Goal: Download file/media

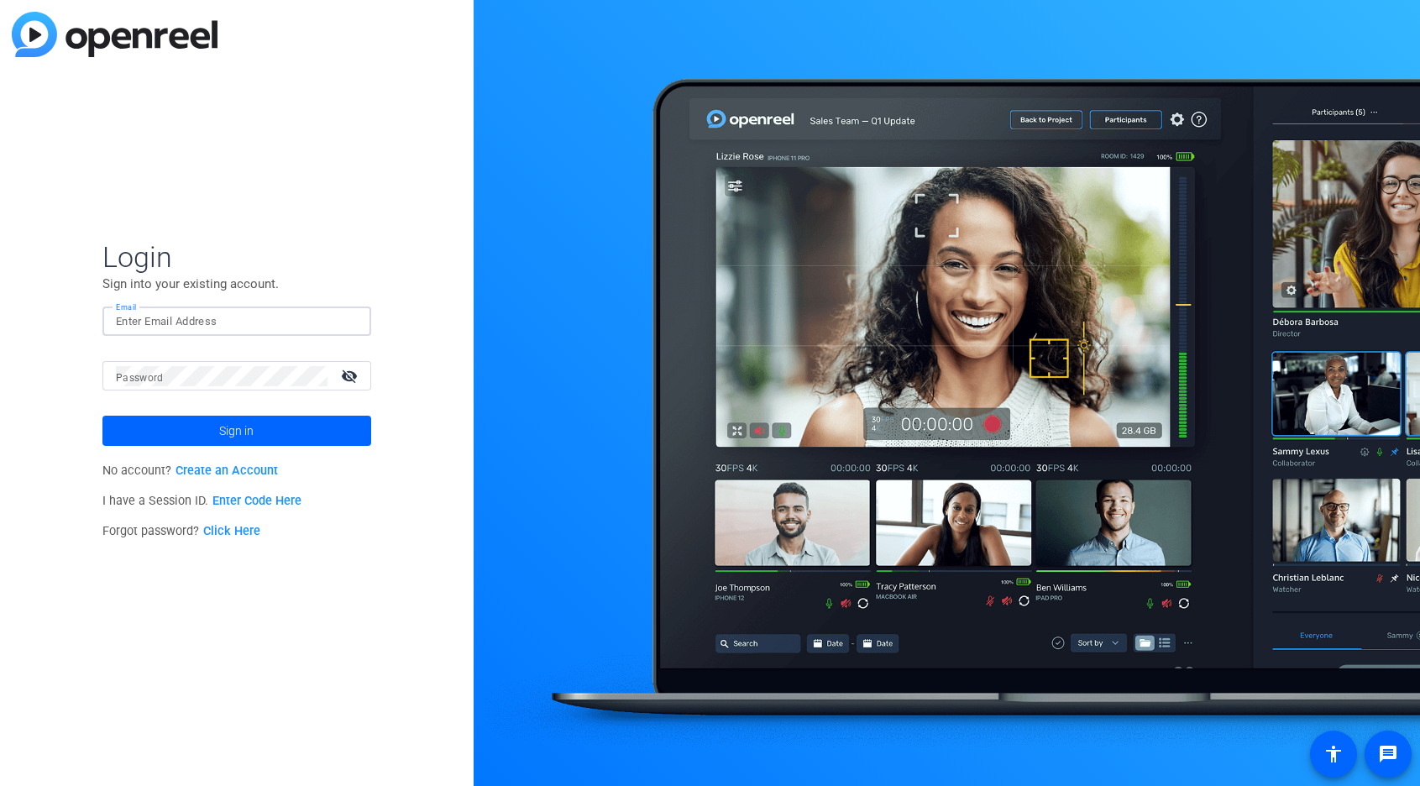
click at [181, 320] on input "Email" at bounding box center [237, 322] width 242 height 20
paste input "[EMAIL_ADDRESS][PERSON_NAME][DOMAIN_NAME]"
type input "[EMAIL_ADDRESS][PERSON_NAME][DOMAIN_NAME]"
click at [327, 438] on span at bounding box center [236, 431] width 269 height 40
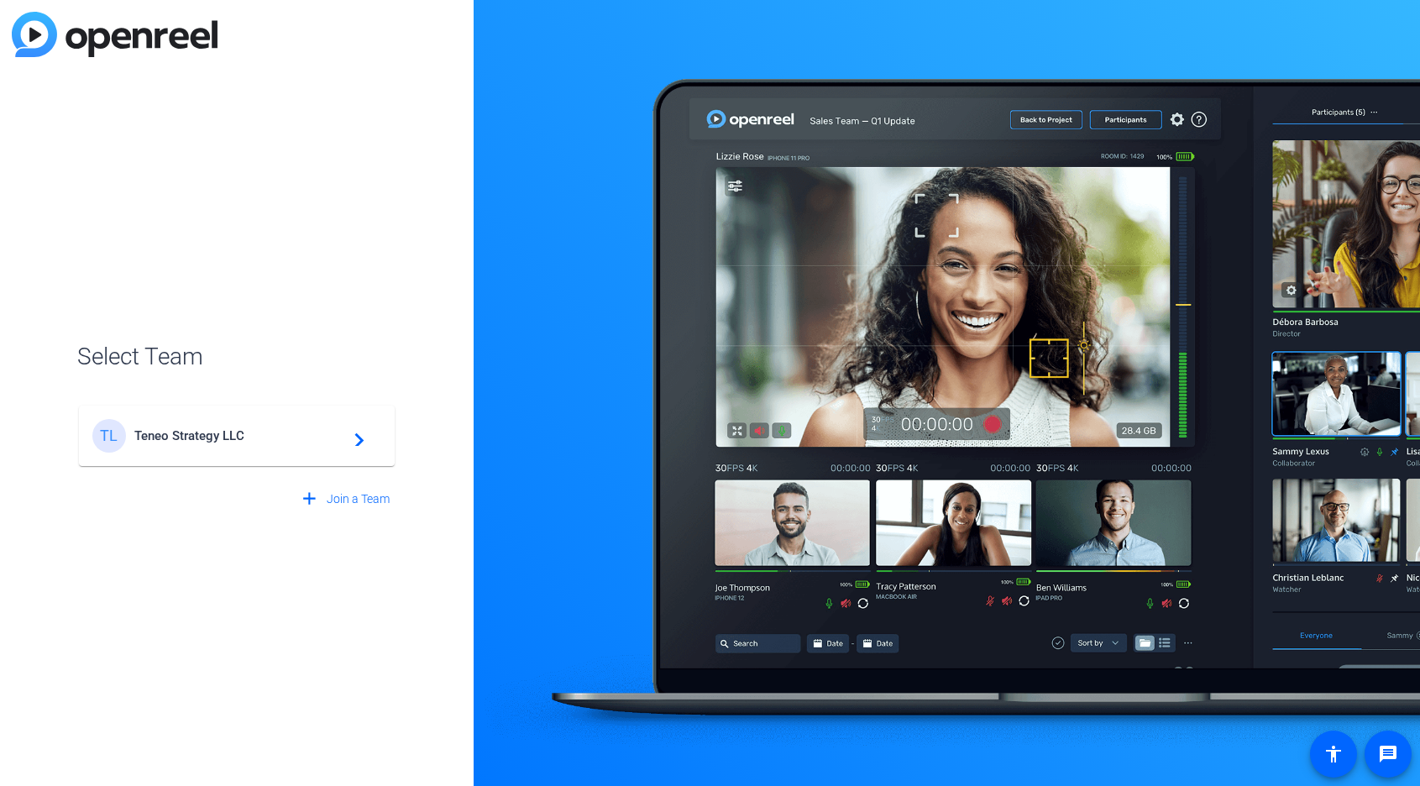
click at [250, 448] on div "TL Teneo Strategy LLC navigate_next" at bounding box center [236, 436] width 289 height 34
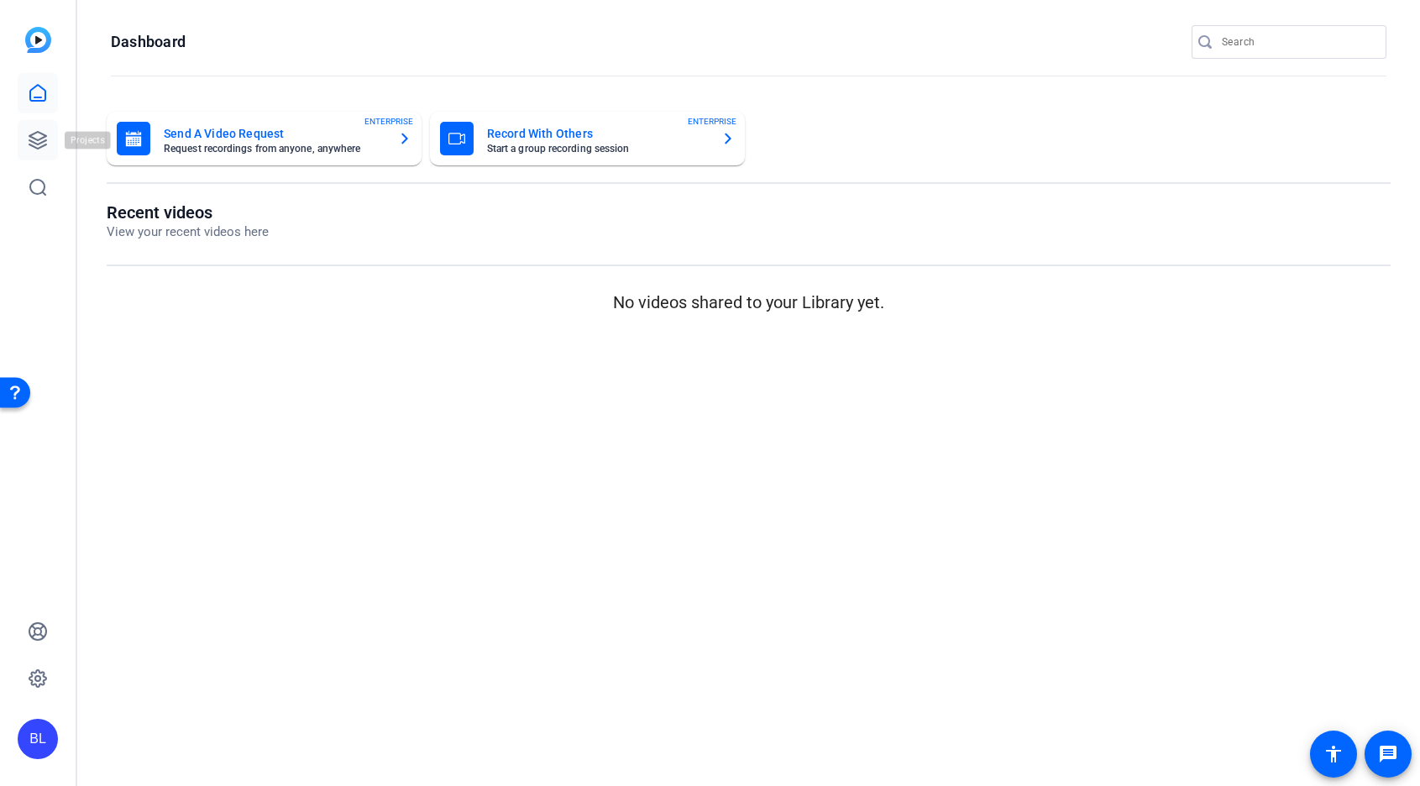
click at [36, 135] on icon at bounding box center [38, 140] width 20 height 20
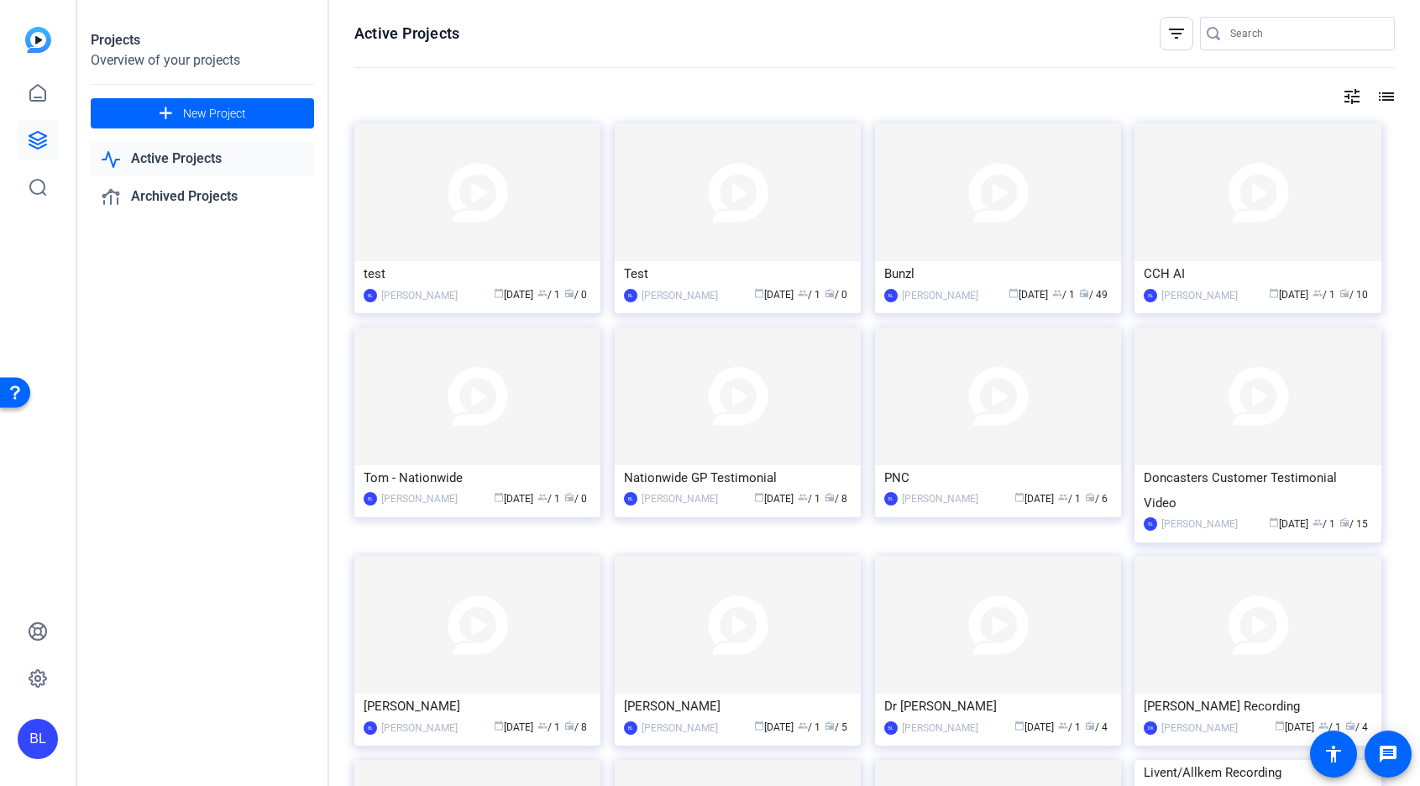
click at [149, 159] on link "Active Projects" at bounding box center [202, 159] width 223 height 34
click at [37, 100] on icon at bounding box center [37, 93] width 15 height 16
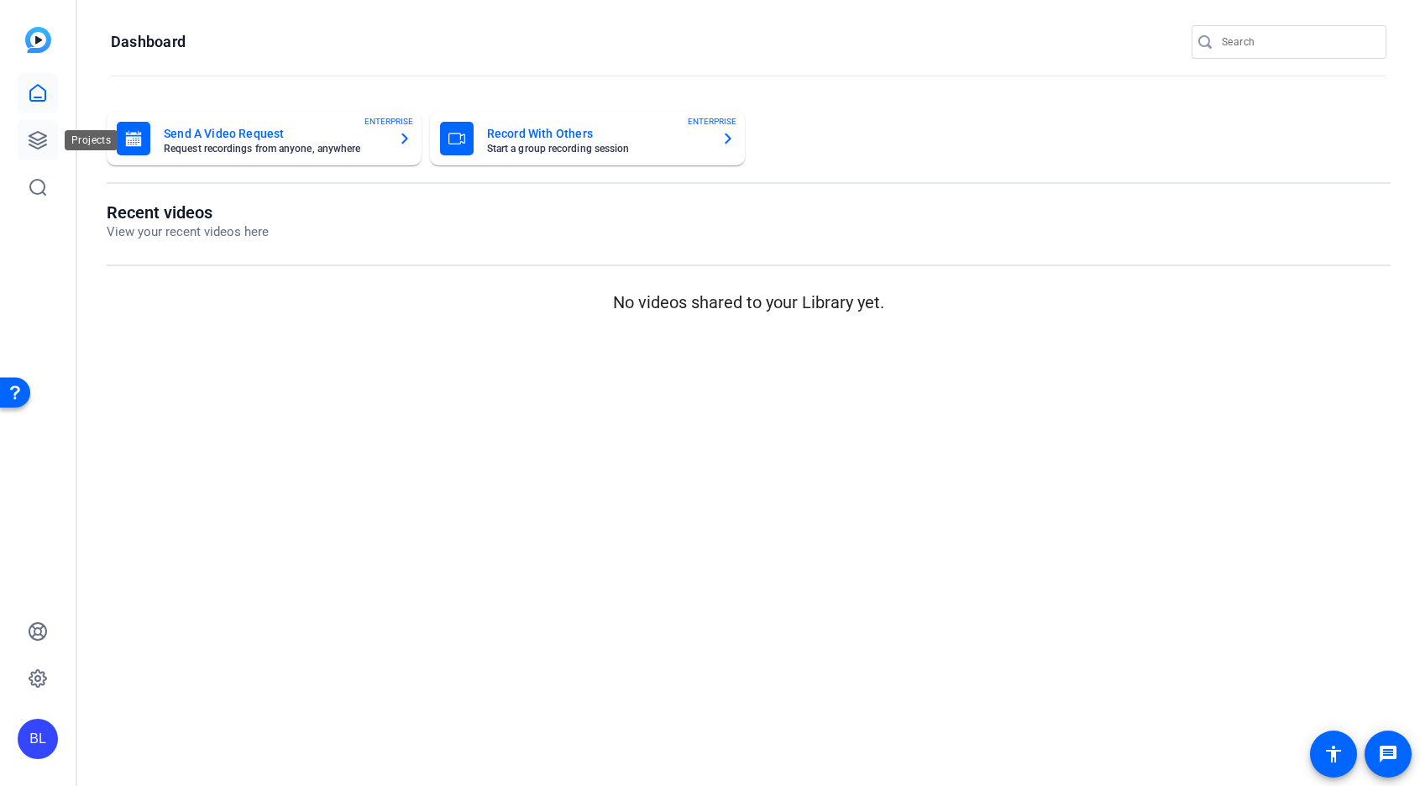
click at [36, 144] on icon at bounding box center [37, 140] width 17 height 17
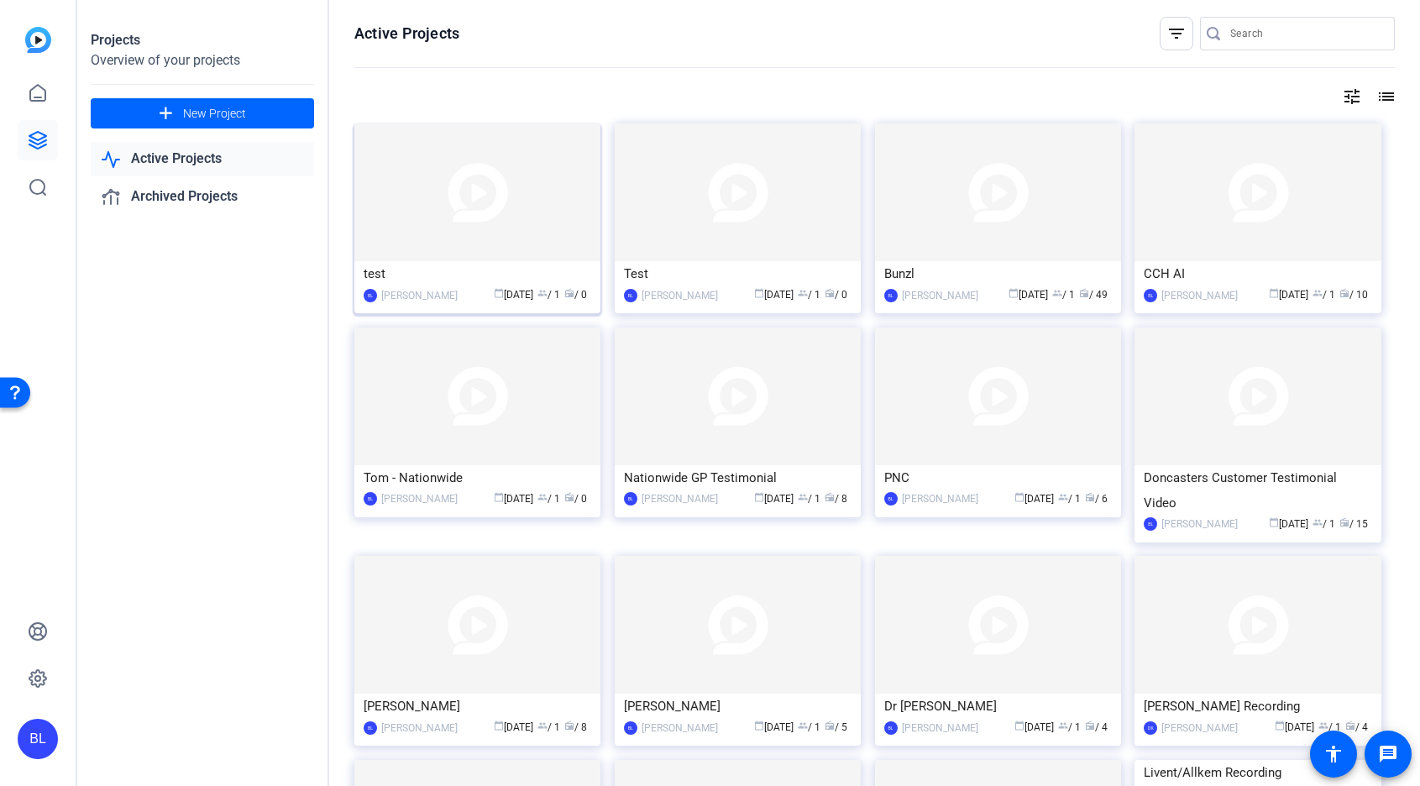
click at [426, 279] on div "test" at bounding box center [478, 273] width 228 height 25
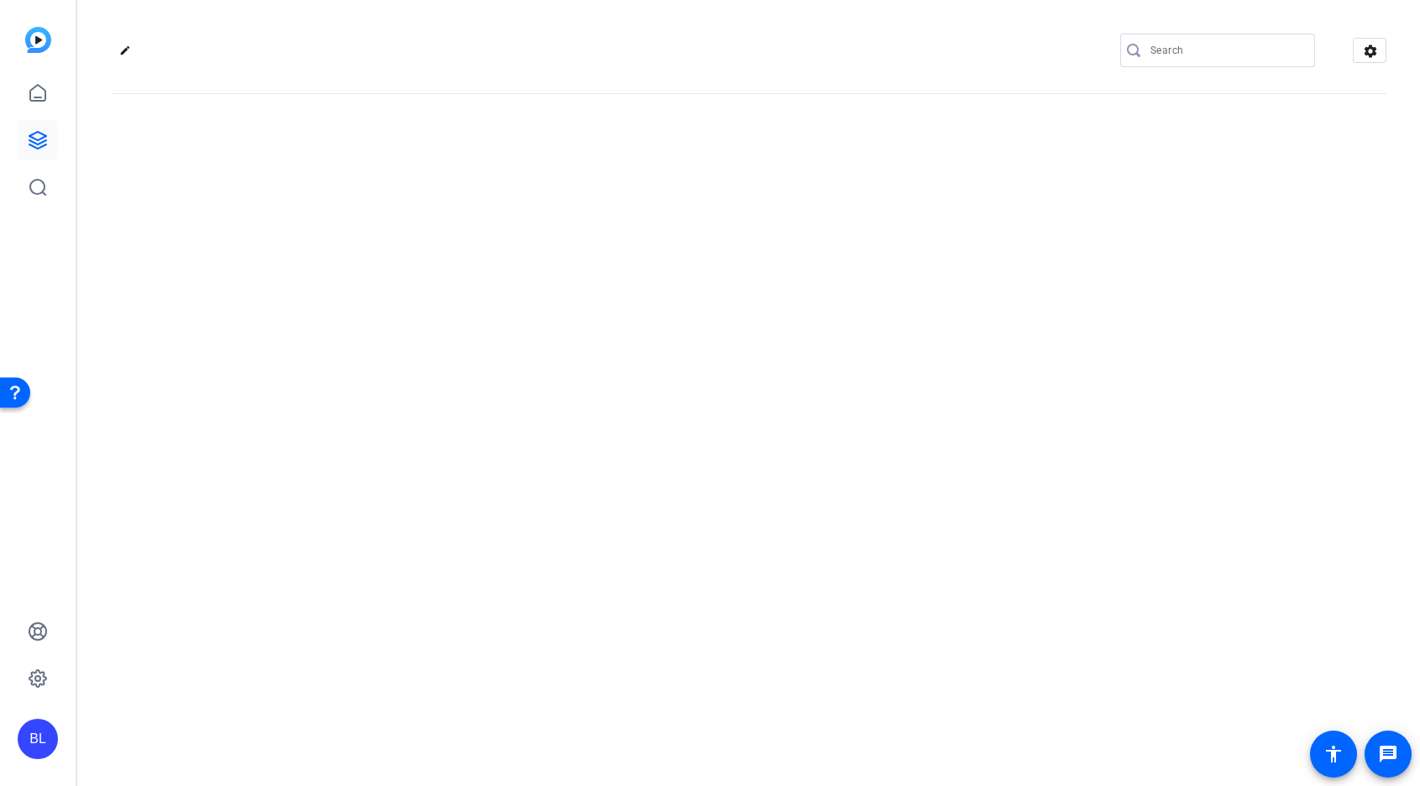
click at [426, 279] on div "edit settings" at bounding box center [748, 393] width 1343 height 786
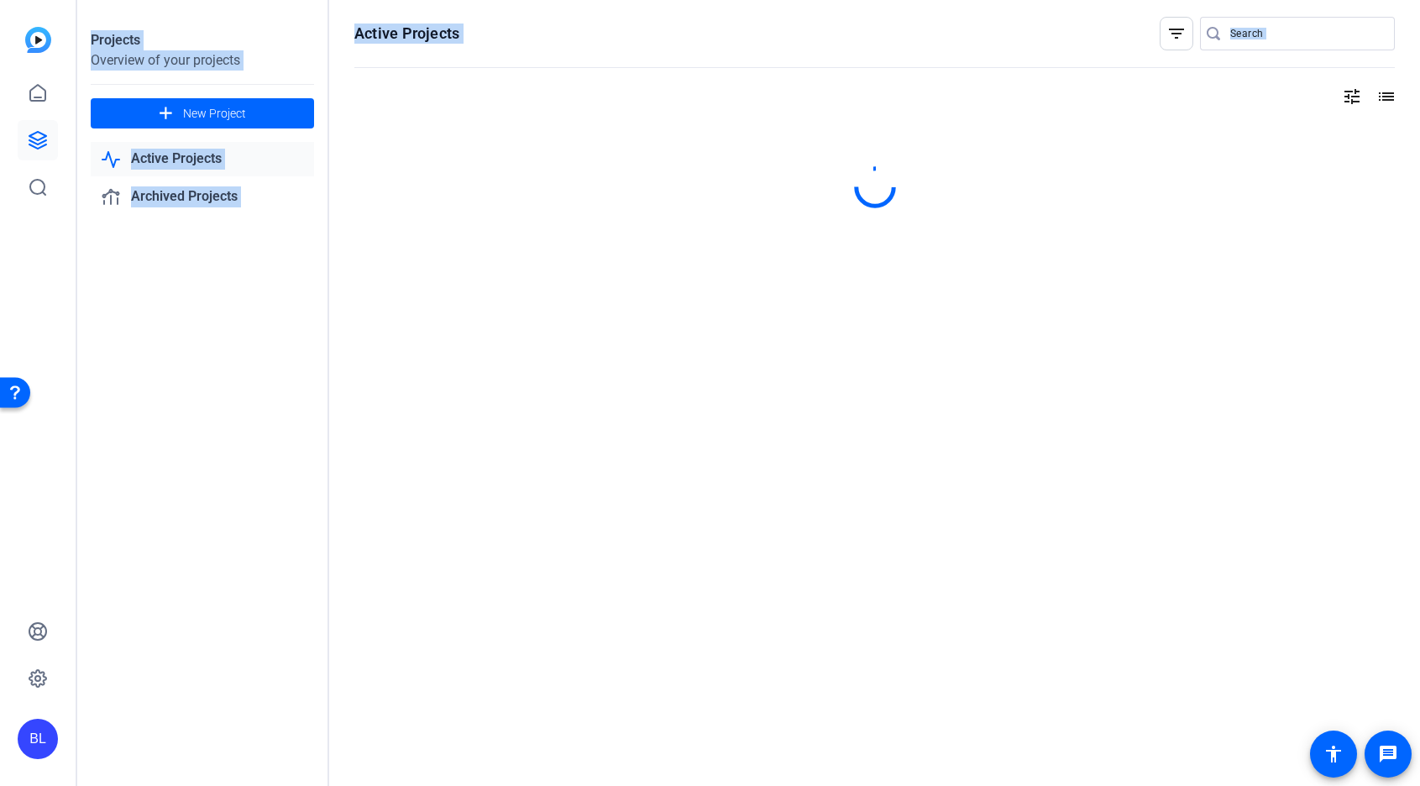
click at [266, 309] on div "Projects Overview of your projects add New Project Active Projects Archived Pro…" at bounding box center [203, 393] width 252 height 786
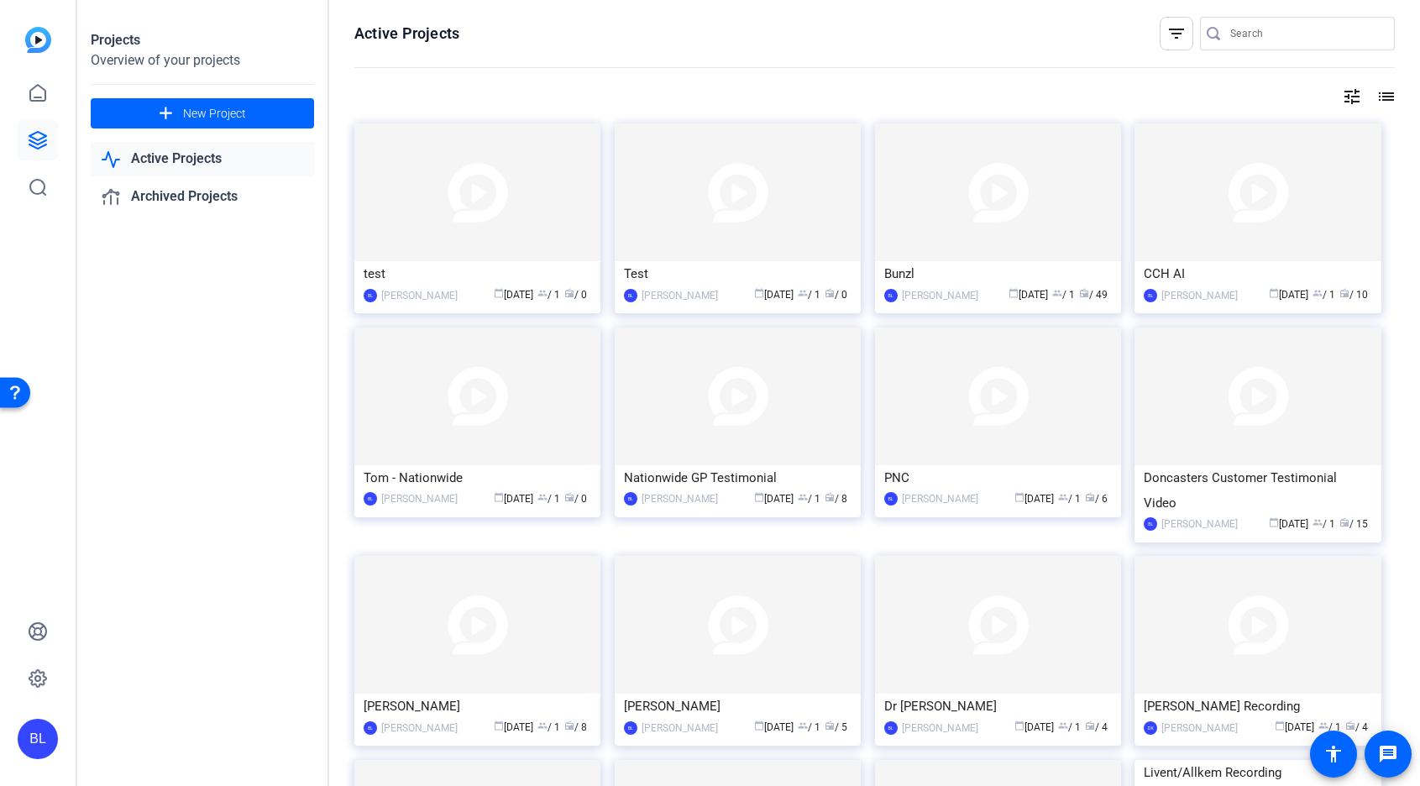
click at [213, 155] on link "Active Projects" at bounding box center [202, 159] width 223 height 34
click at [214, 194] on link "Archived Projects" at bounding box center [202, 197] width 223 height 34
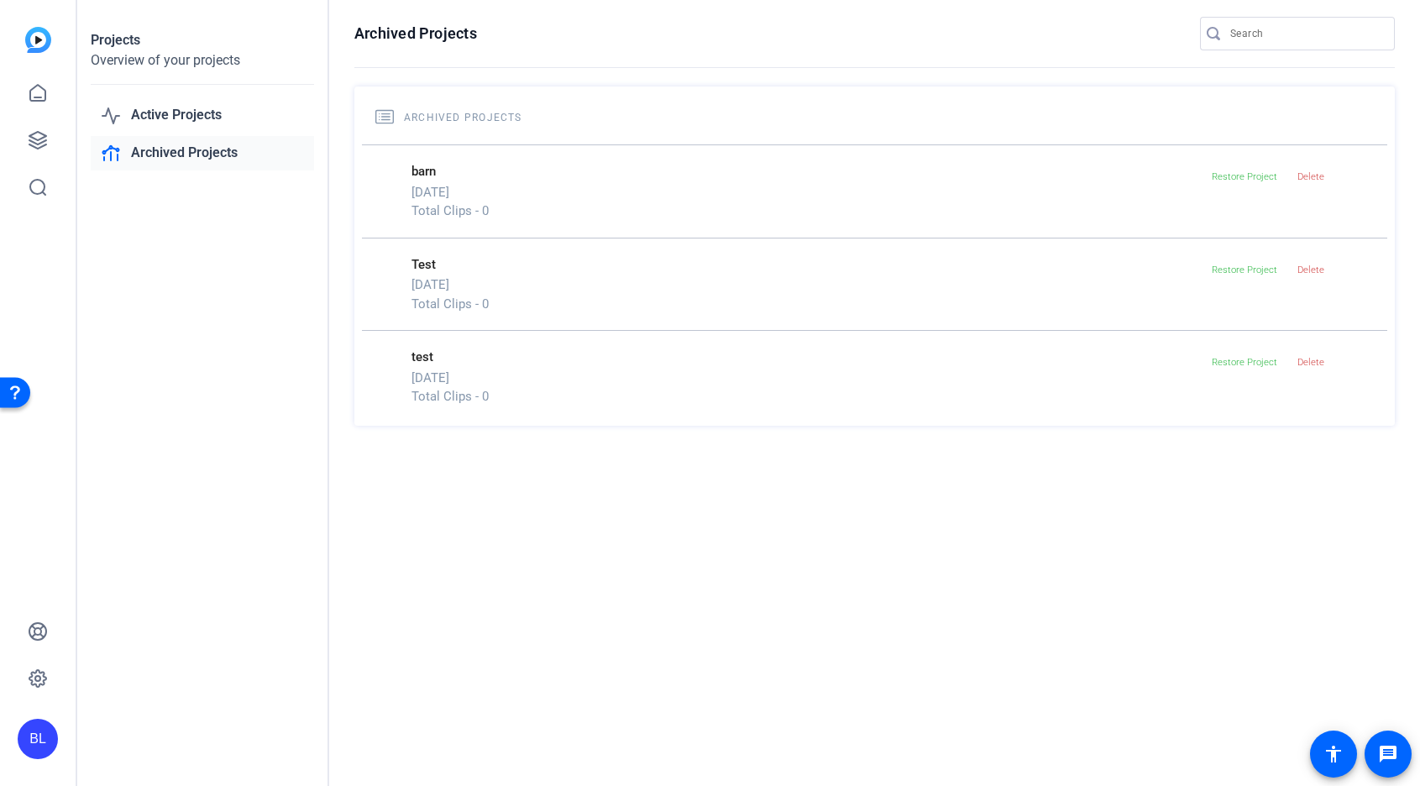
click at [212, 160] on link "Archived Projects" at bounding box center [202, 153] width 223 height 34
click at [193, 111] on link "Active Projects" at bounding box center [202, 115] width 223 height 34
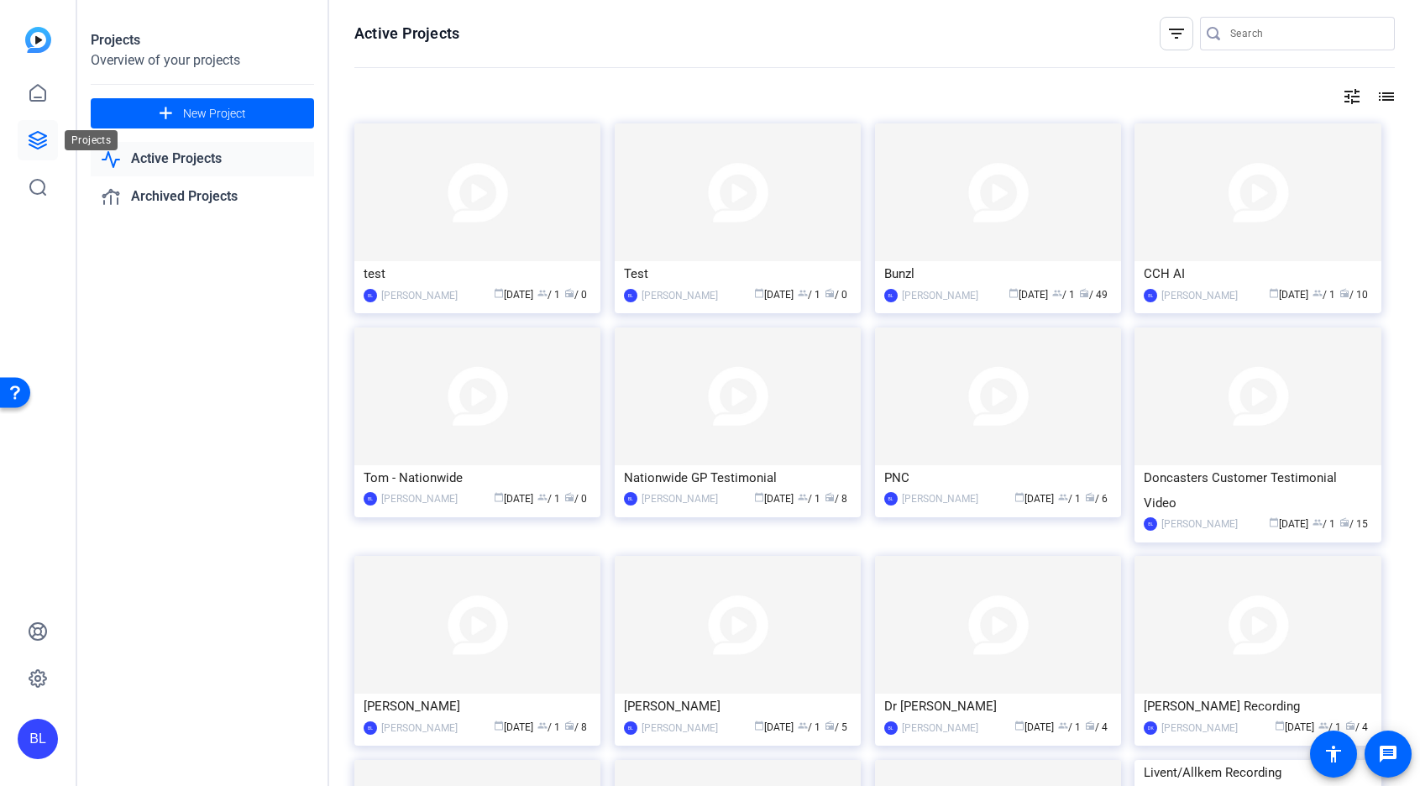
click at [39, 138] on icon at bounding box center [38, 140] width 20 height 20
click at [985, 272] on div "Bunzl" at bounding box center [998, 273] width 228 height 25
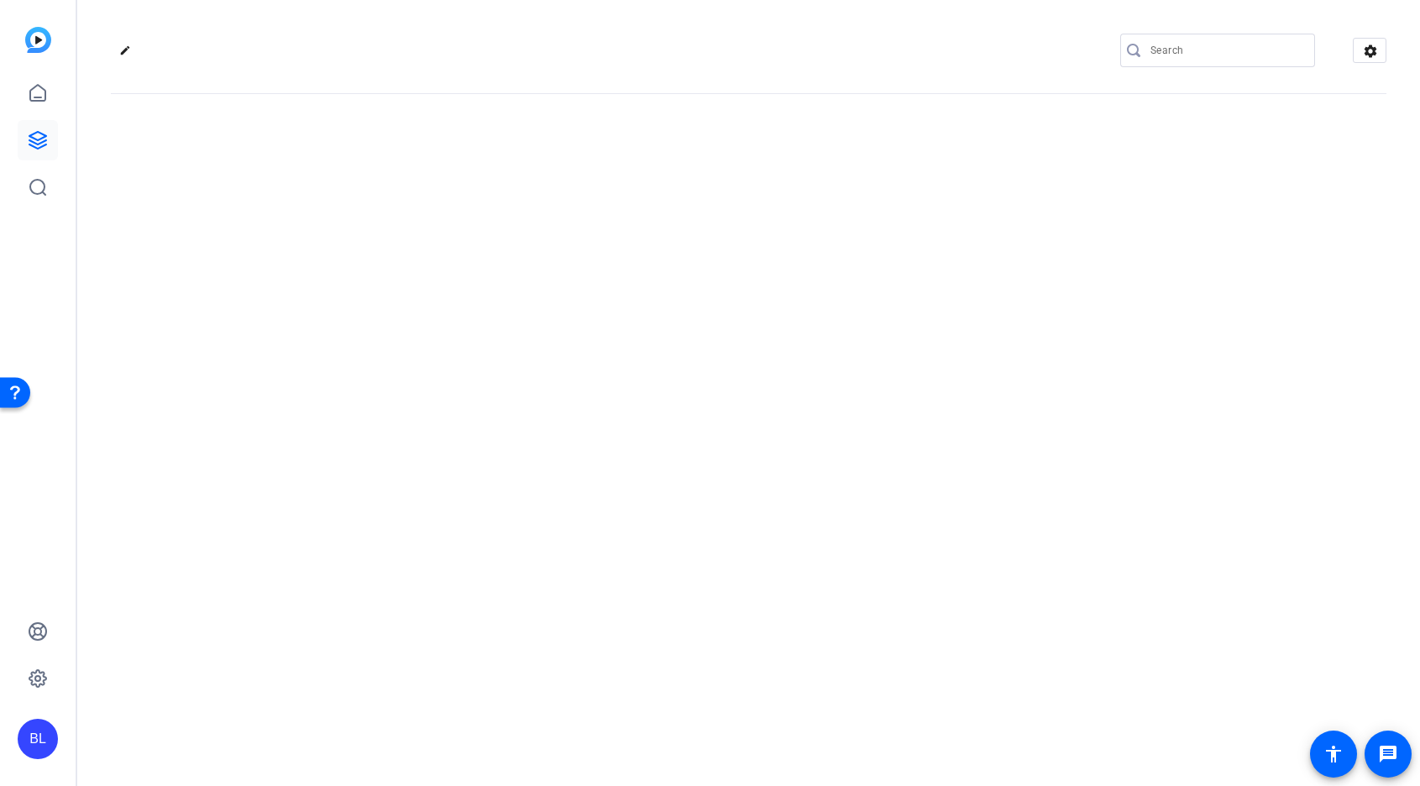
click at [985, 272] on div "edit settings" at bounding box center [748, 393] width 1343 height 786
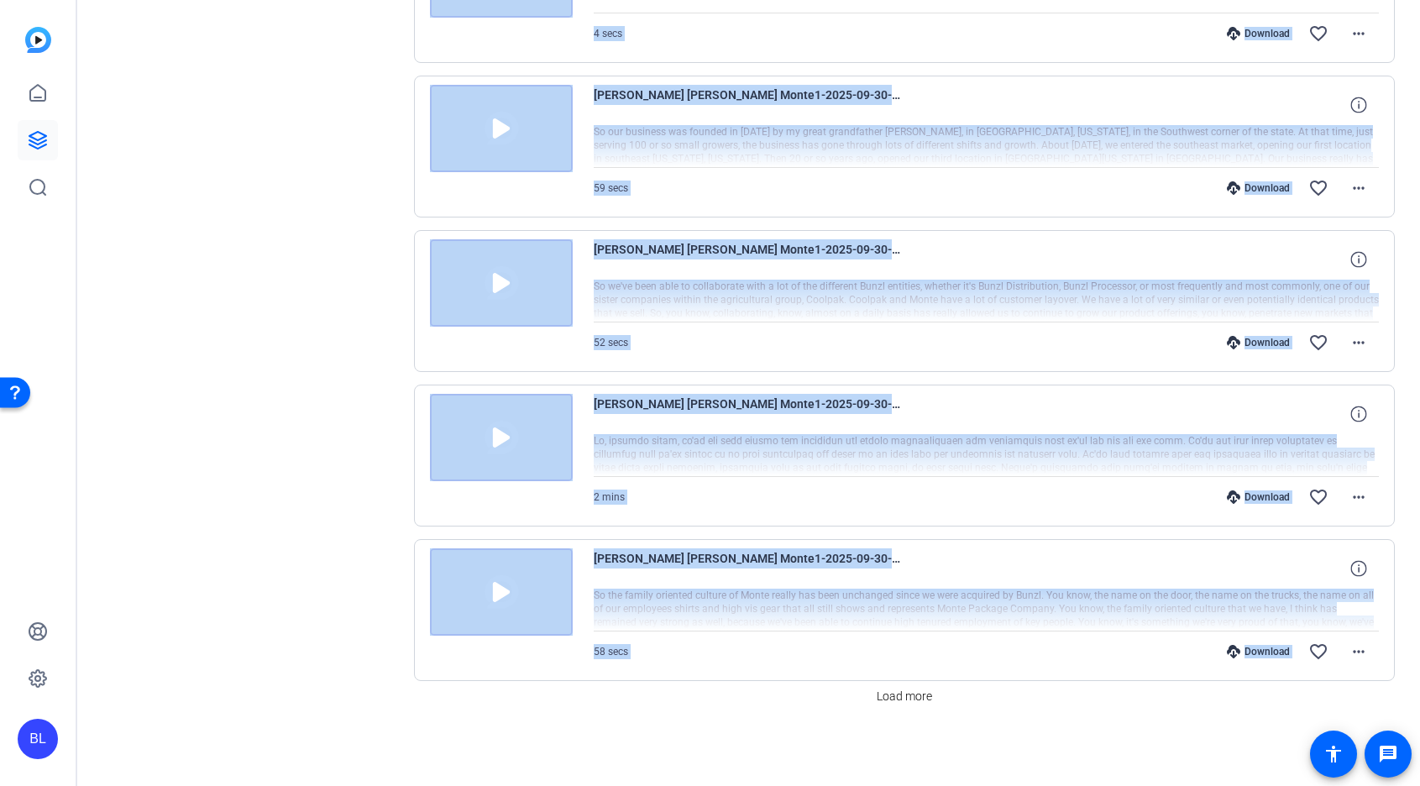
scroll to position [1068, 0]
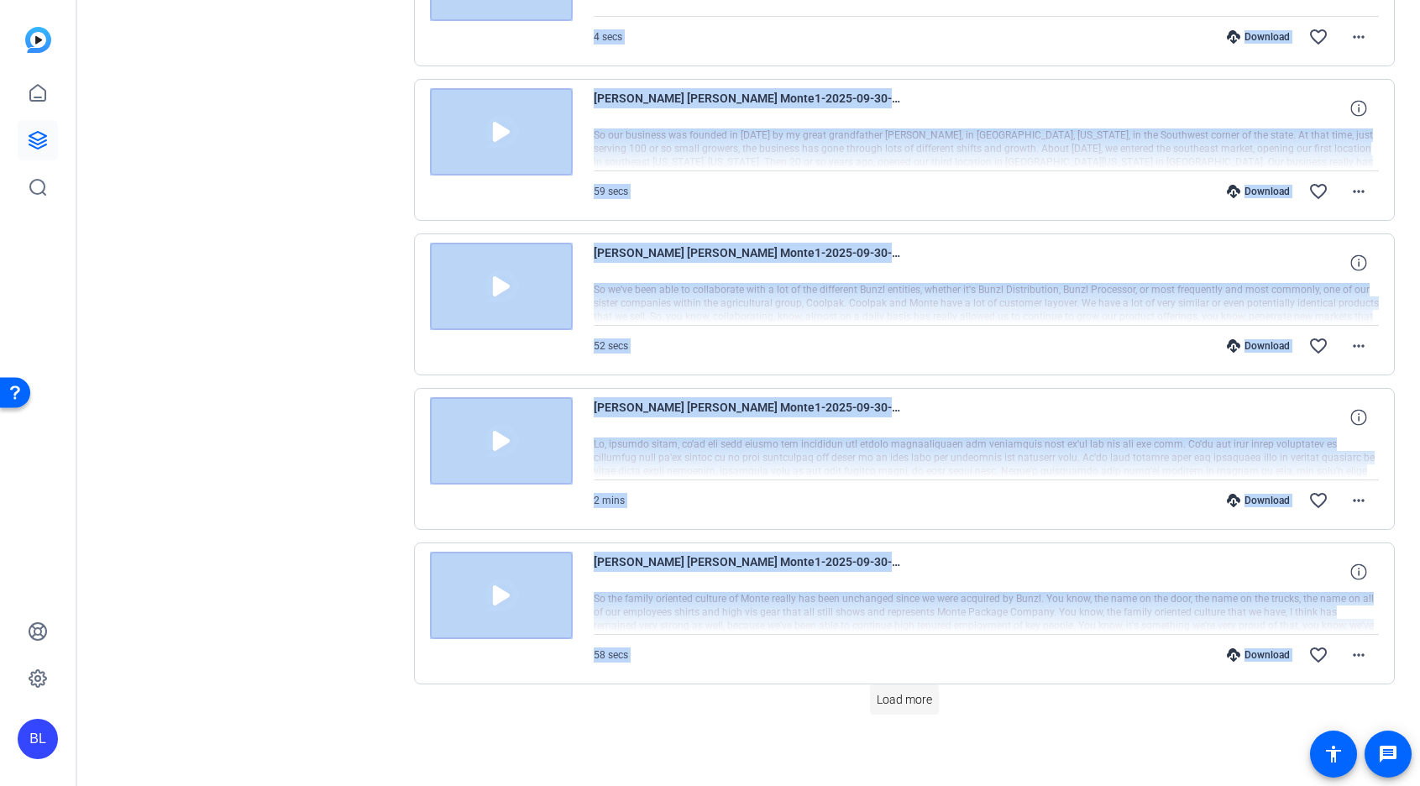
click at [914, 706] on span "Load more" at bounding box center [904, 700] width 55 height 18
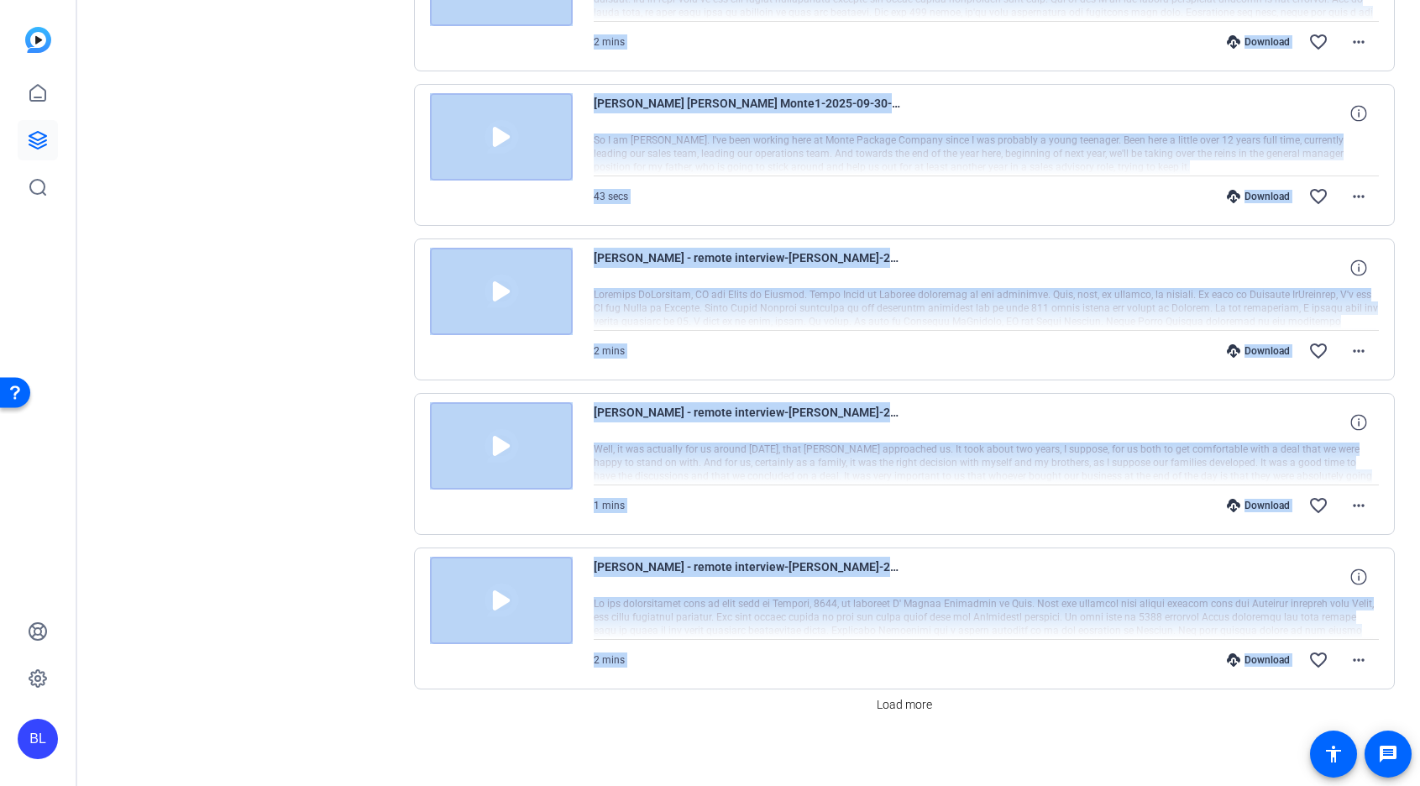
scroll to position [2617, 0]
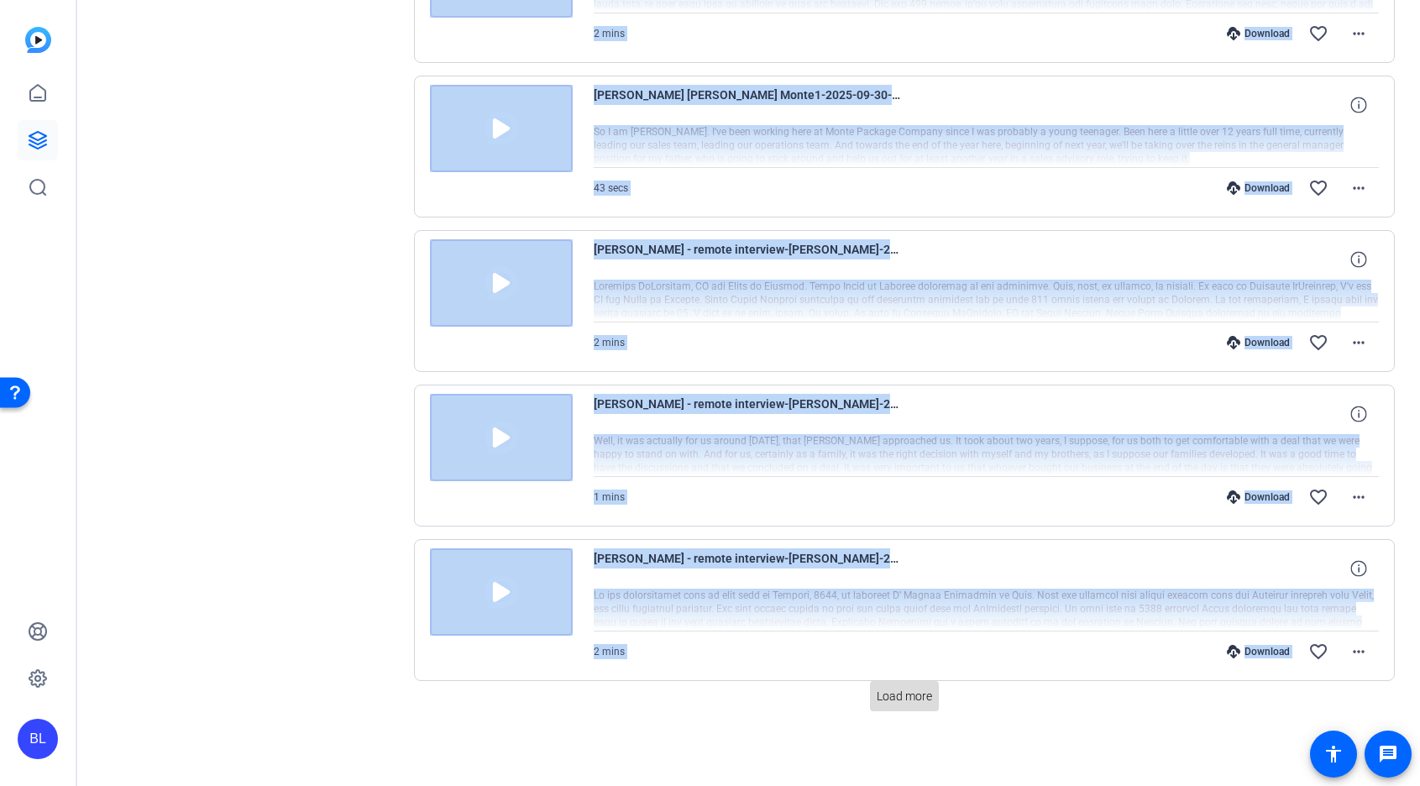
click at [920, 694] on span "Load more" at bounding box center [904, 697] width 55 height 18
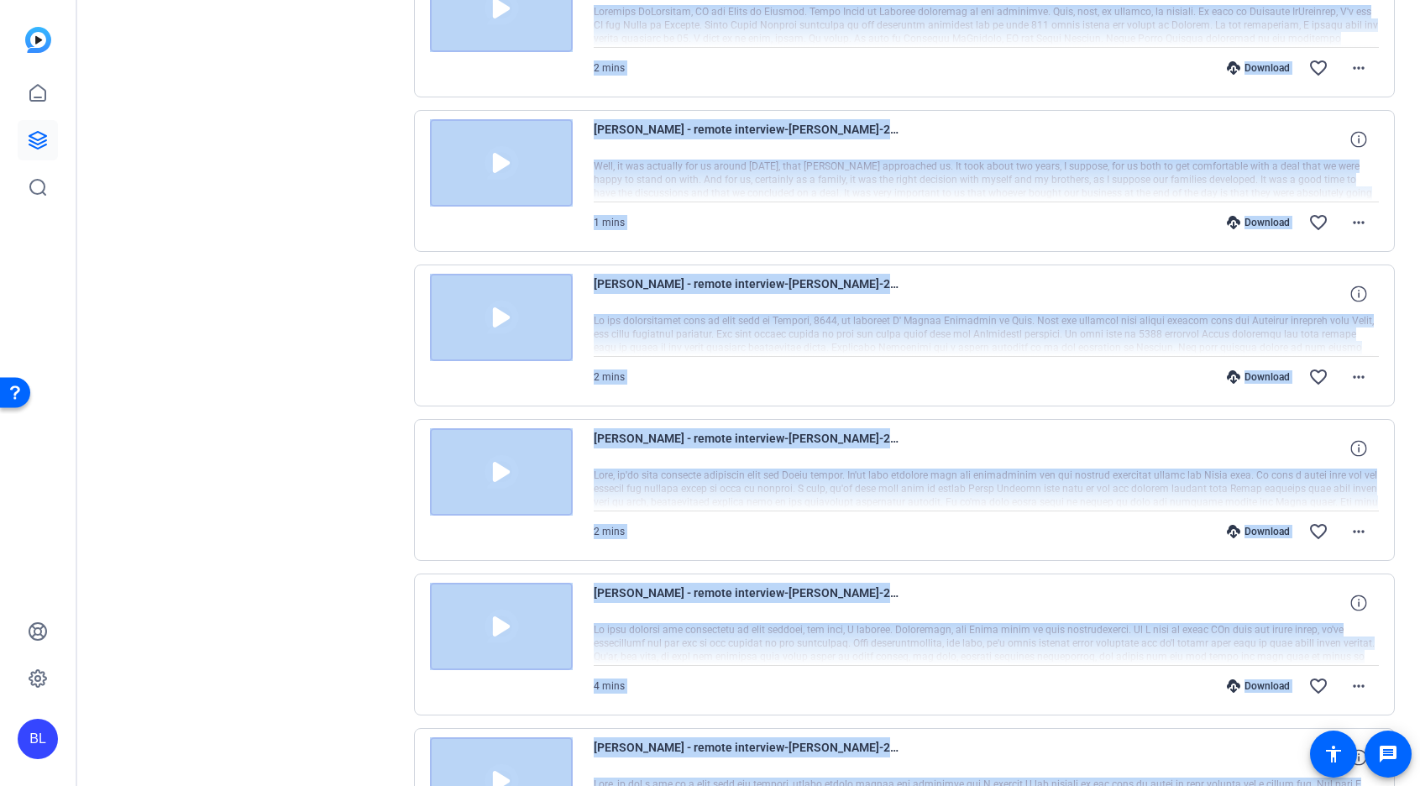
scroll to position [0, 0]
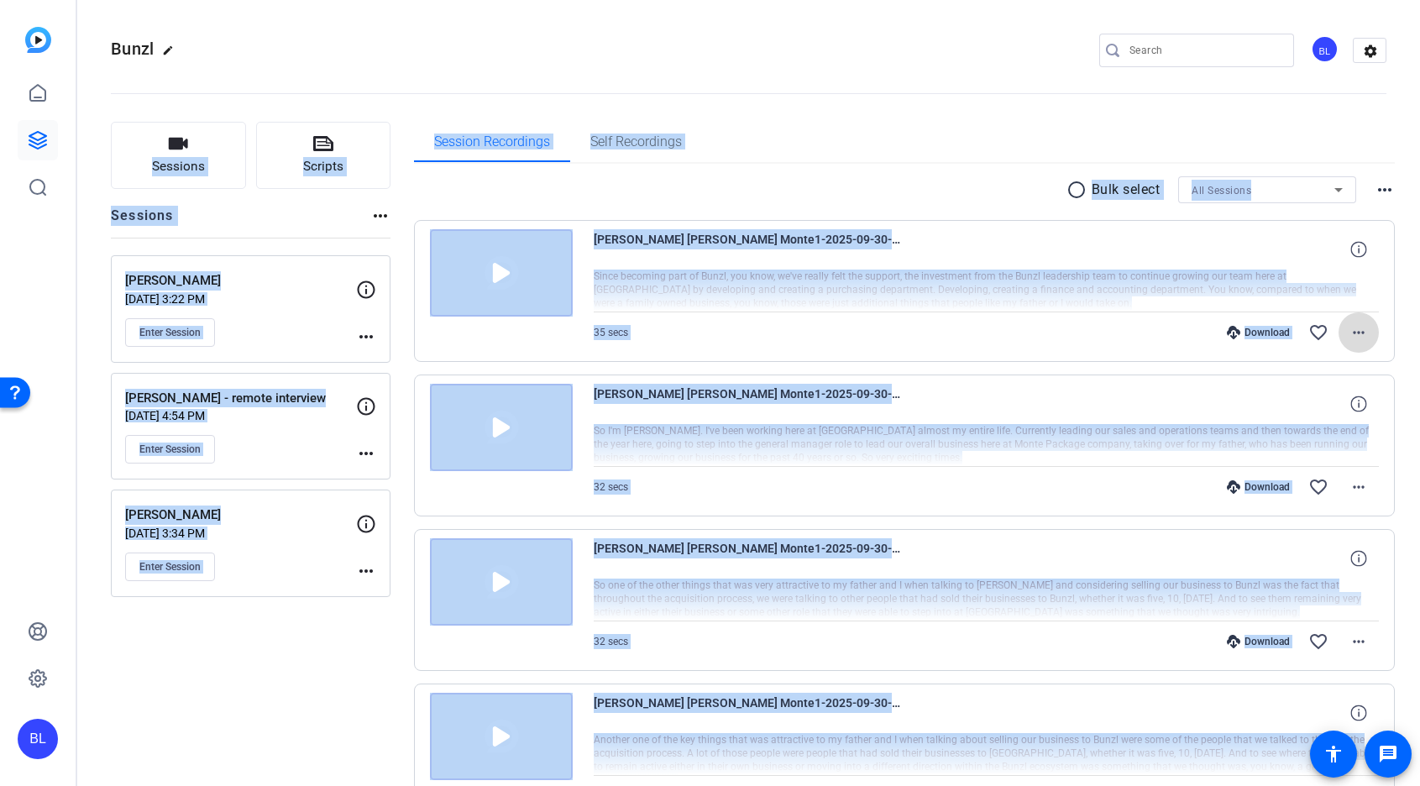
click at [1355, 335] on mat-icon "more_horiz" at bounding box center [1359, 332] width 20 height 20
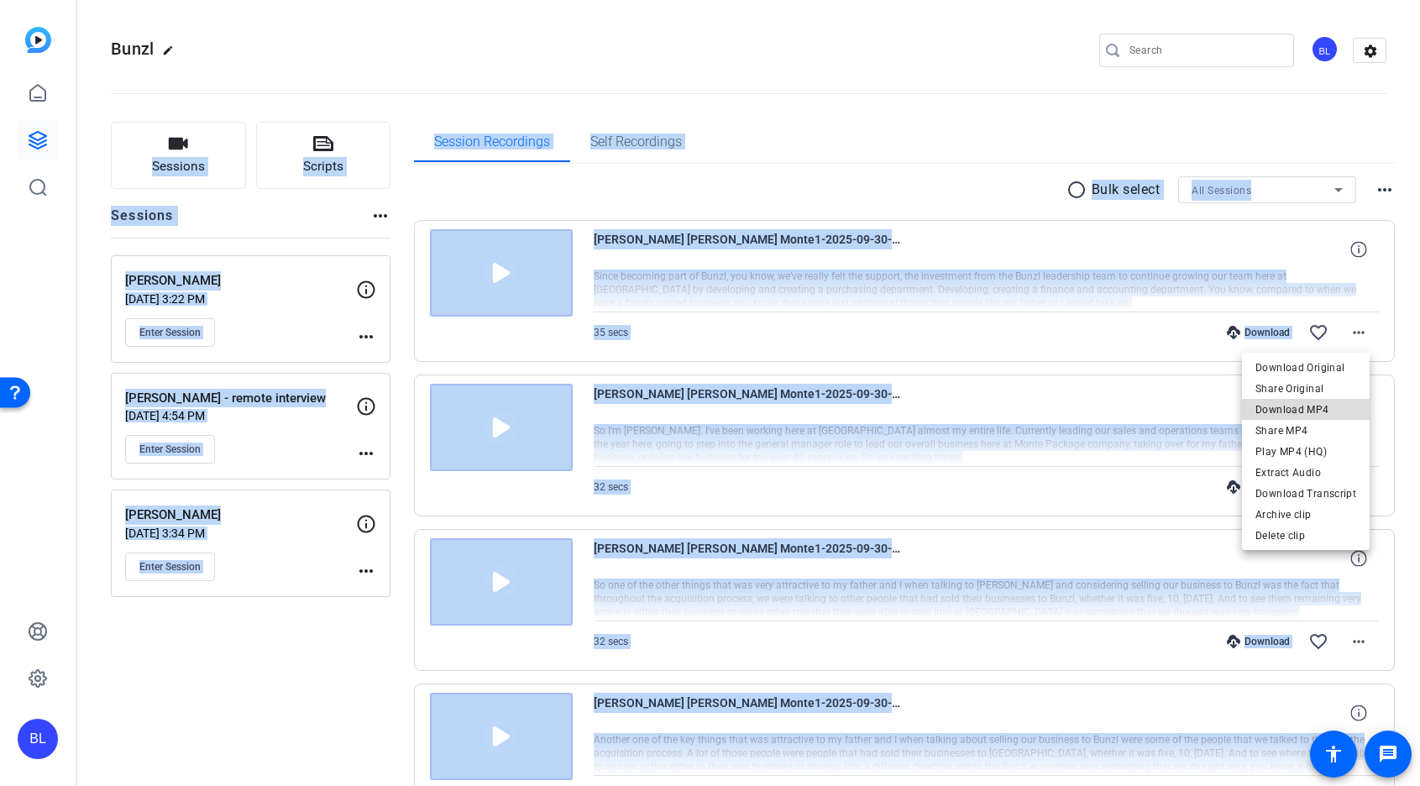
click at [1329, 404] on span "Download MP4" at bounding box center [1305, 410] width 101 height 20
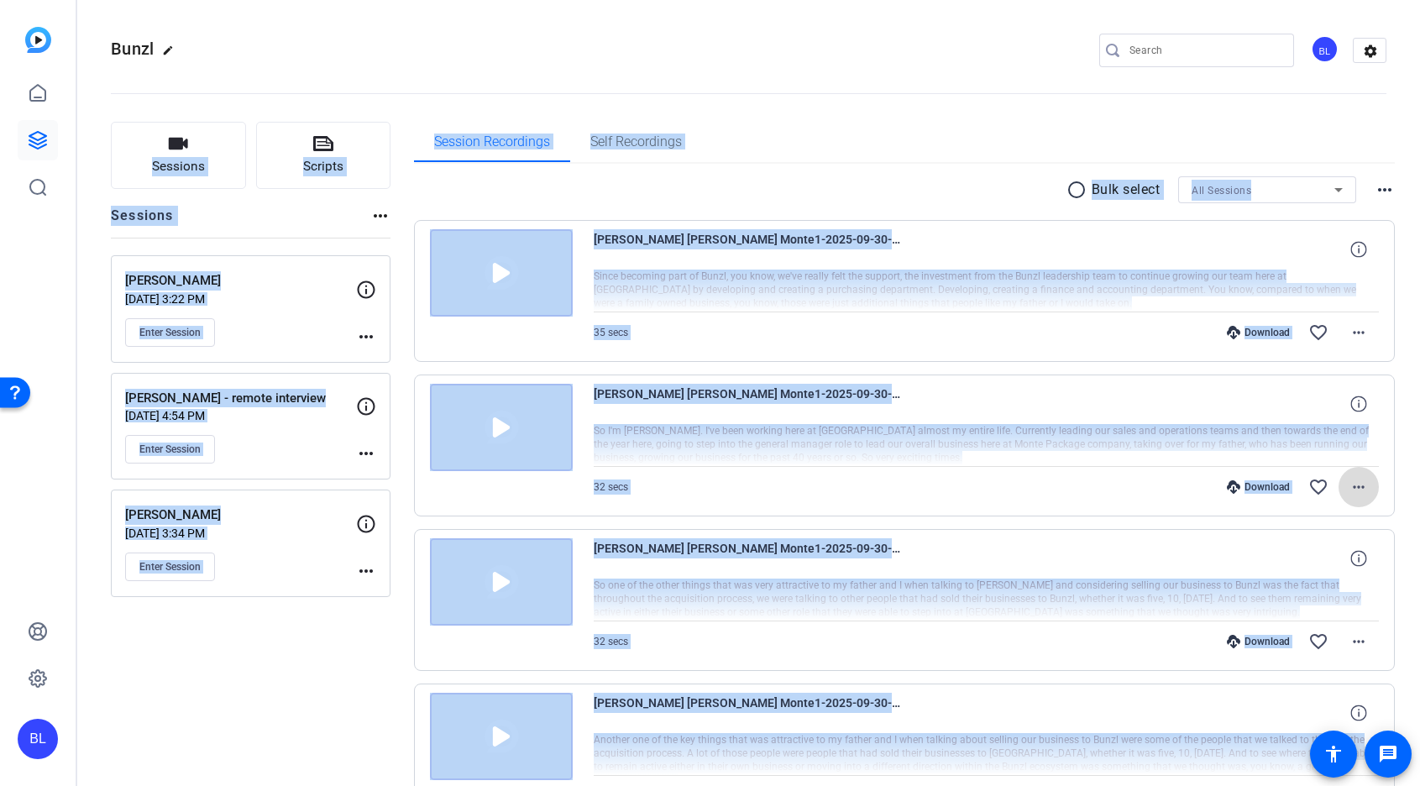
click at [1349, 486] on mat-icon "more_horiz" at bounding box center [1359, 487] width 20 height 20
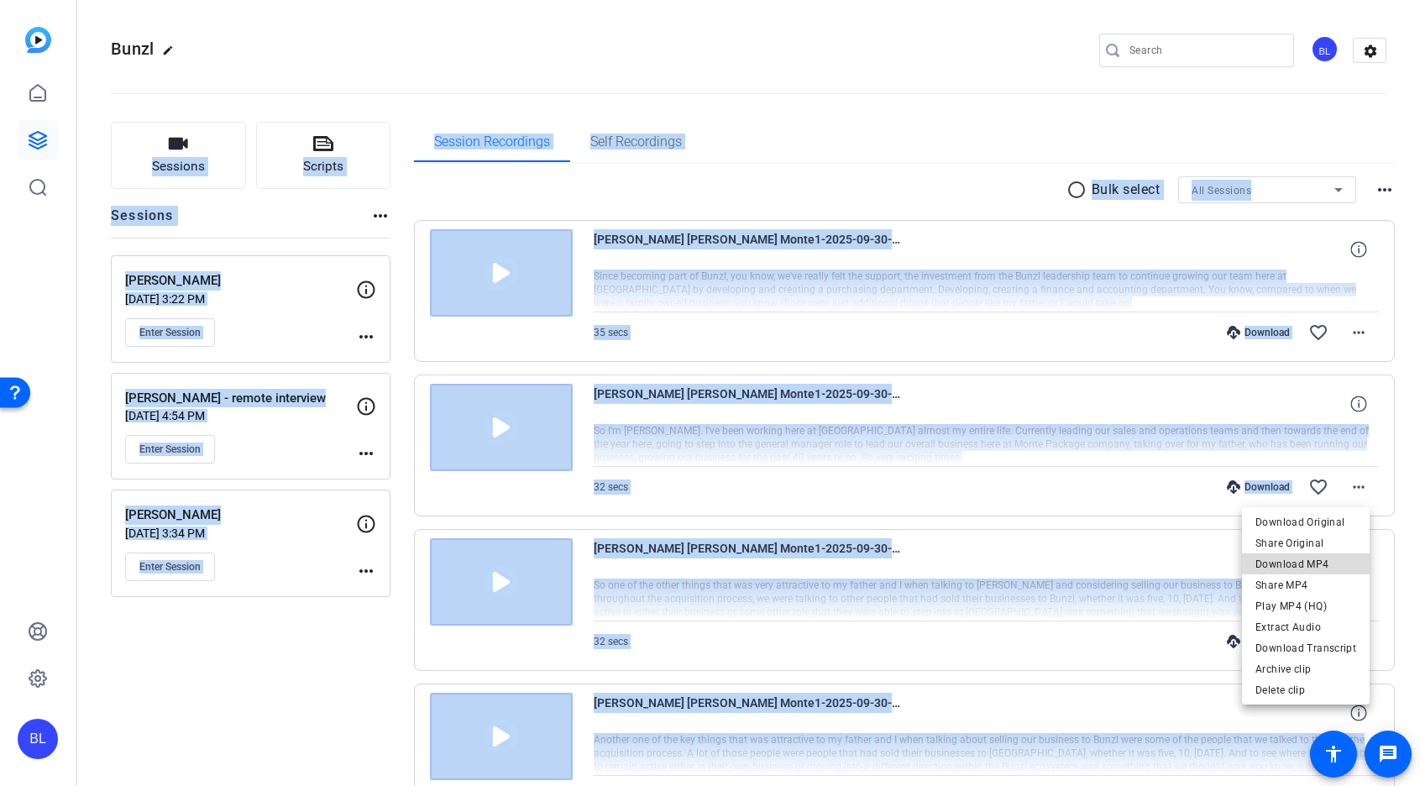
click at [1336, 564] on span "Download MP4" at bounding box center [1305, 564] width 101 height 20
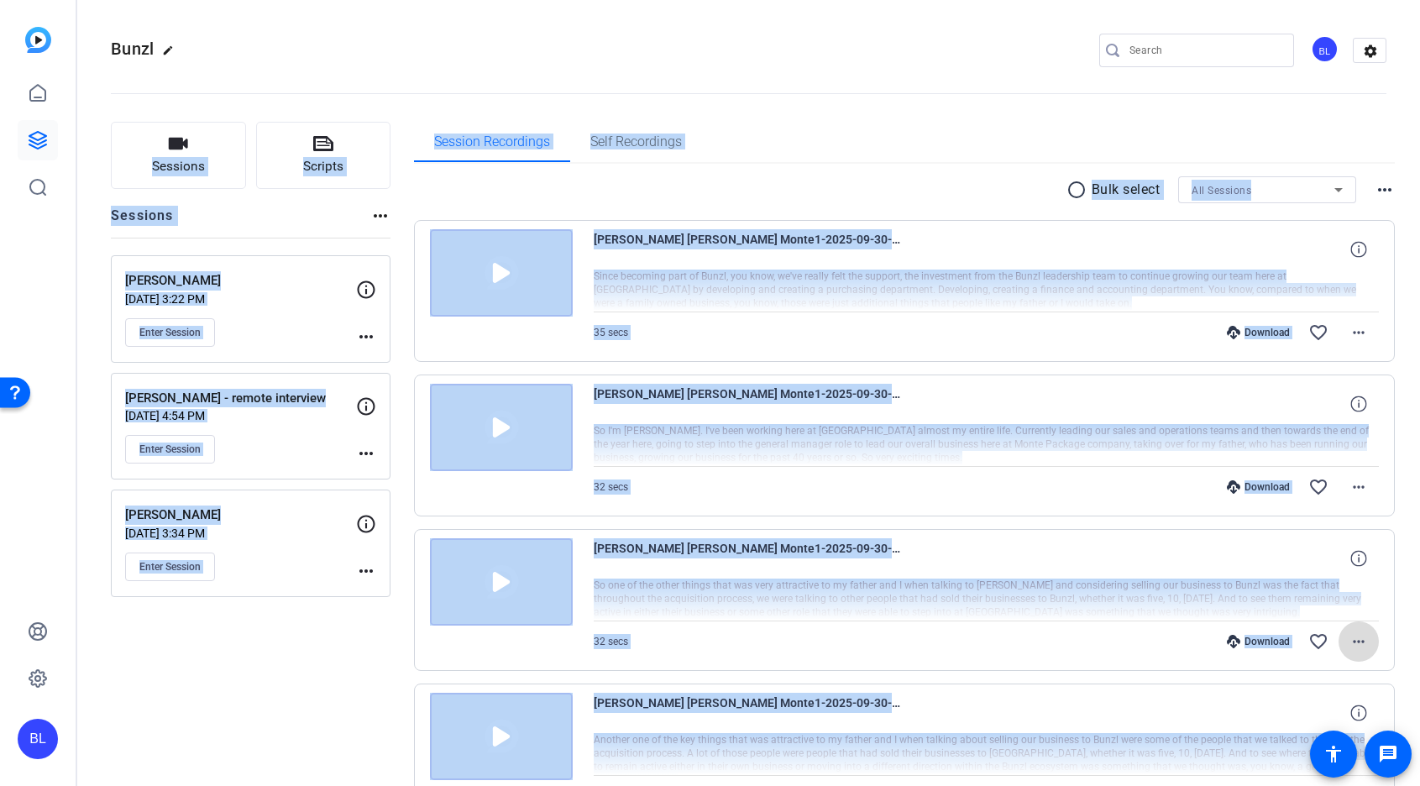
click at [1357, 642] on mat-icon "more_horiz" at bounding box center [1359, 641] width 20 height 20
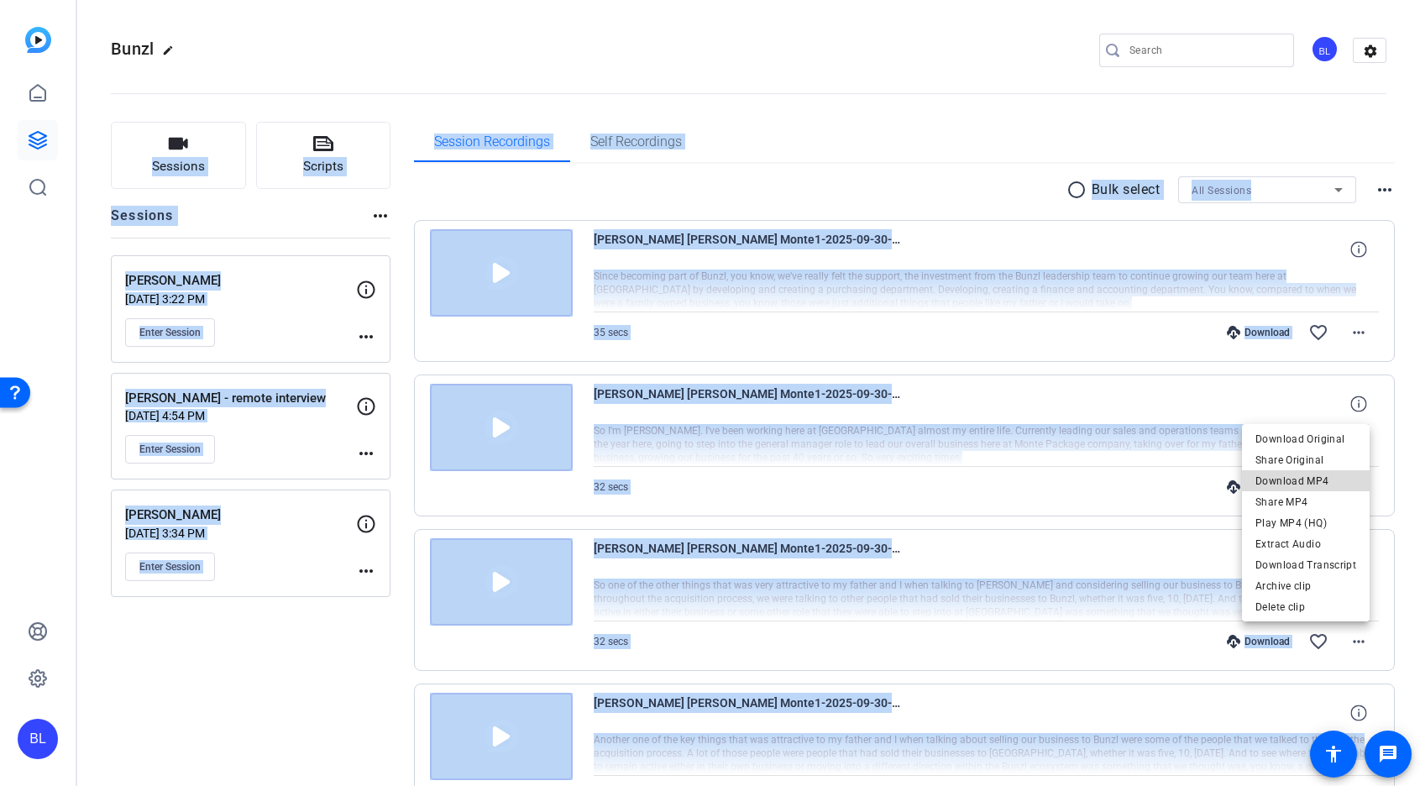
click at [1343, 478] on span "Download MP4" at bounding box center [1305, 481] width 101 height 20
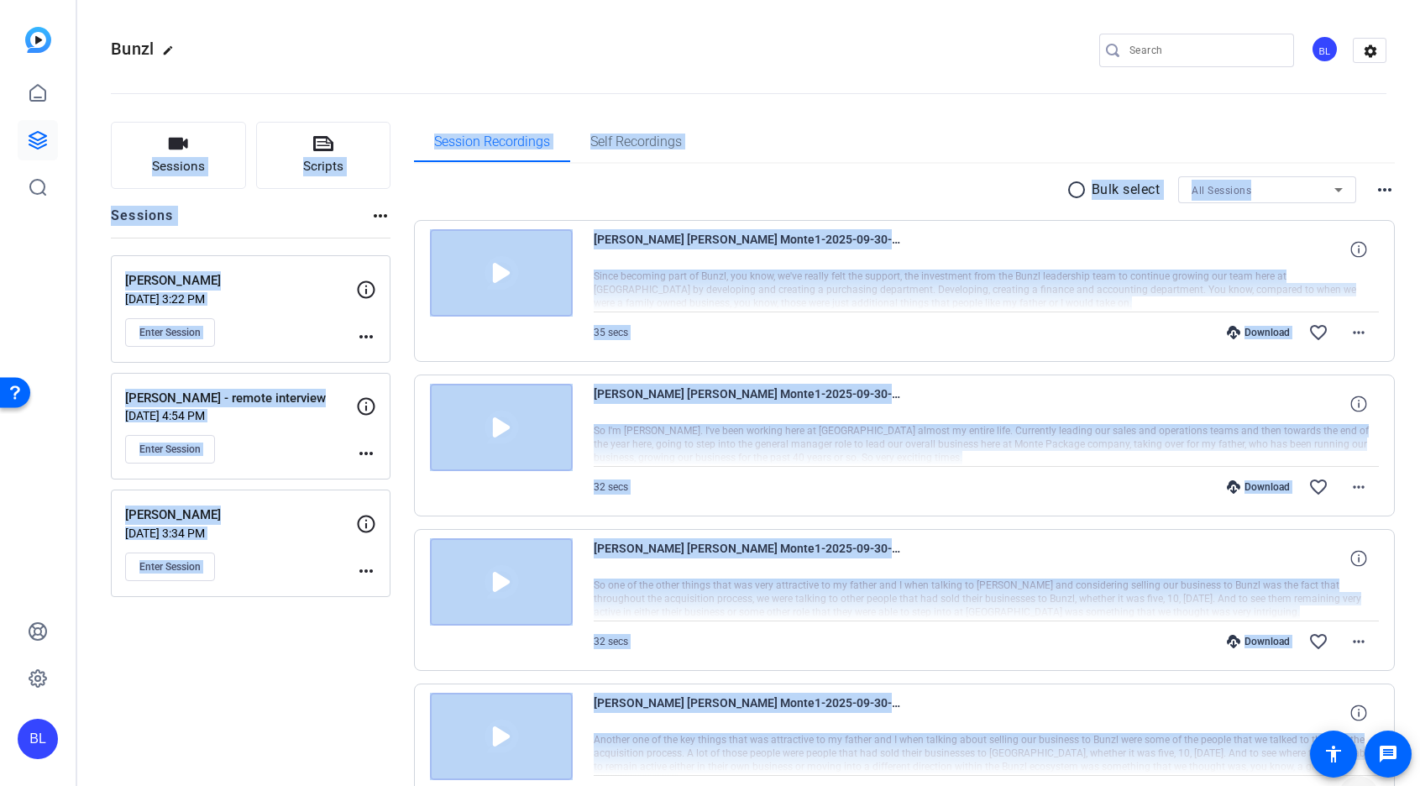
scroll to position [125, 0]
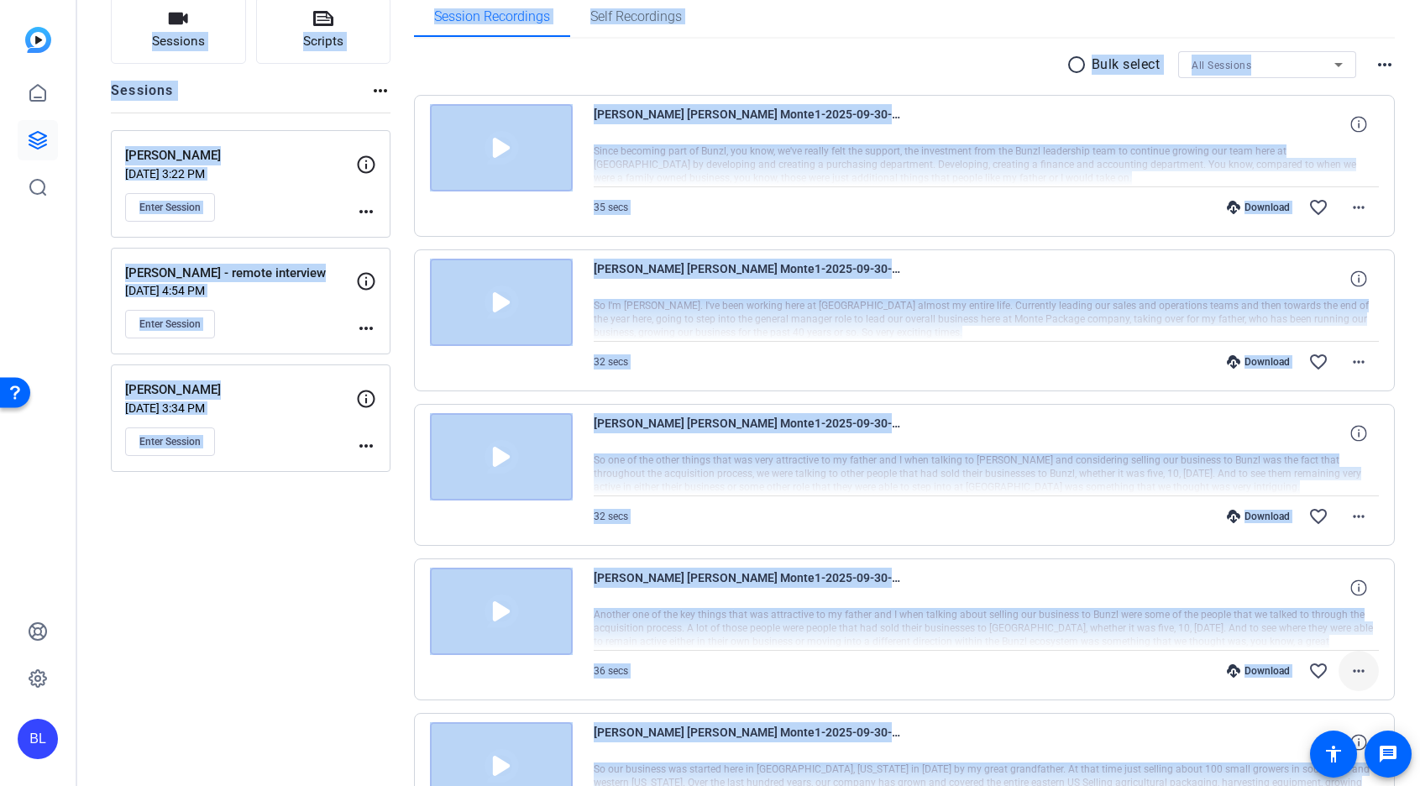
click at [1353, 676] on mat-icon "more_horiz" at bounding box center [1359, 671] width 20 height 20
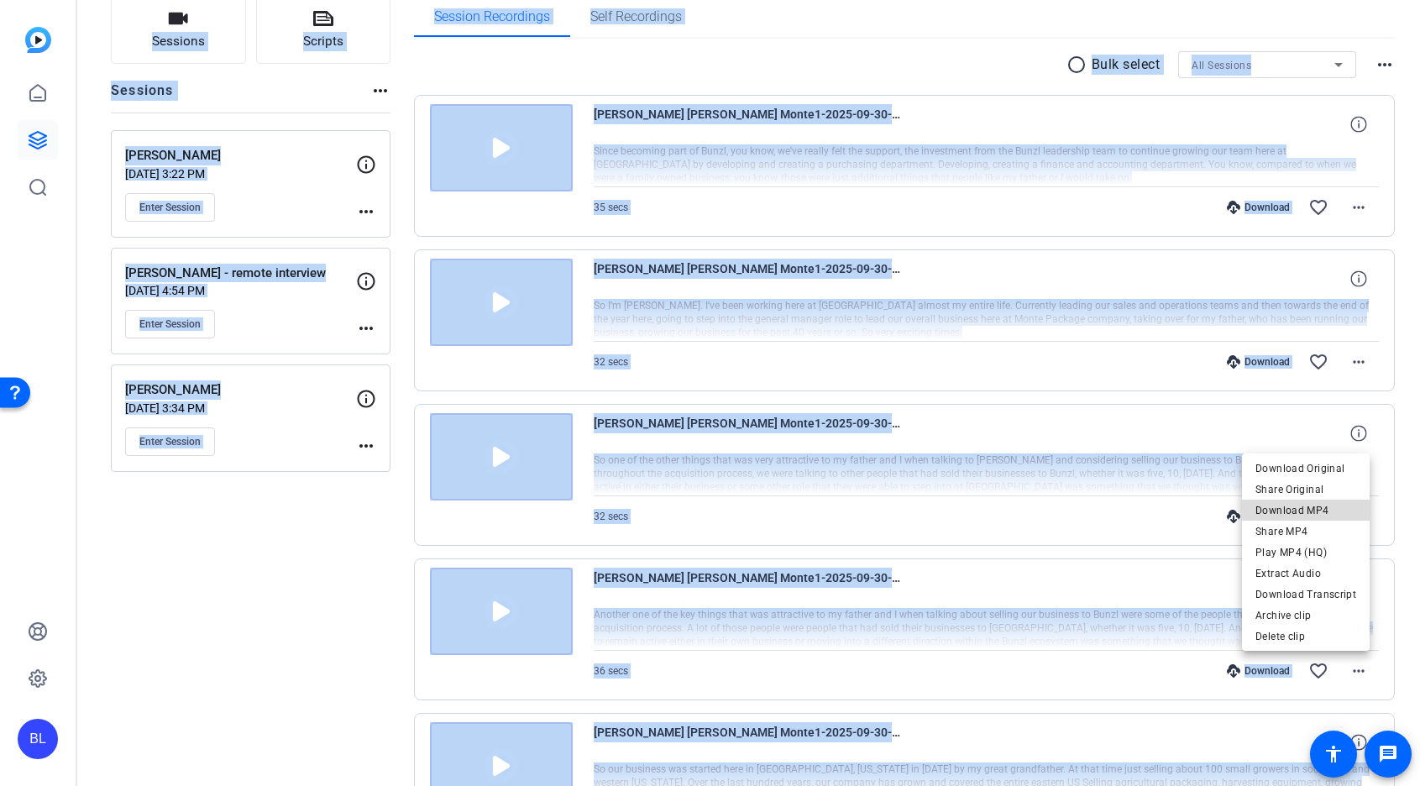
click at [1339, 513] on span "Download MP4" at bounding box center [1305, 510] width 101 height 20
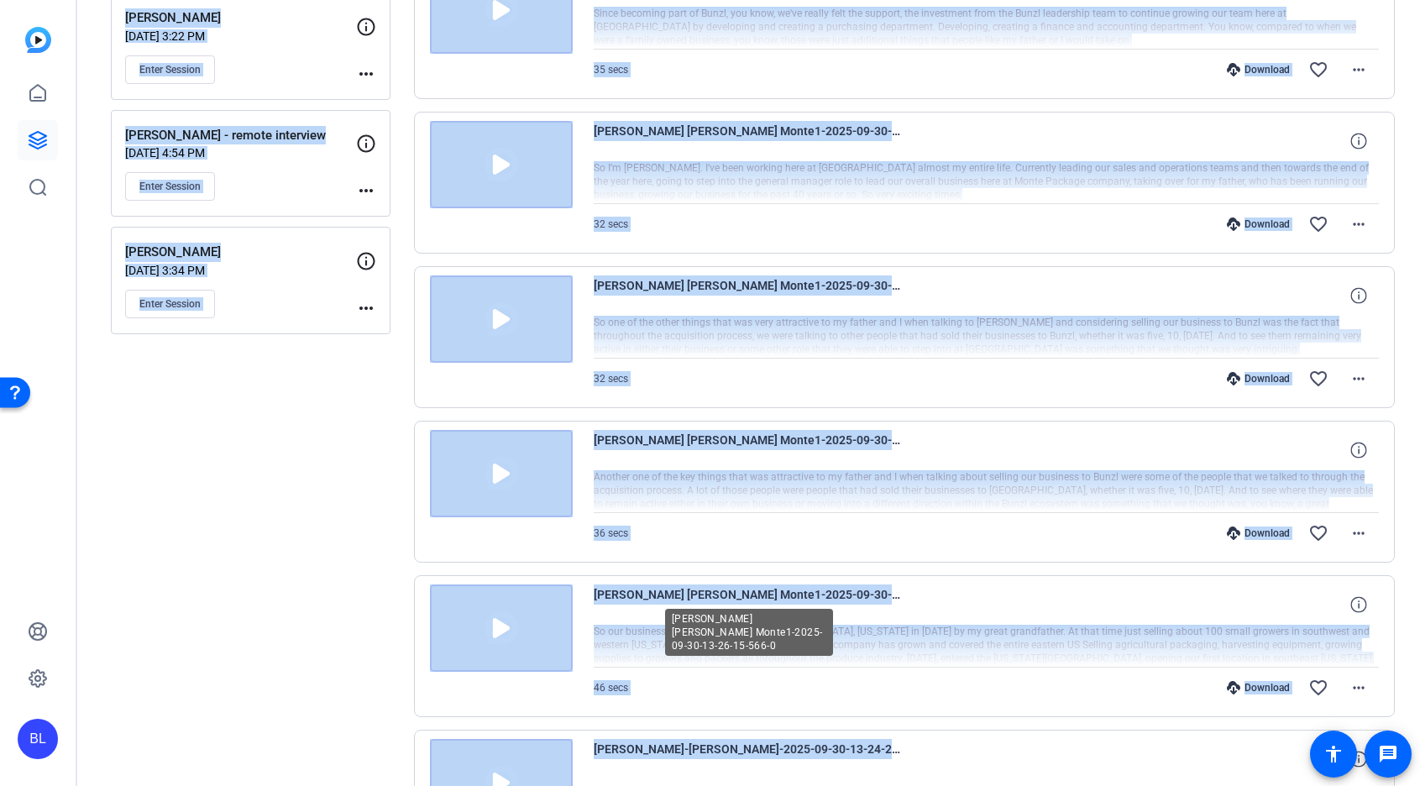
scroll to position [266, 0]
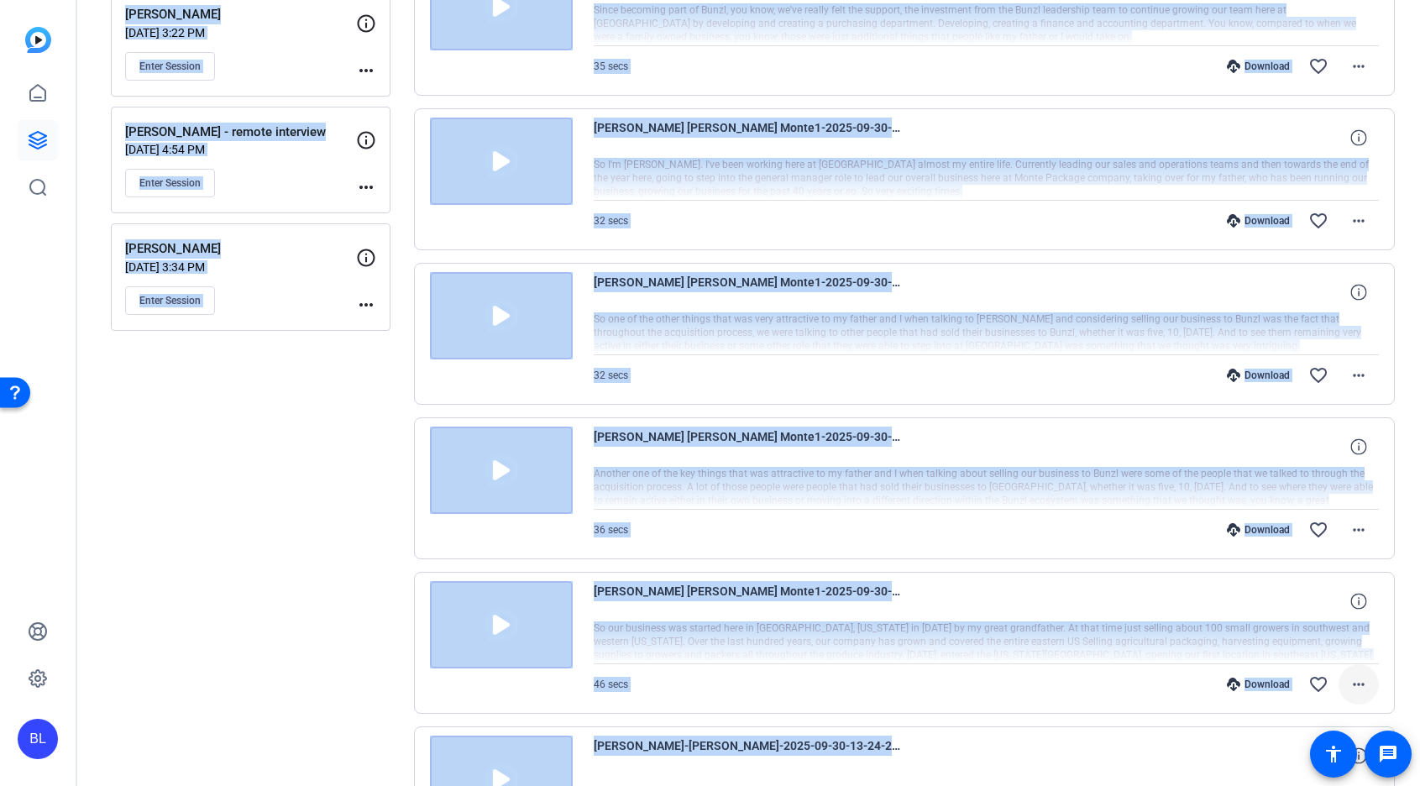
click at [1355, 684] on mat-icon "more_horiz" at bounding box center [1359, 684] width 20 height 20
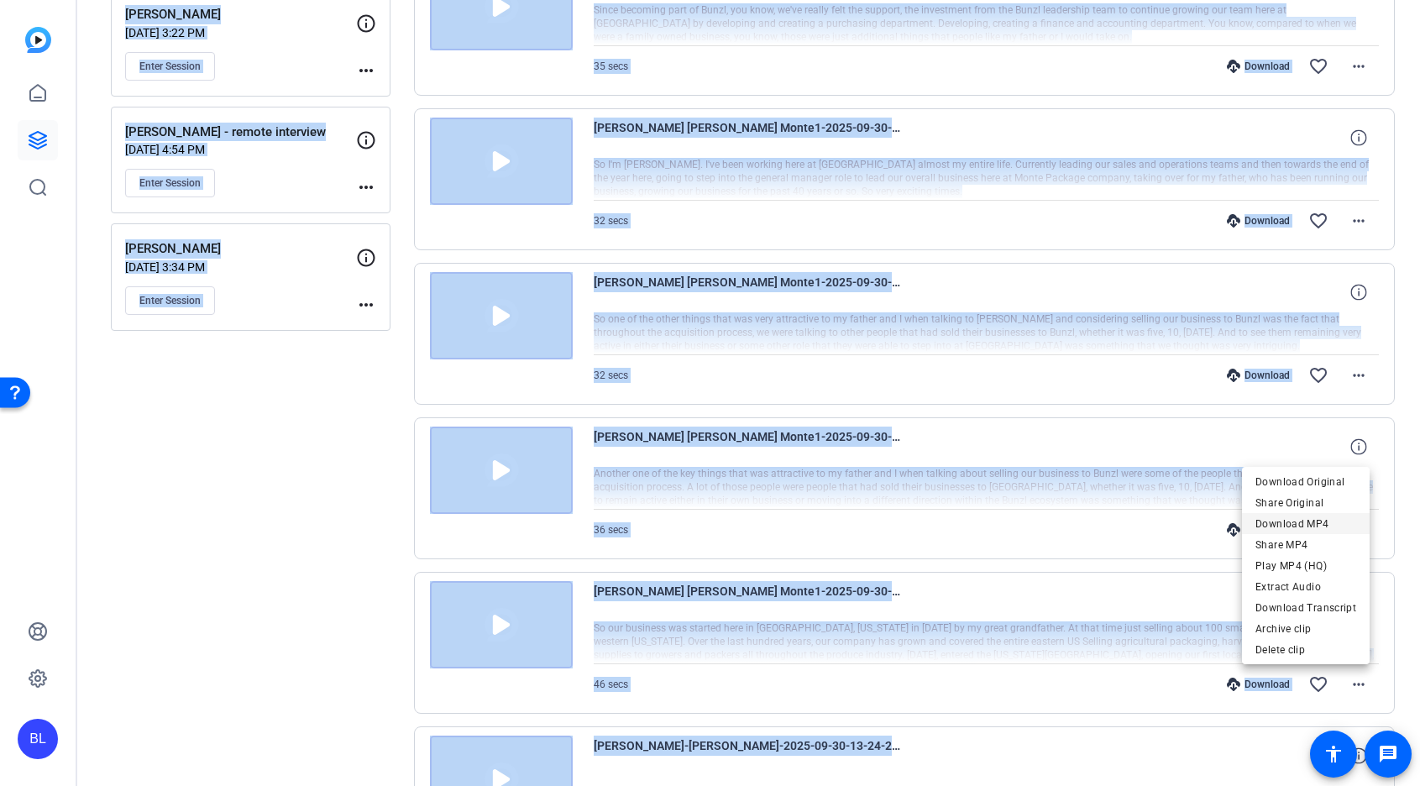
click at [1337, 516] on span "Download MP4" at bounding box center [1305, 524] width 101 height 20
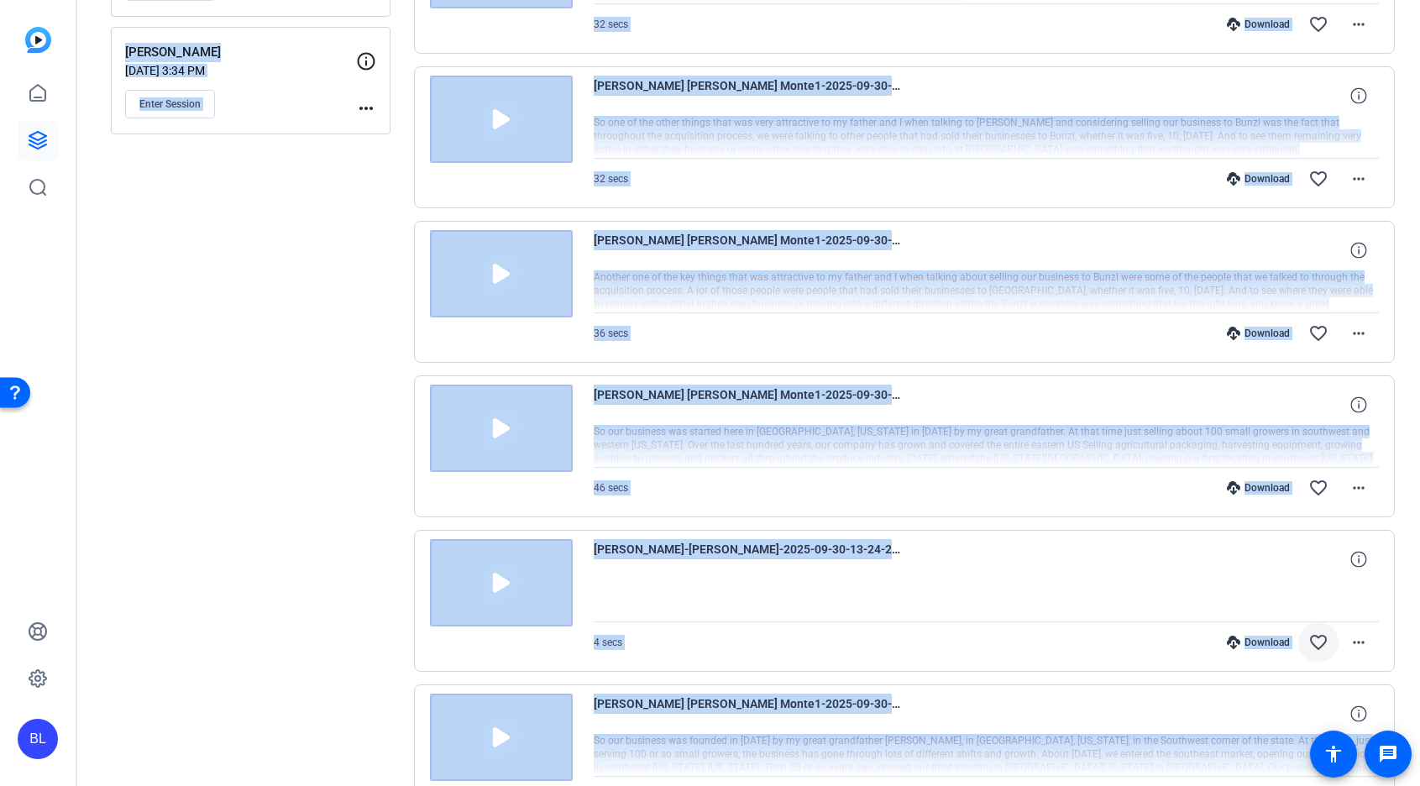
scroll to position [506, 0]
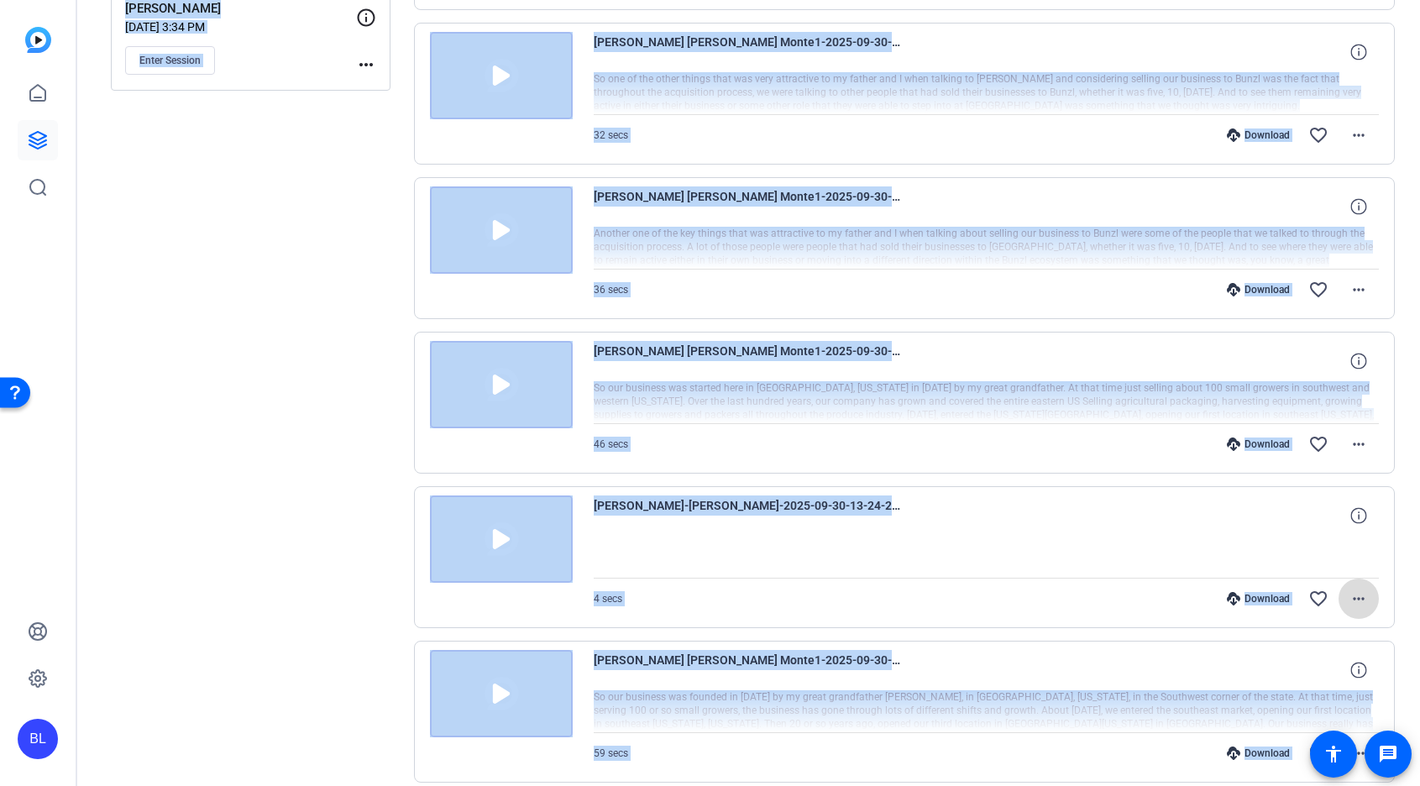
click at [1349, 598] on mat-icon "more_horiz" at bounding box center [1359, 599] width 20 height 20
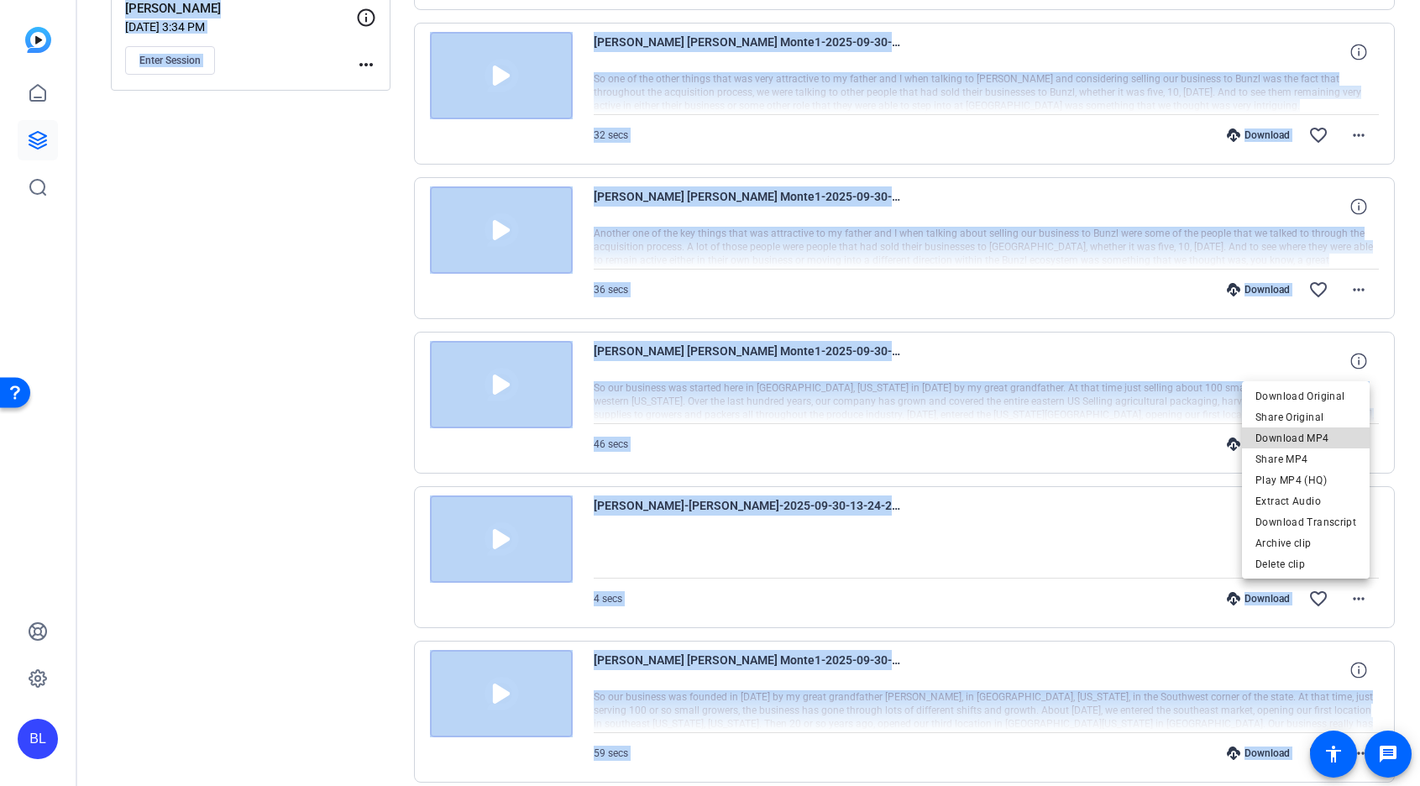
click at [1345, 431] on span "Download MP4" at bounding box center [1305, 438] width 101 height 20
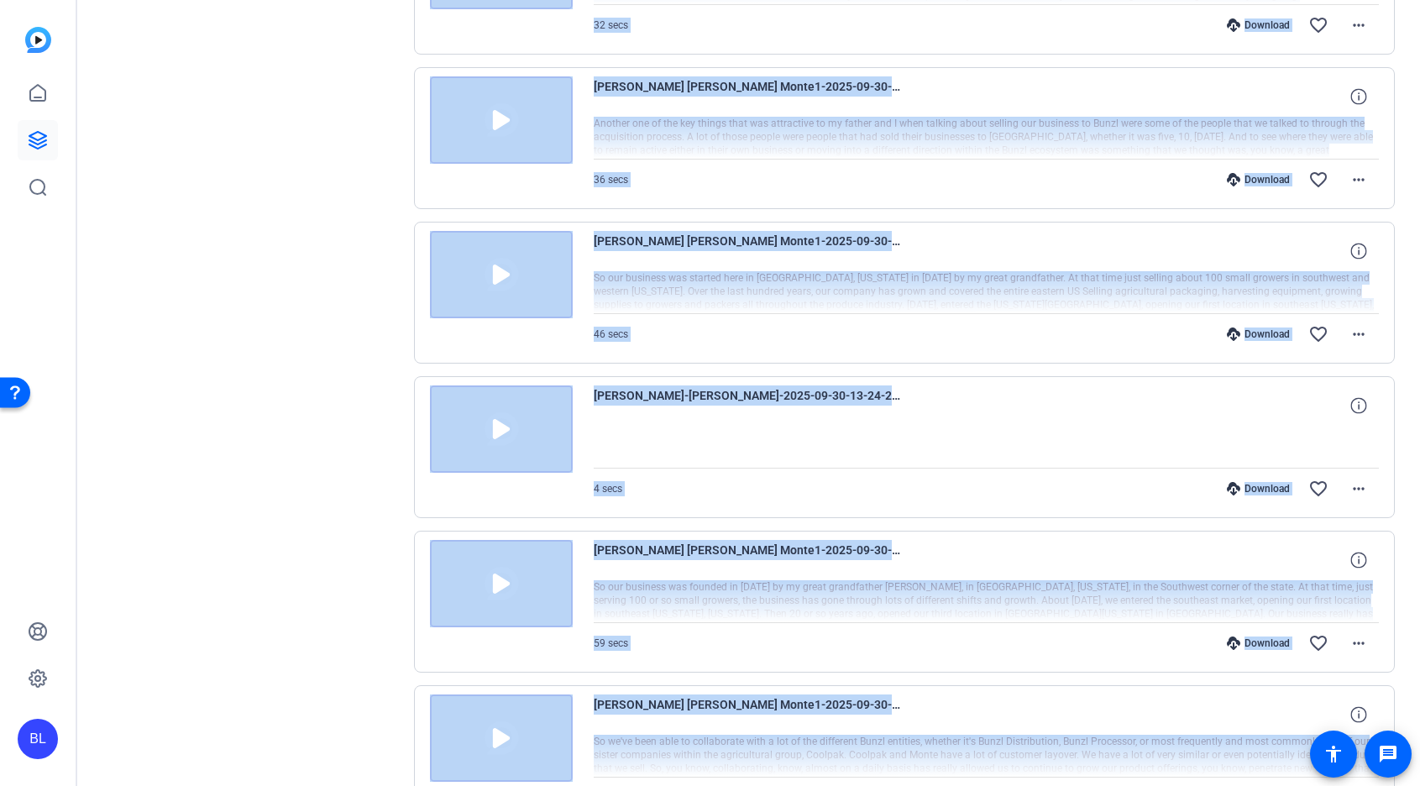
scroll to position [644, 0]
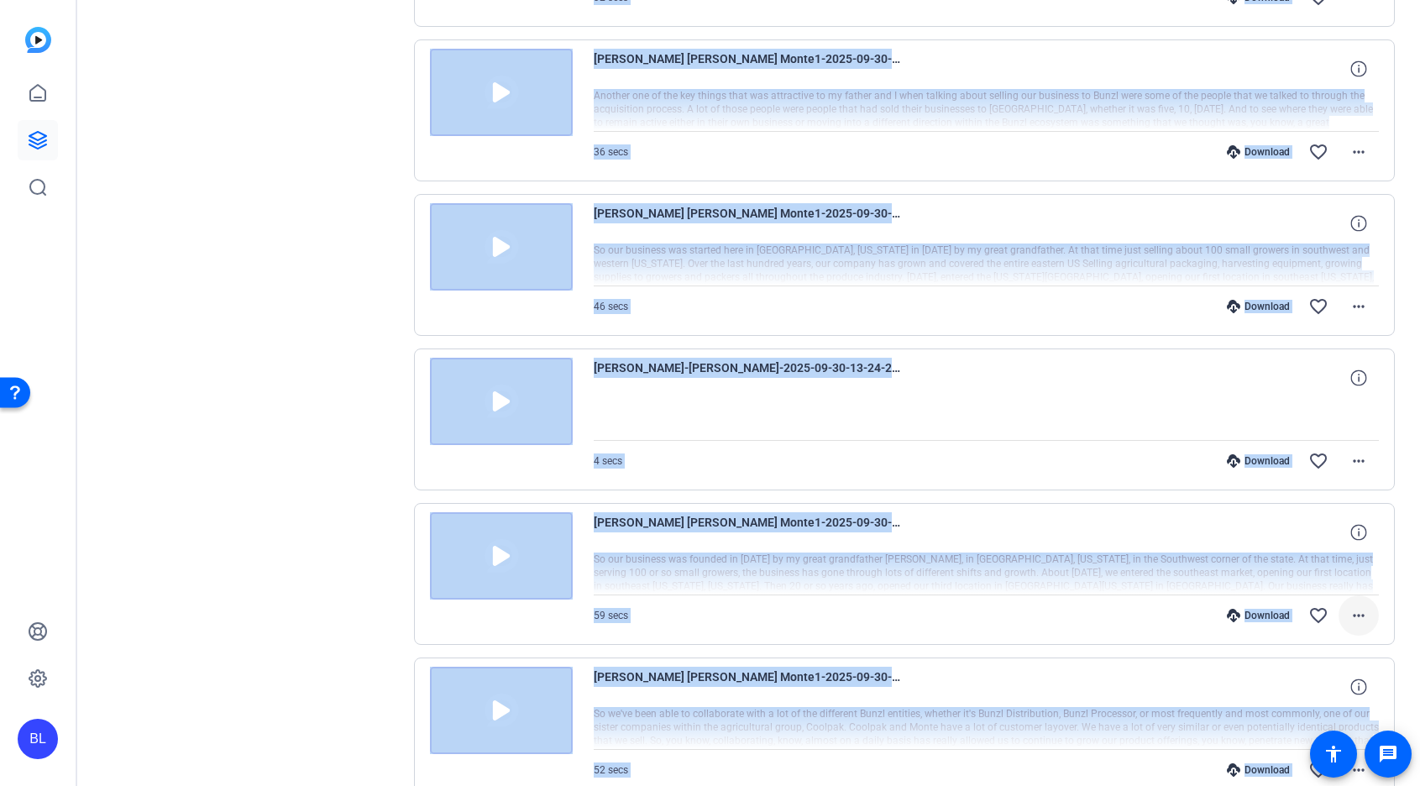
click at [1349, 613] on mat-icon "more_horiz" at bounding box center [1359, 615] width 20 height 20
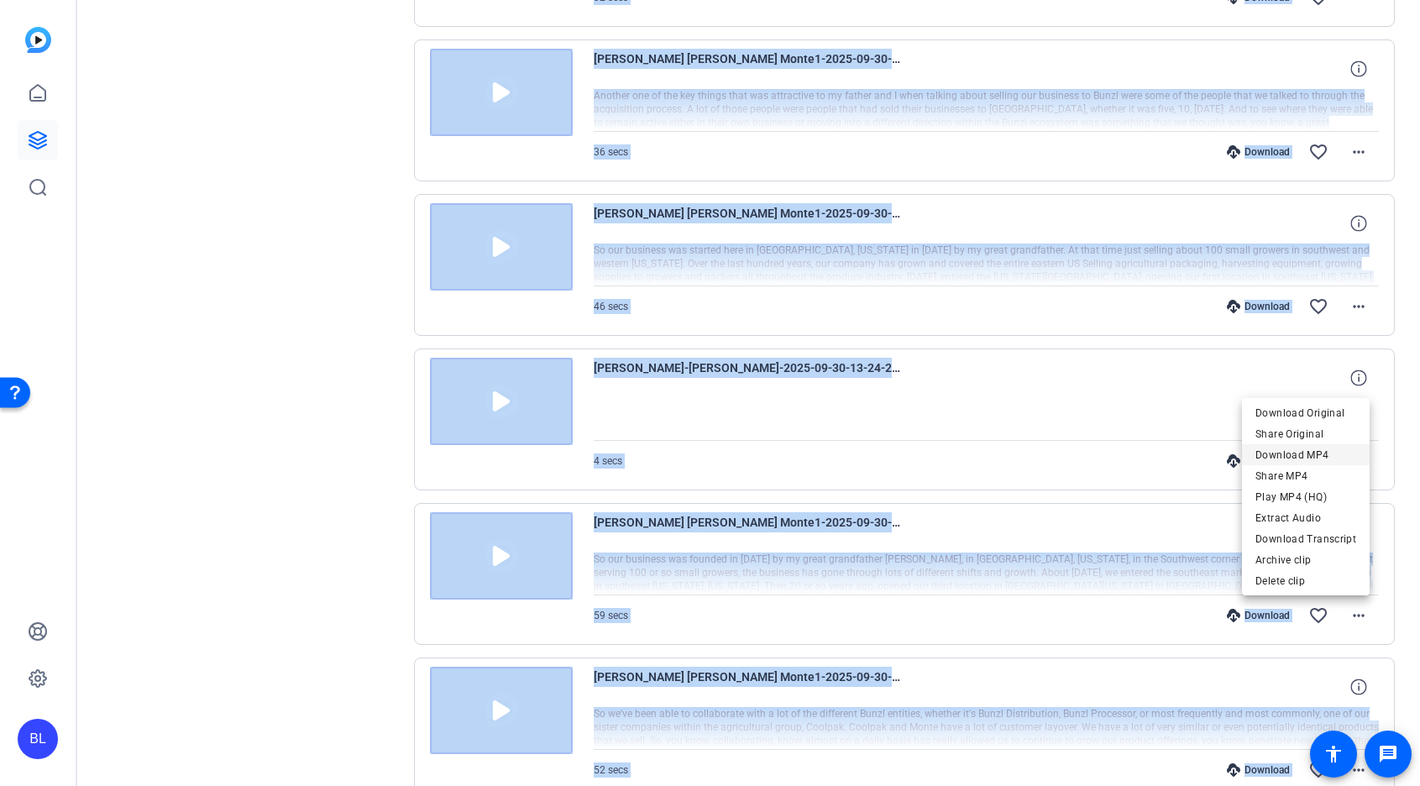
click at [1339, 454] on span "Download MP4" at bounding box center [1305, 455] width 101 height 20
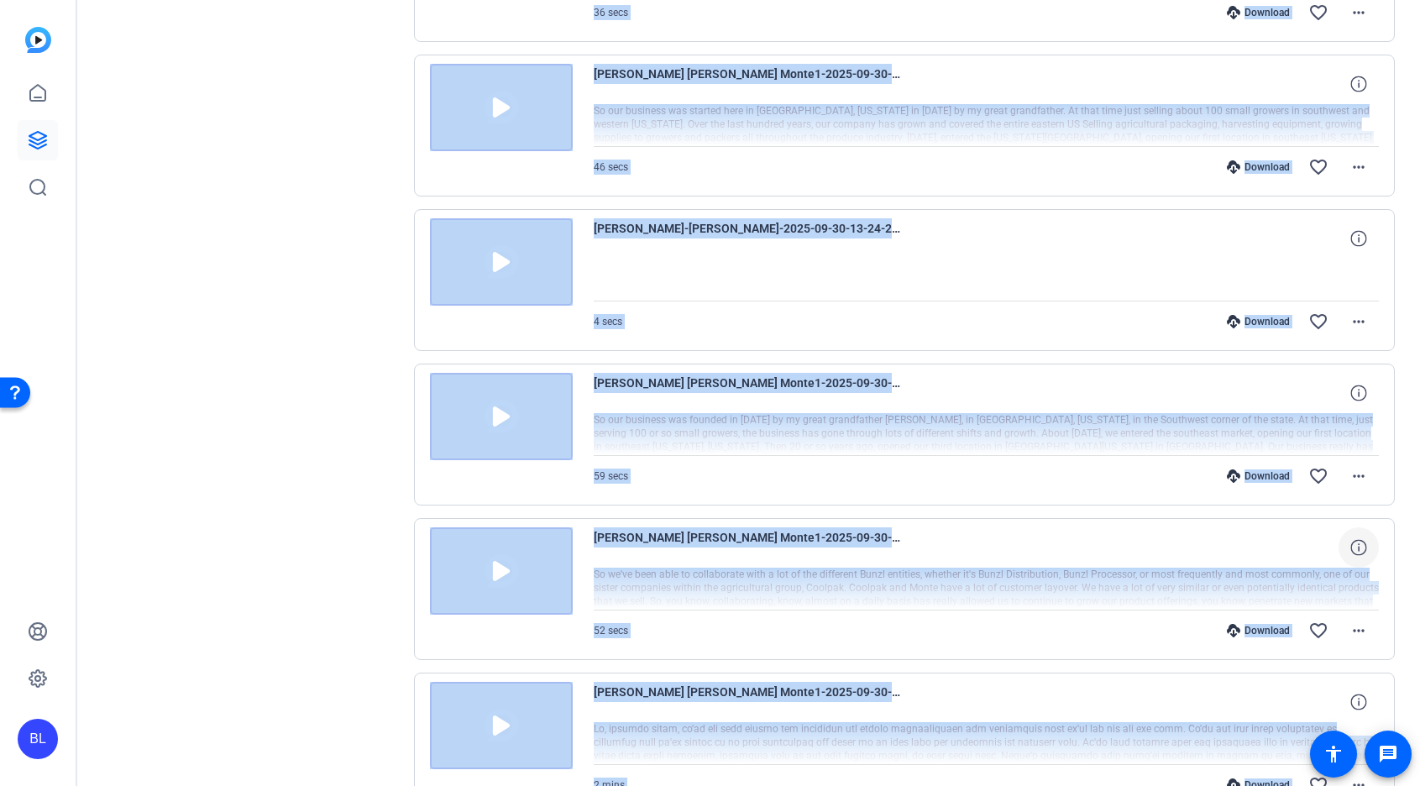
scroll to position [826, 0]
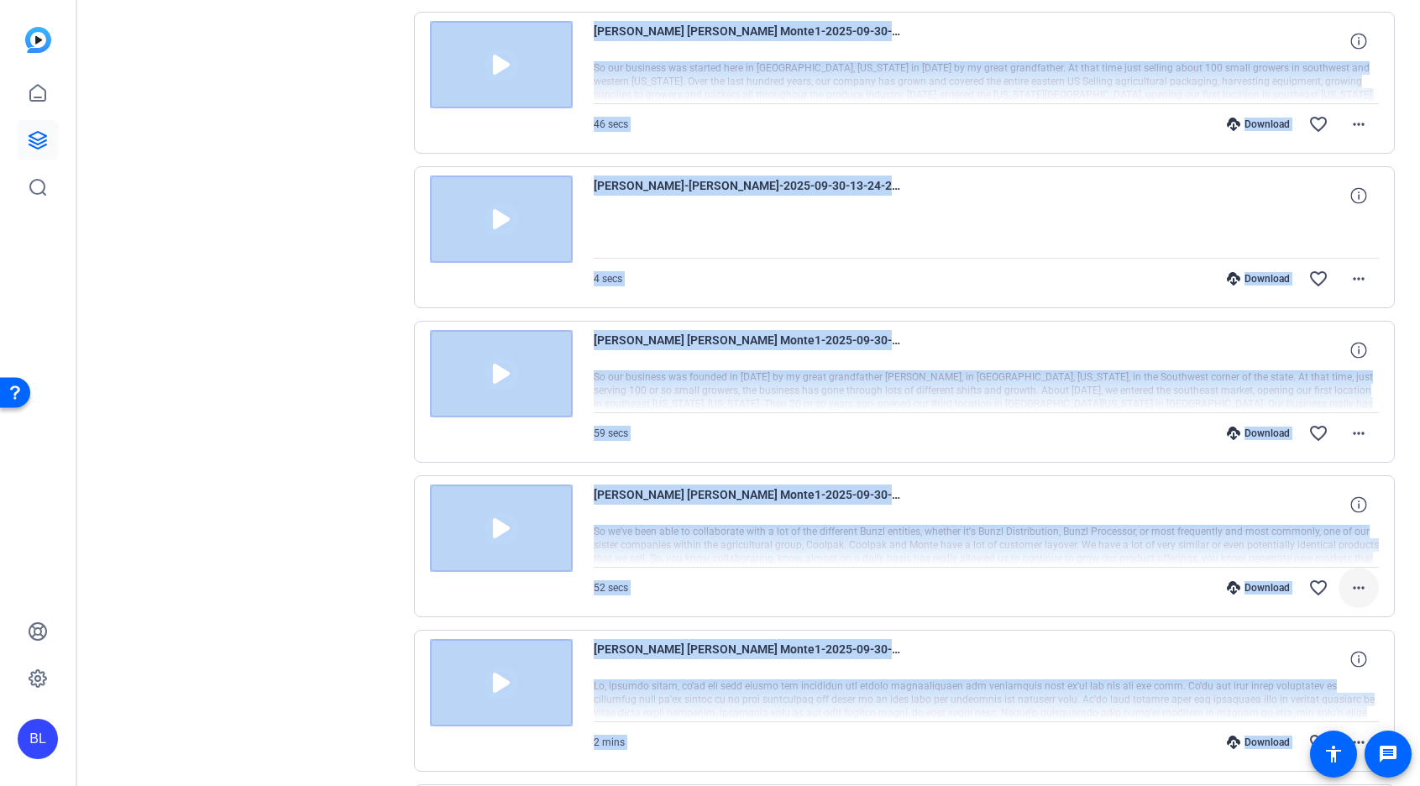
click at [1349, 592] on mat-icon "more_horiz" at bounding box center [1359, 588] width 20 height 20
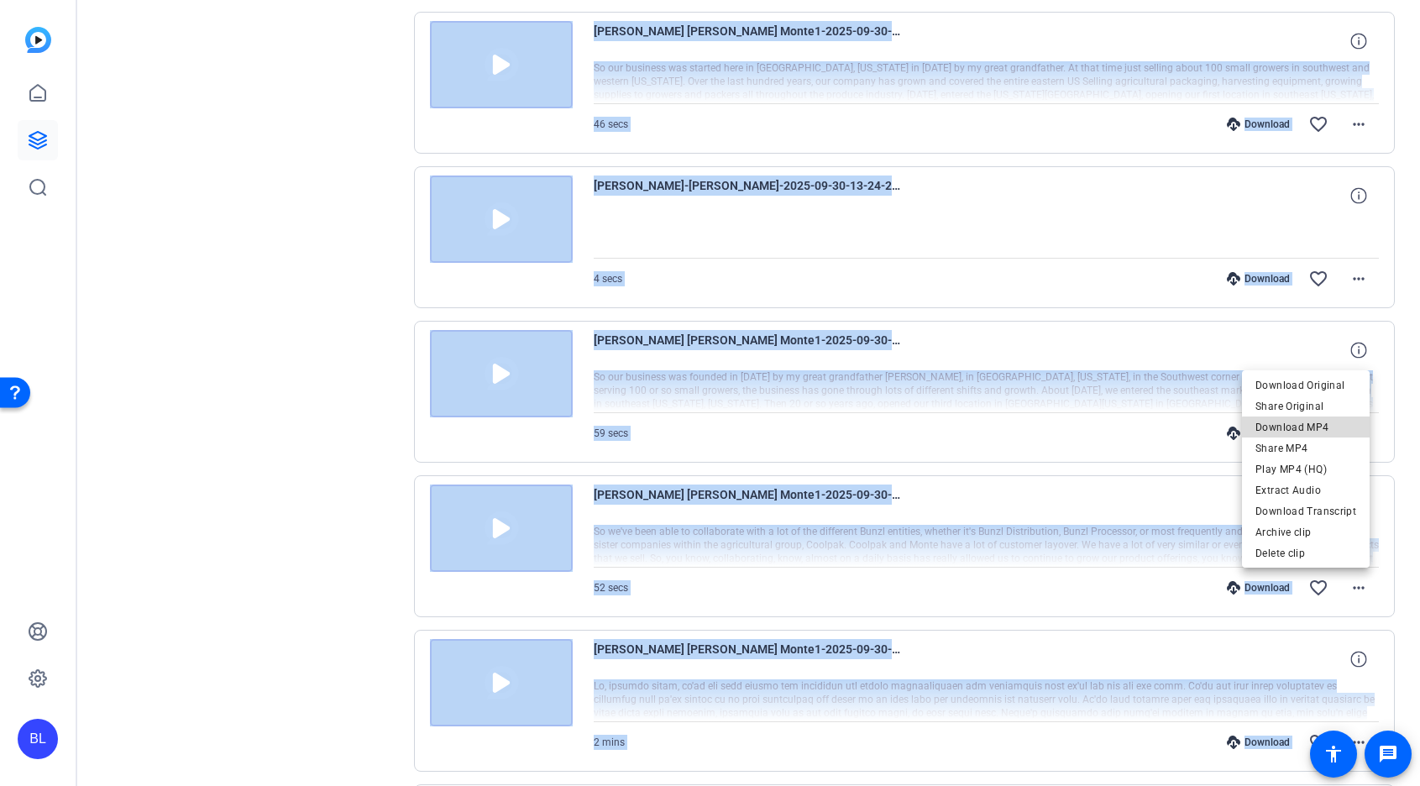
click at [1344, 431] on span "Download MP4" at bounding box center [1305, 427] width 101 height 20
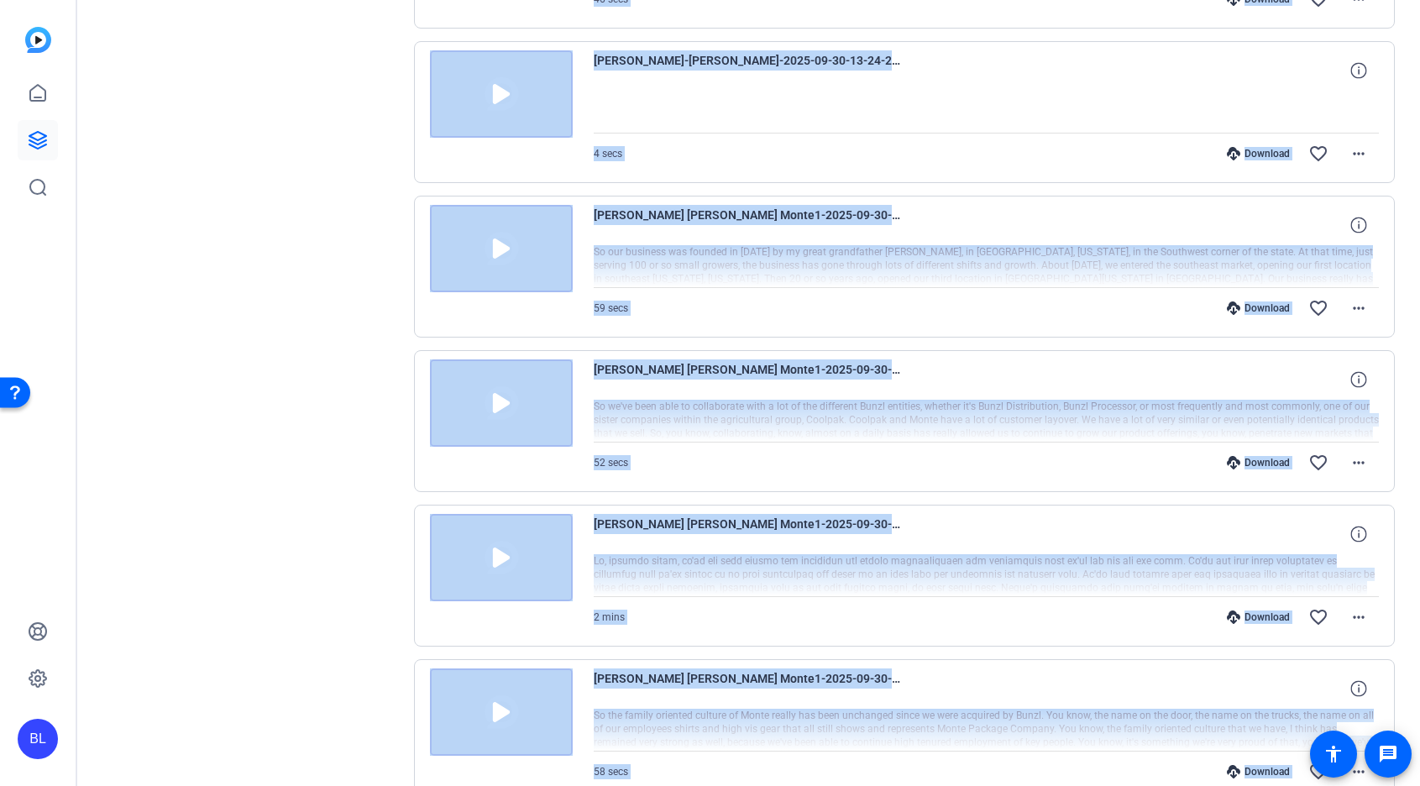
scroll to position [994, 0]
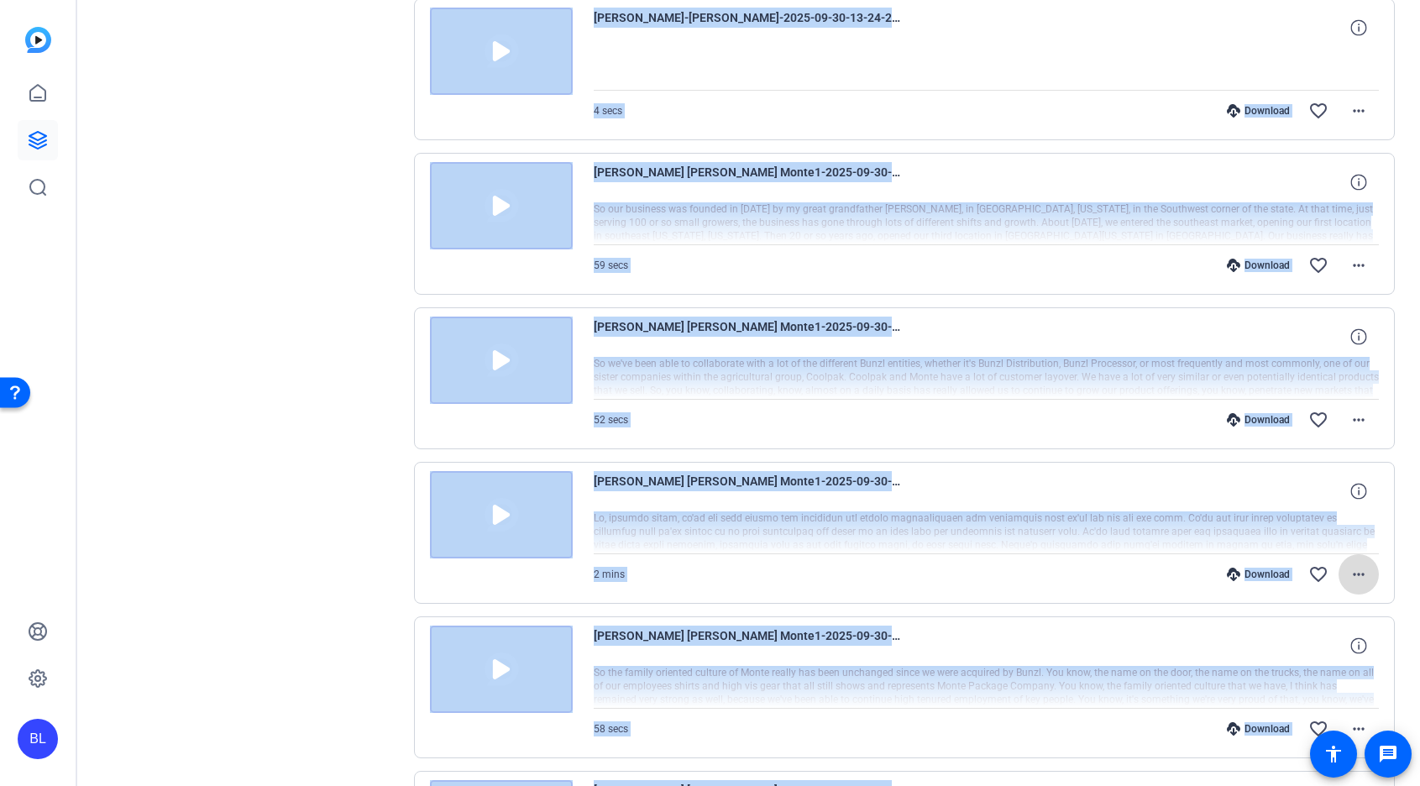
click at [1349, 576] on mat-icon "more_horiz" at bounding box center [1359, 574] width 20 height 20
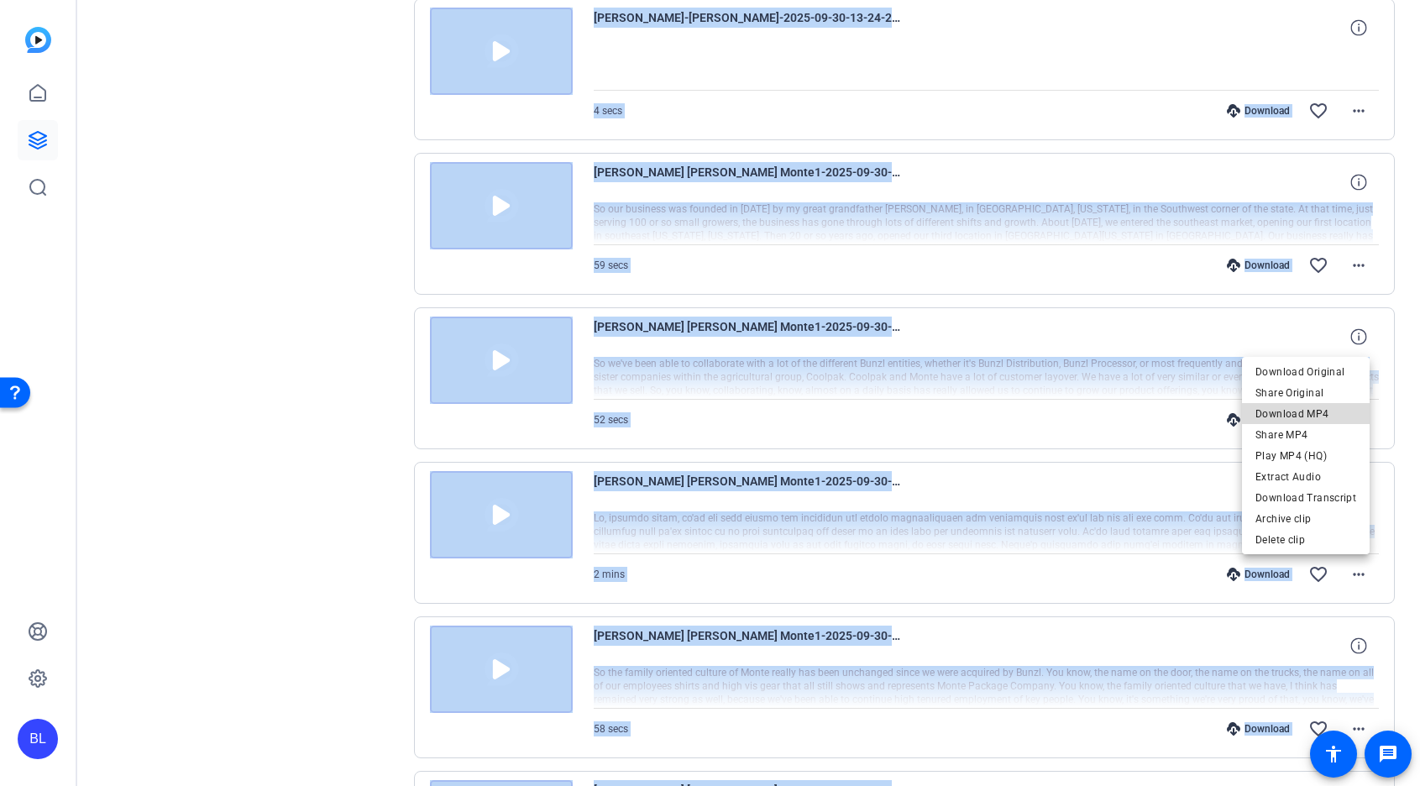
click at [1330, 406] on span "Download MP4" at bounding box center [1305, 414] width 101 height 20
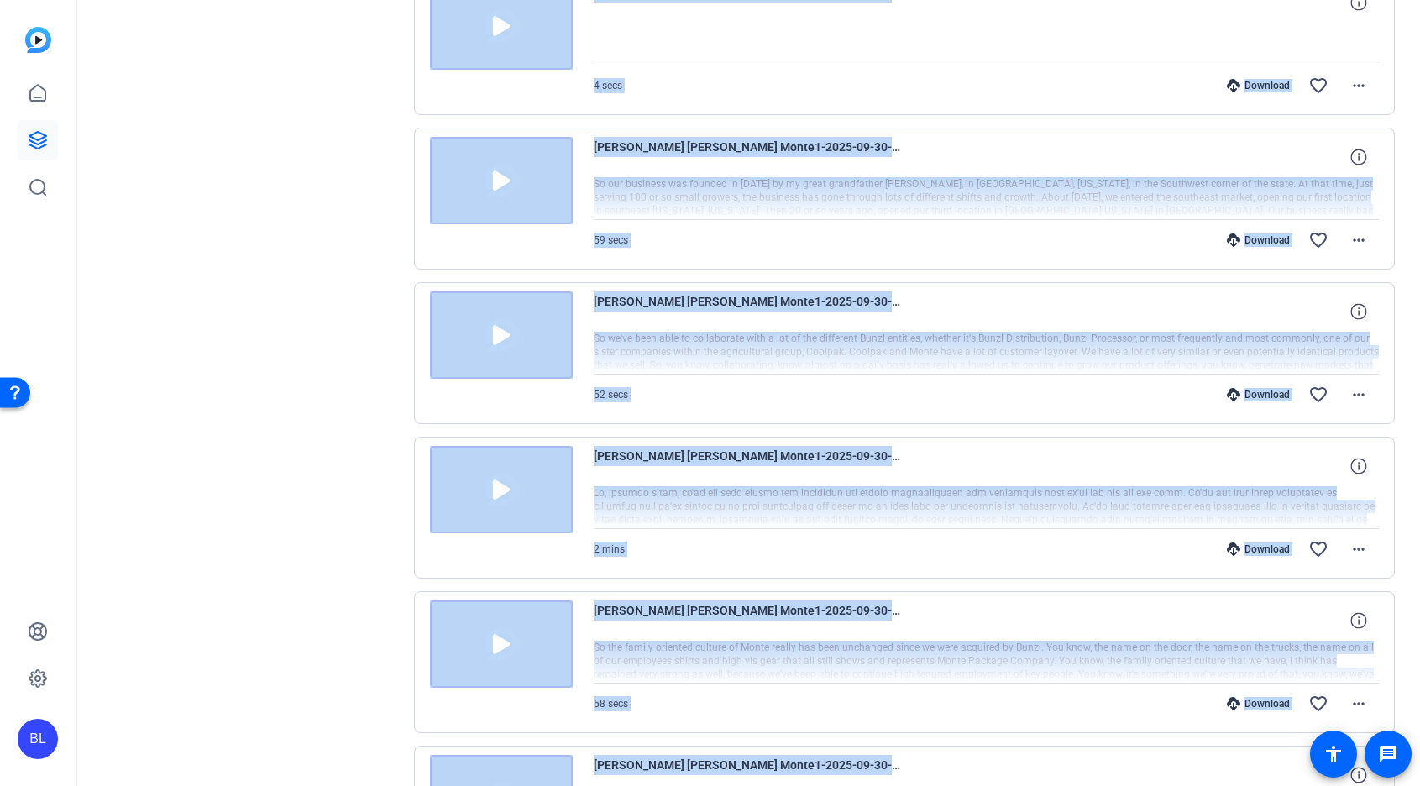
scroll to position [1062, 0]
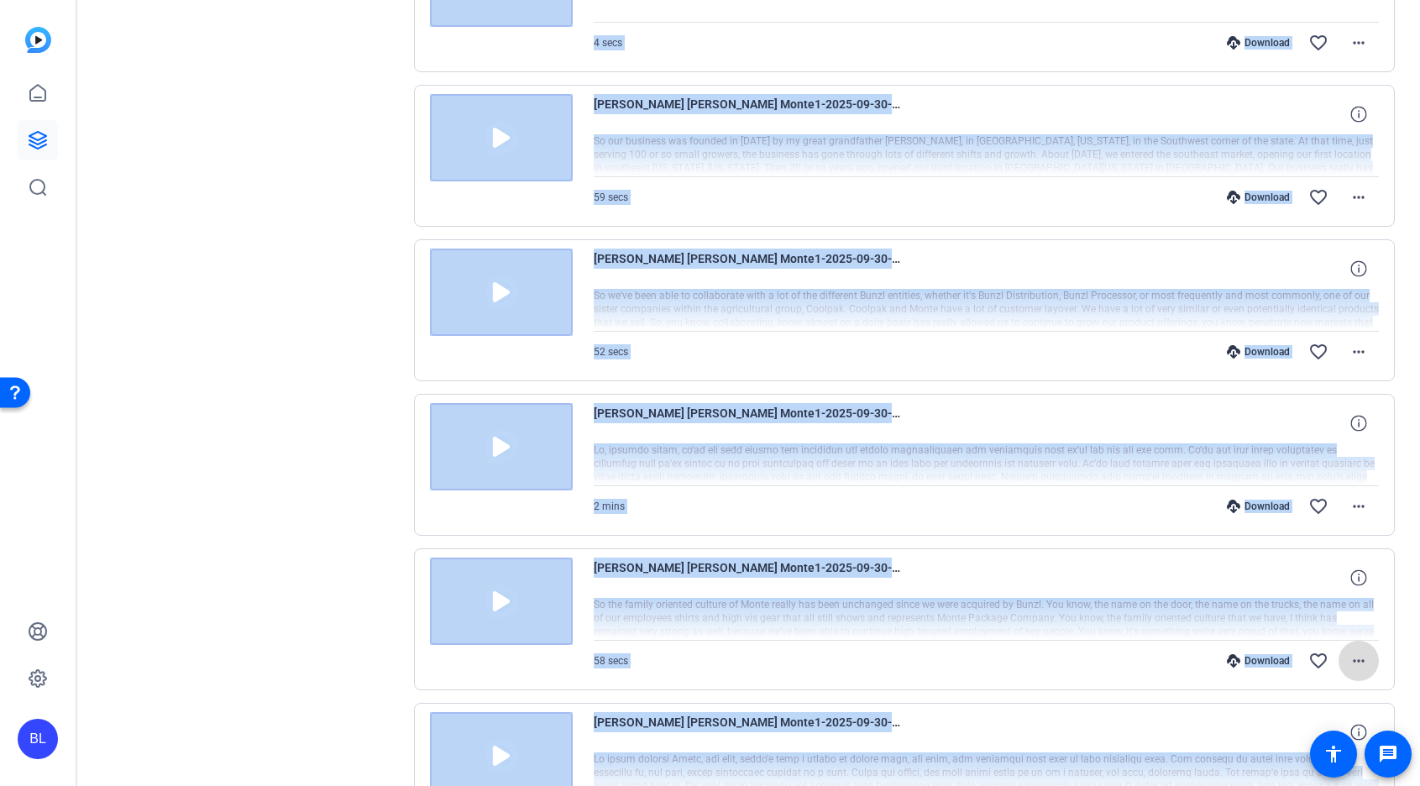
click at [1349, 663] on mat-icon "more_horiz" at bounding box center [1359, 661] width 20 height 20
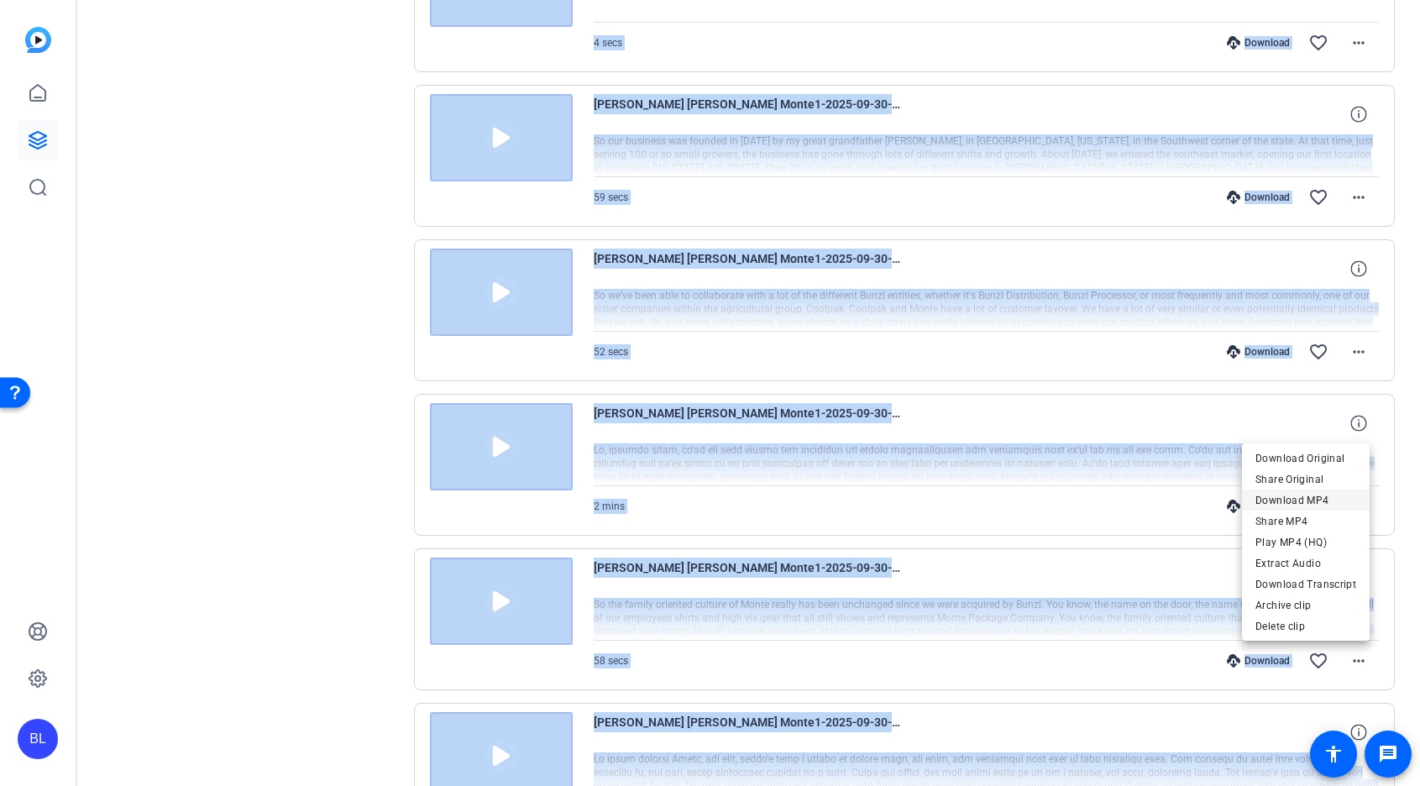
click at [1323, 502] on span "Download MP4" at bounding box center [1305, 500] width 101 height 20
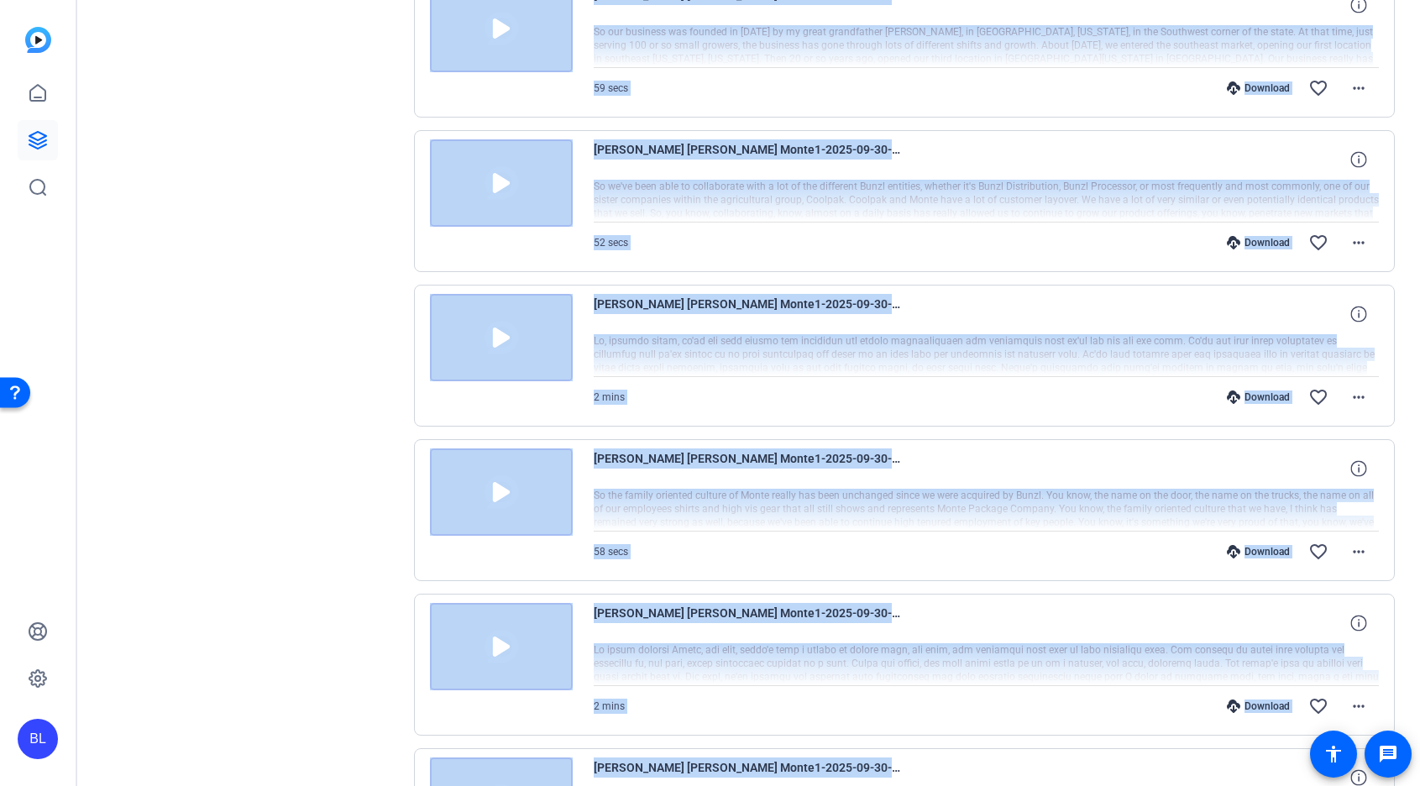
scroll to position [1408, 0]
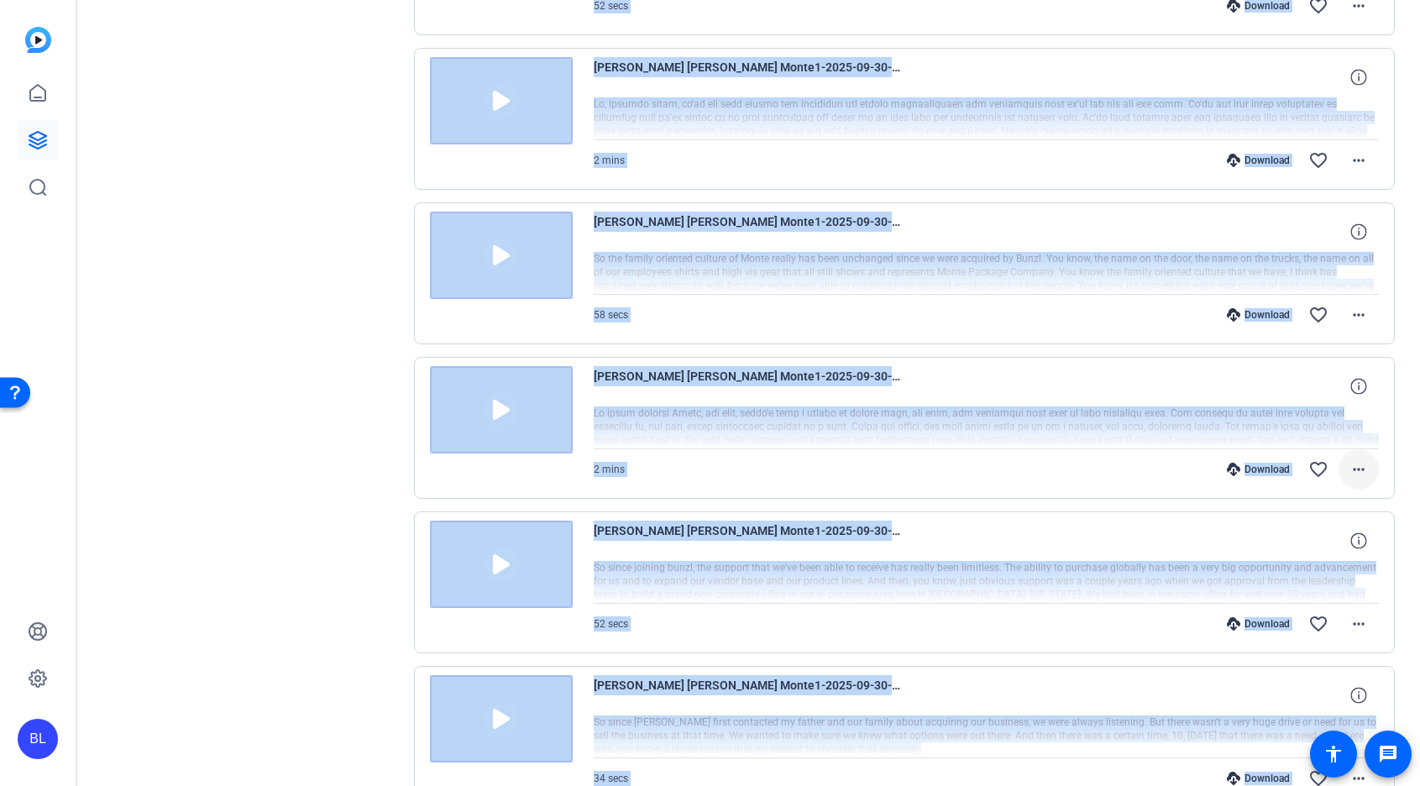
click at [1349, 471] on mat-icon "more_horiz" at bounding box center [1359, 469] width 20 height 20
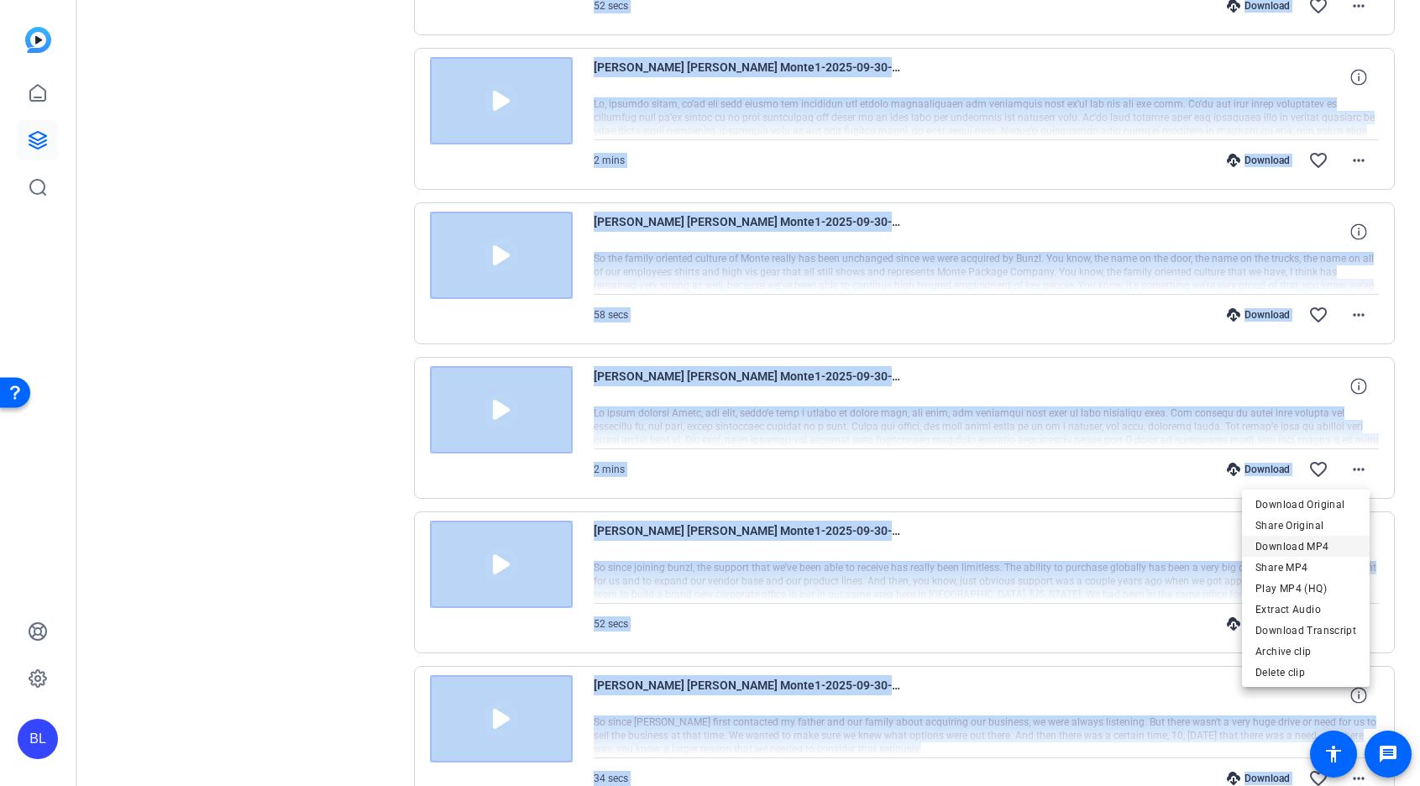
click at [1322, 543] on span "Download MP4" at bounding box center [1305, 547] width 101 height 20
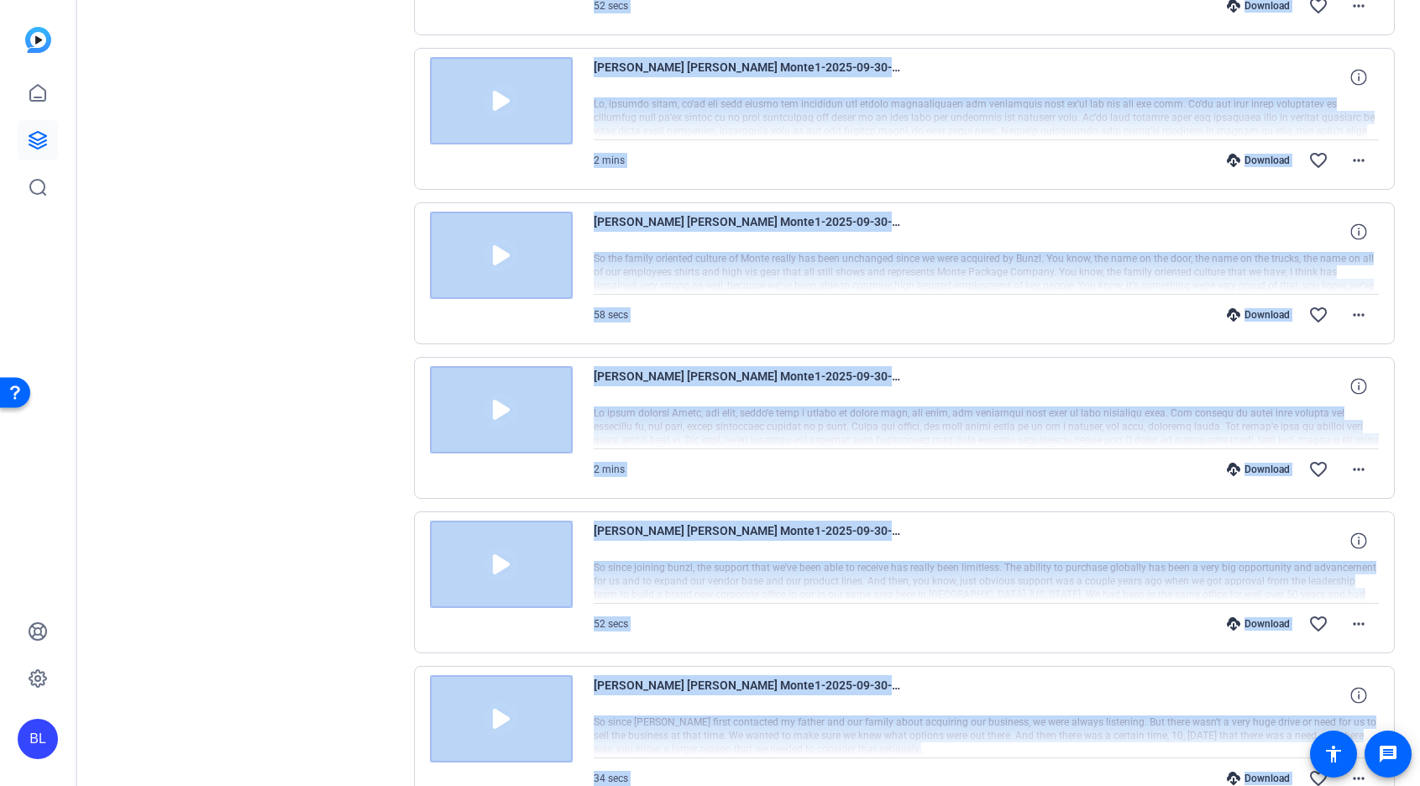
scroll to position [1522, 0]
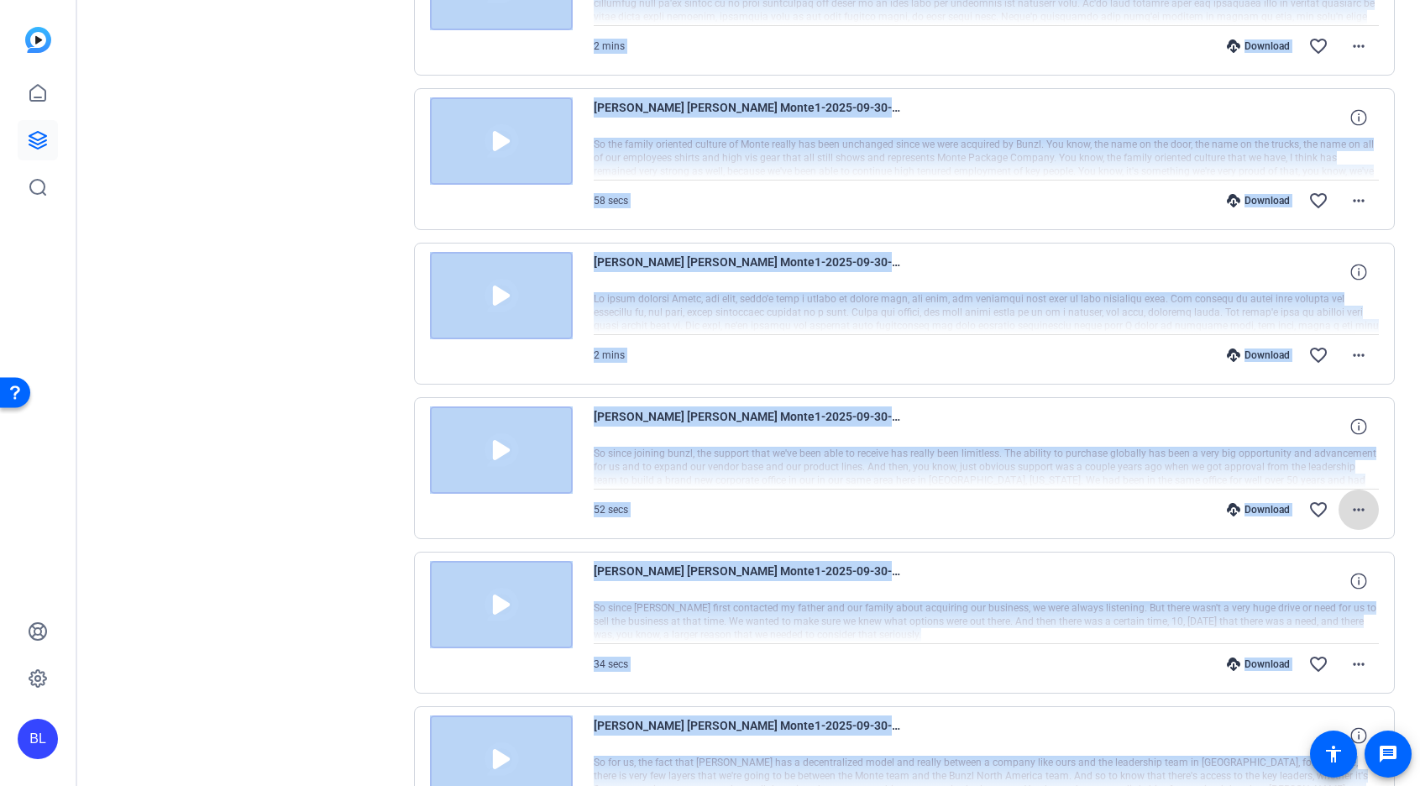
click at [1350, 510] on mat-icon "more_horiz" at bounding box center [1359, 510] width 20 height 20
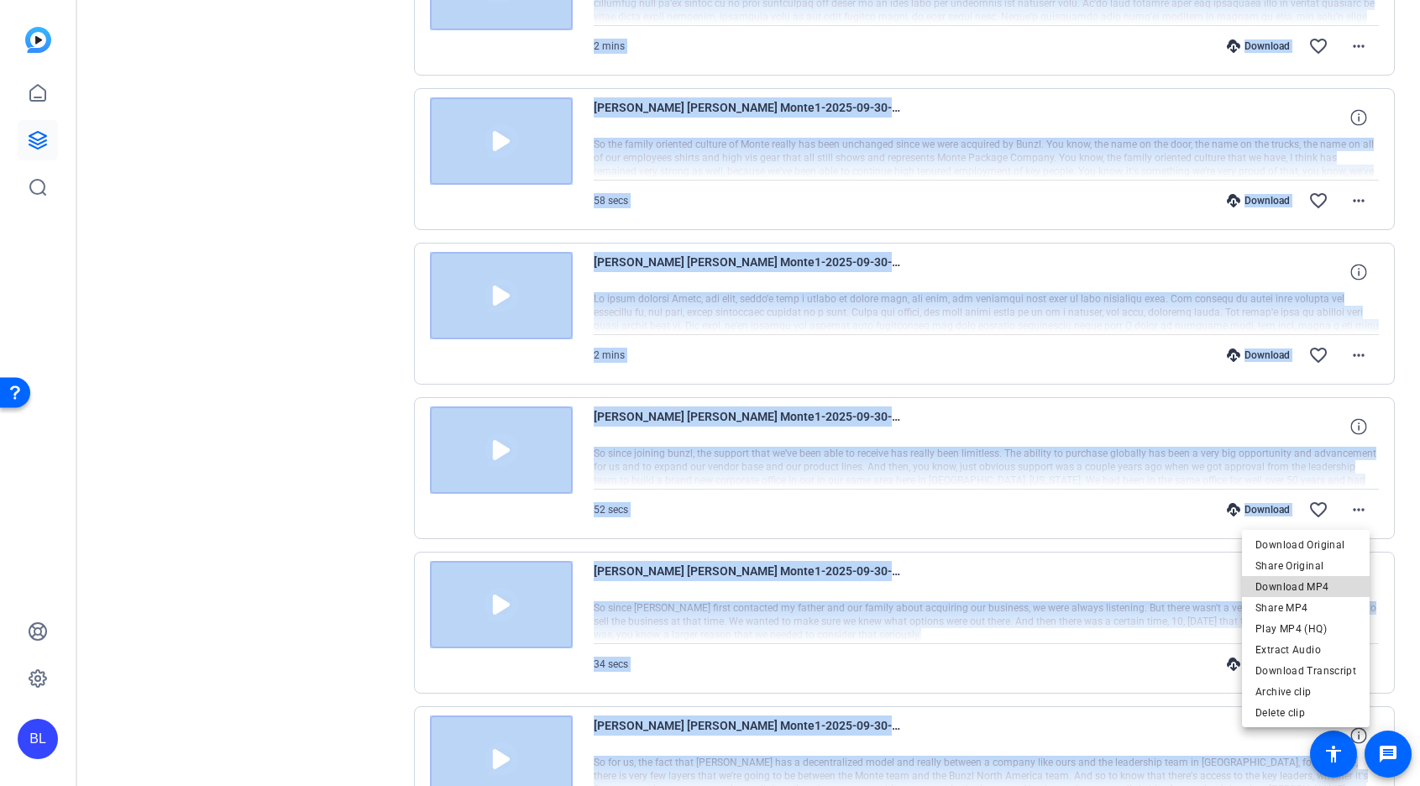
click at [1321, 590] on span "Download MP4" at bounding box center [1305, 587] width 101 height 20
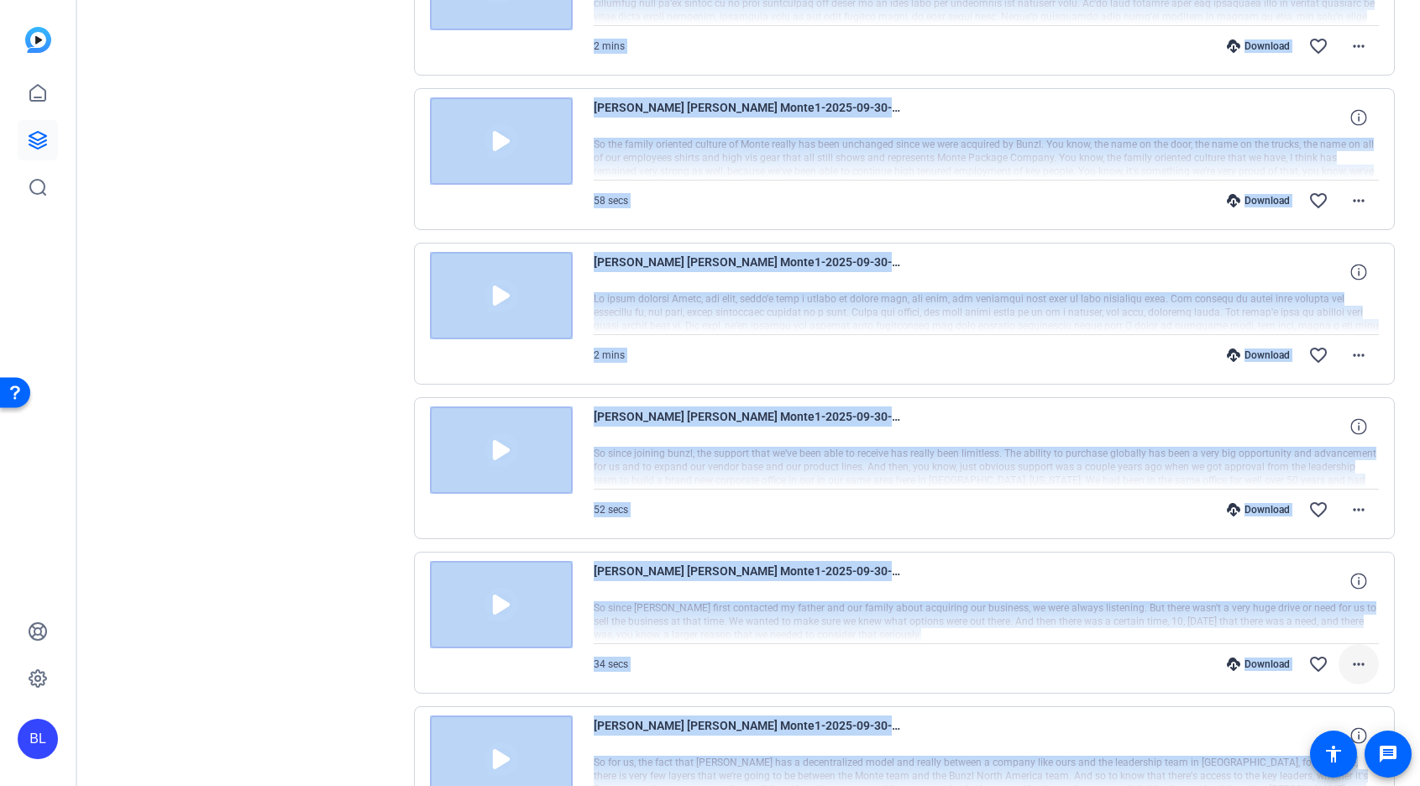
click at [1355, 671] on mat-icon "more_horiz" at bounding box center [1359, 664] width 20 height 20
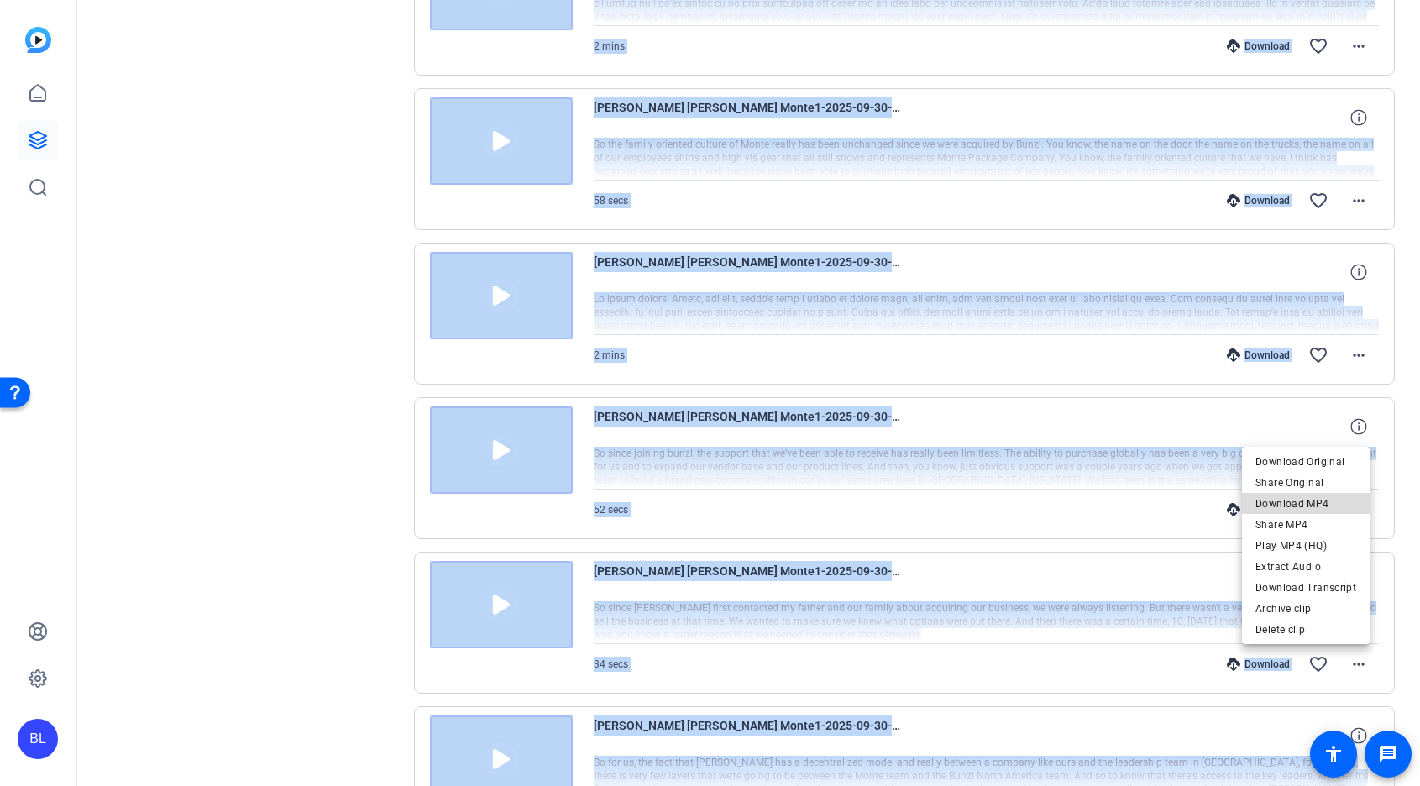
click at [1334, 509] on span "Download MP4" at bounding box center [1305, 504] width 101 height 20
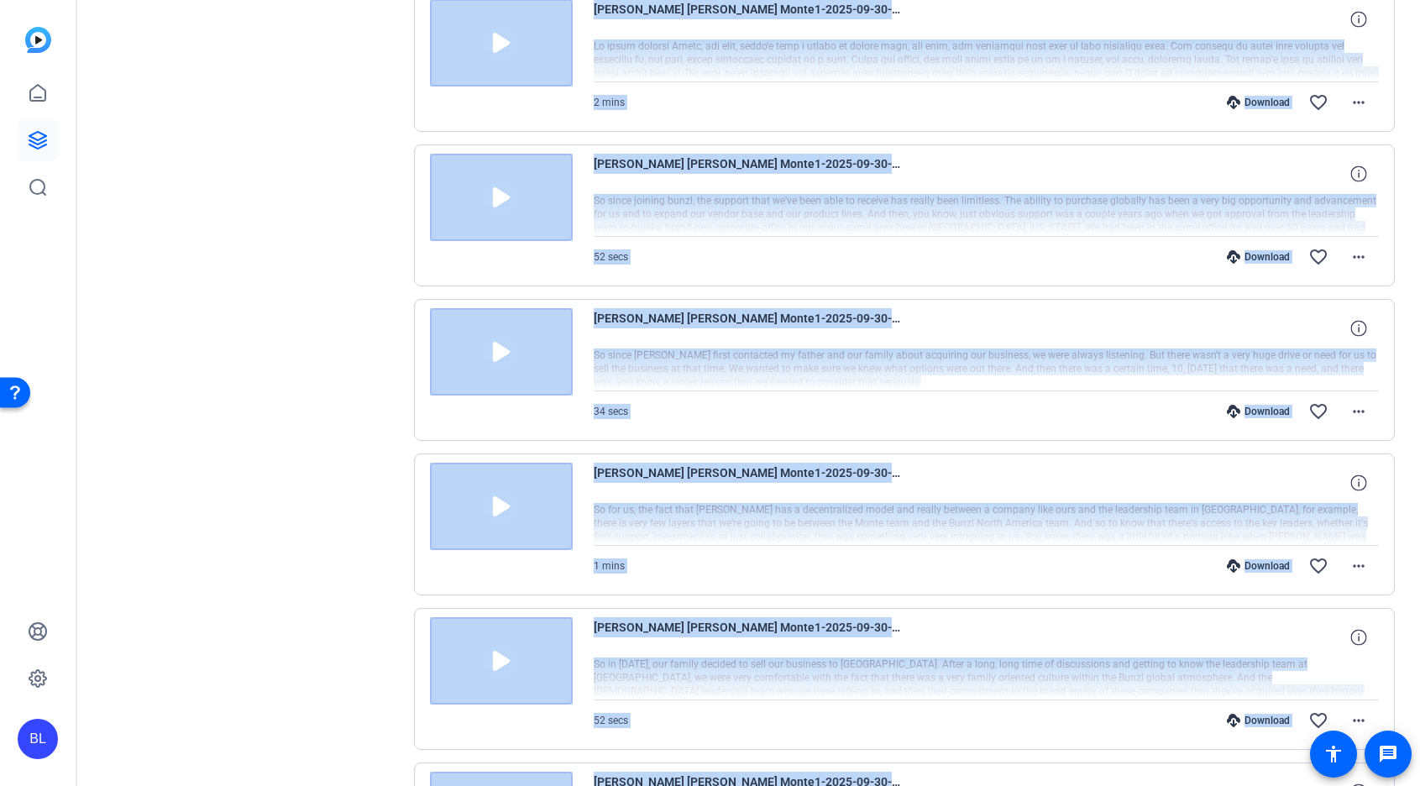
scroll to position [1798, 0]
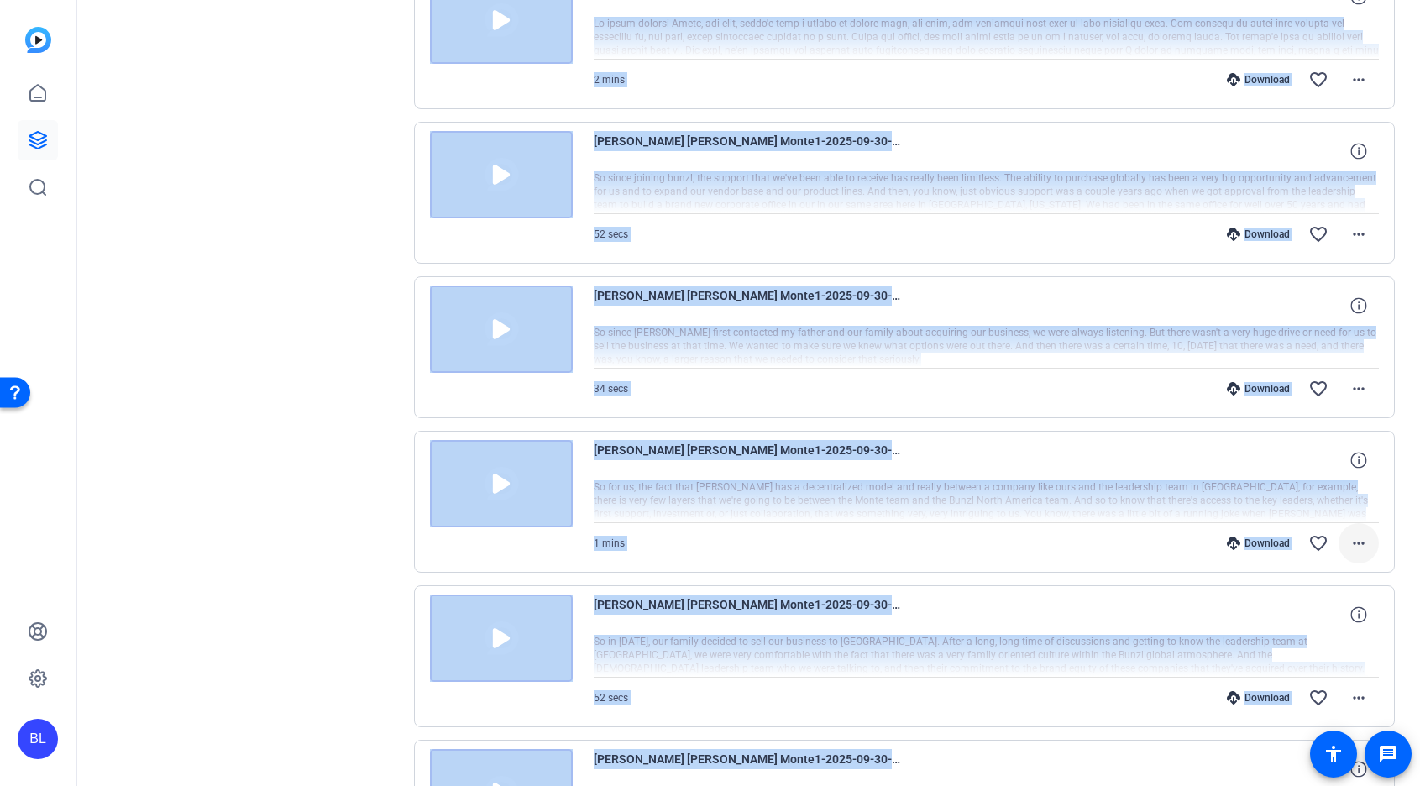
click at [1356, 542] on mat-icon "more_horiz" at bounding box center [1359, 543] width 20 height 20
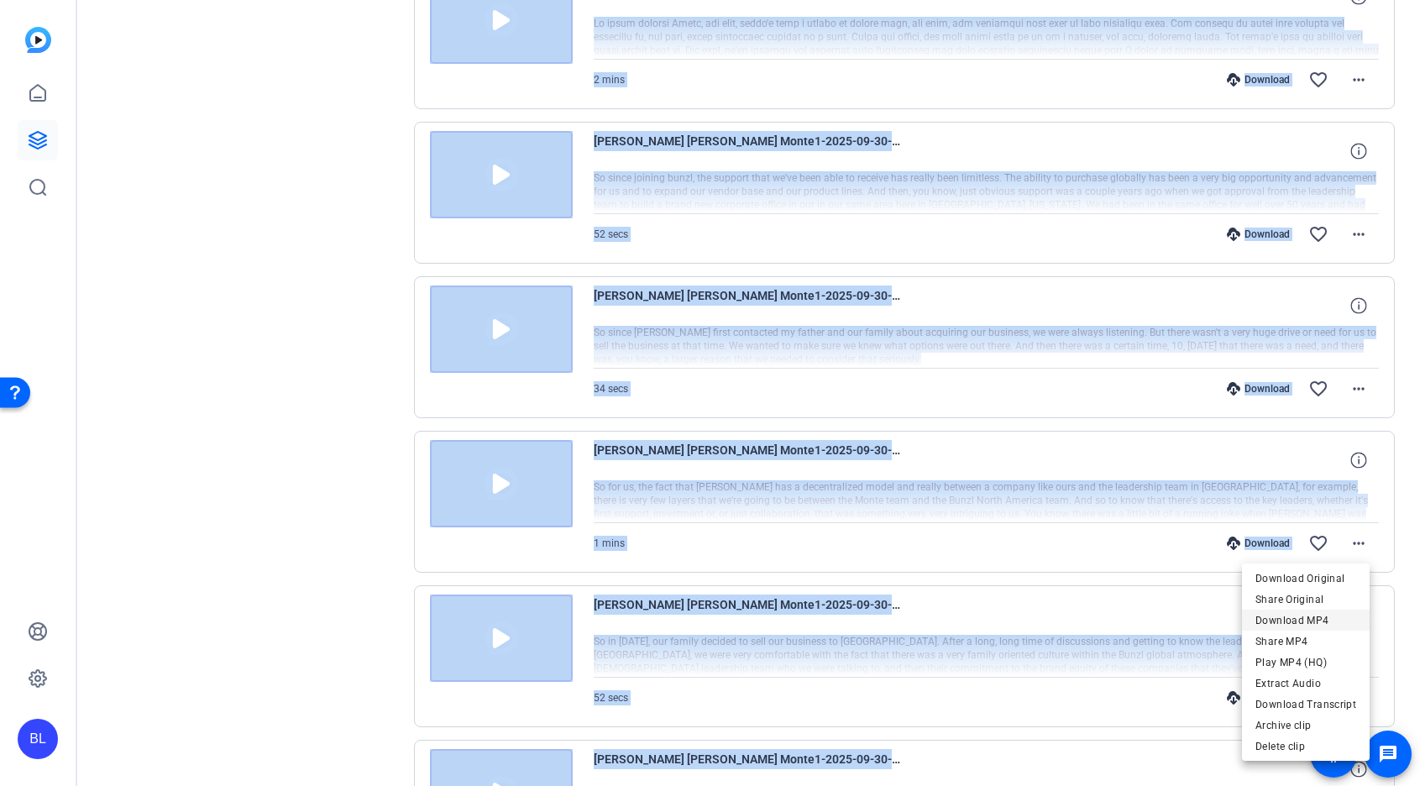
click at [1325, 618] on span "Download MP4" at bounding box center [1305, 620] width 101 height 20
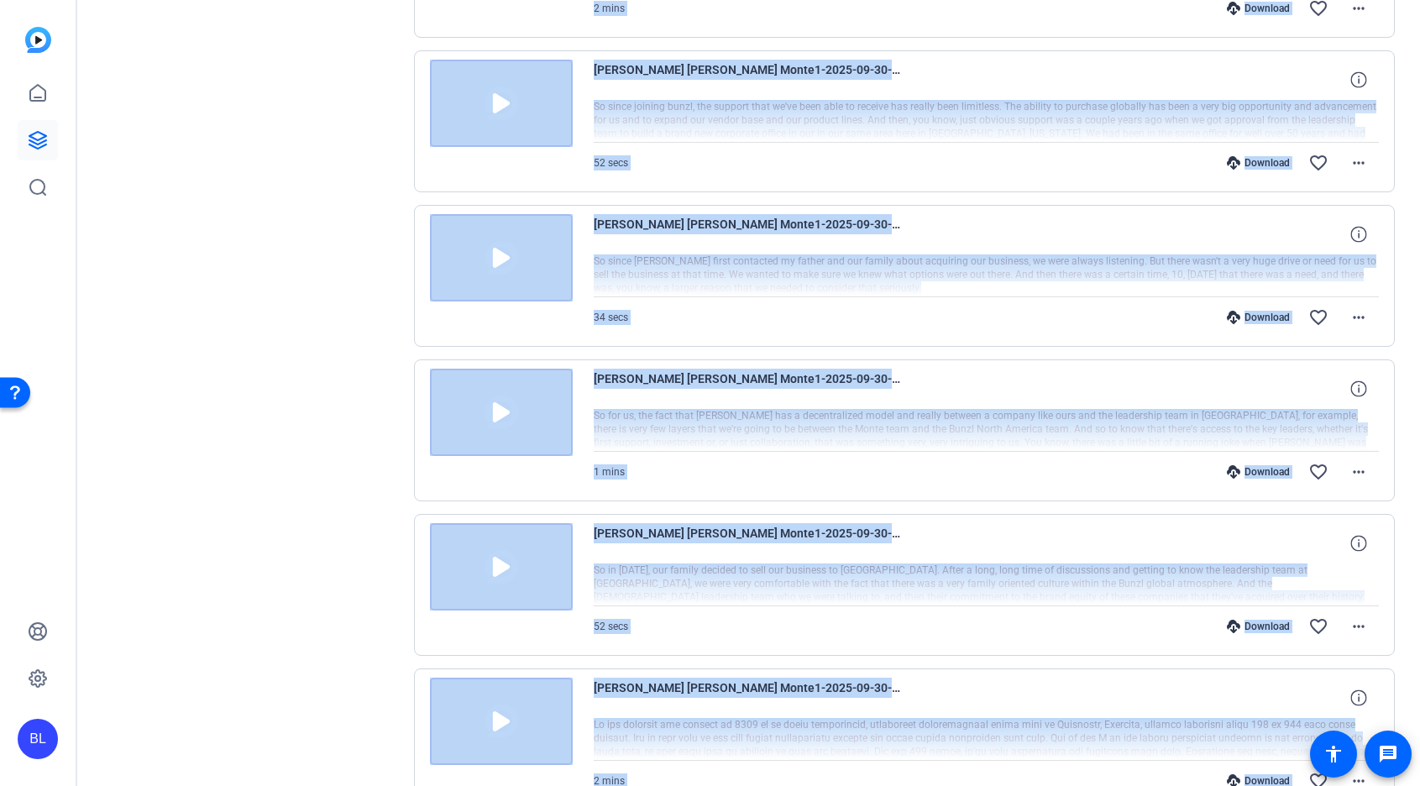
scroll to position [1895, 0]
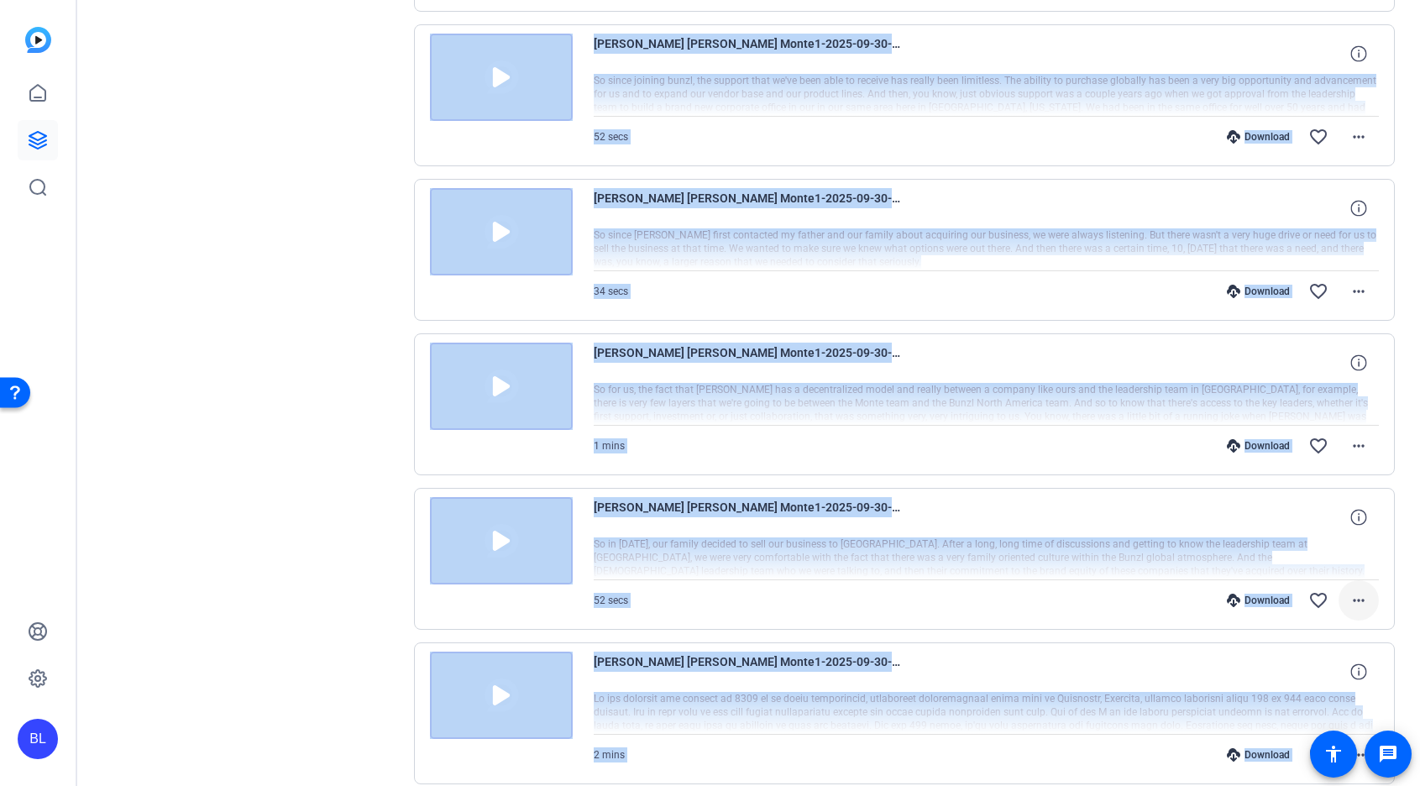
click at [1356, 595] on mat-icon "more_horiz" at bounding box center [1359, 600] width 20 height 20
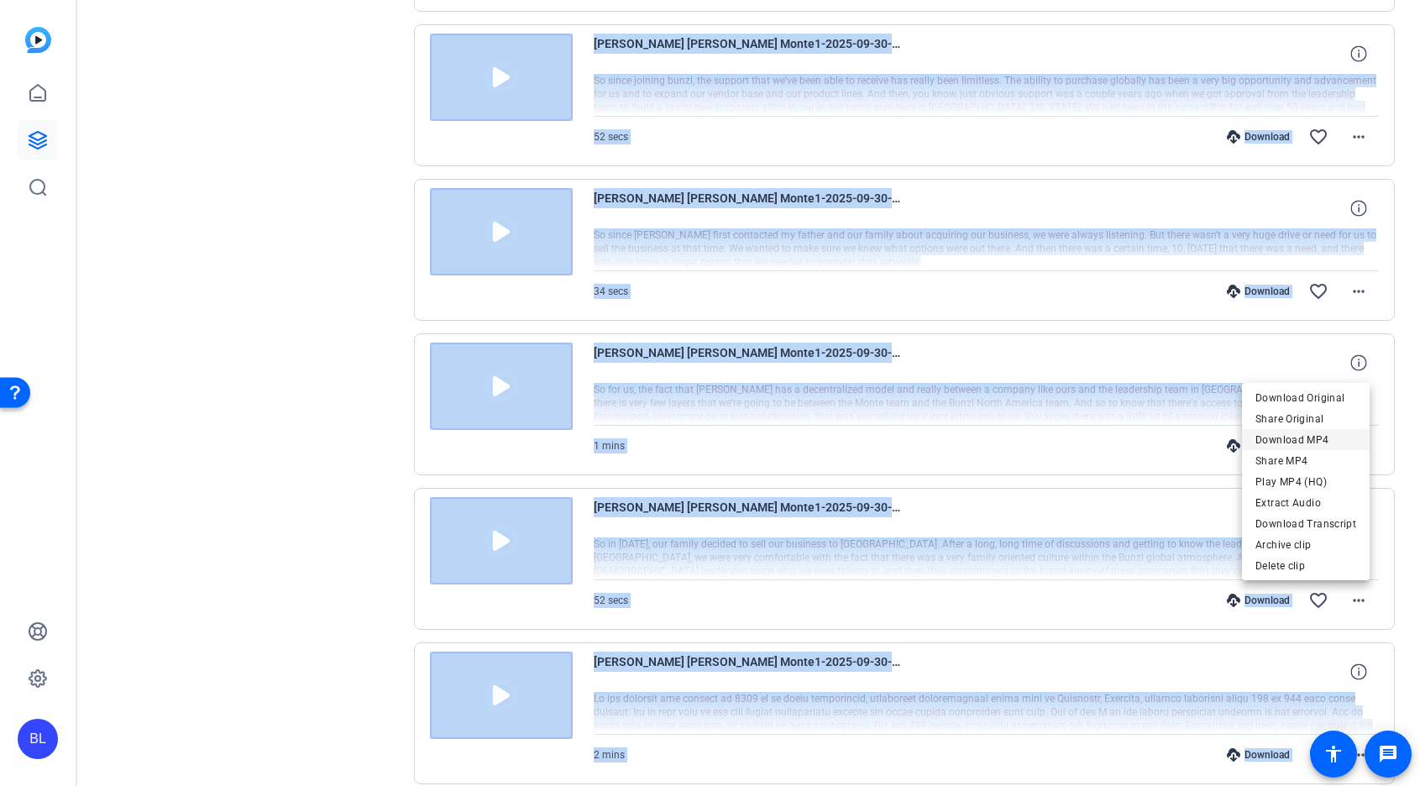
click at [1337, 432] on span "Download MP4" at bounding box center [1305, 440] width 101 height 20
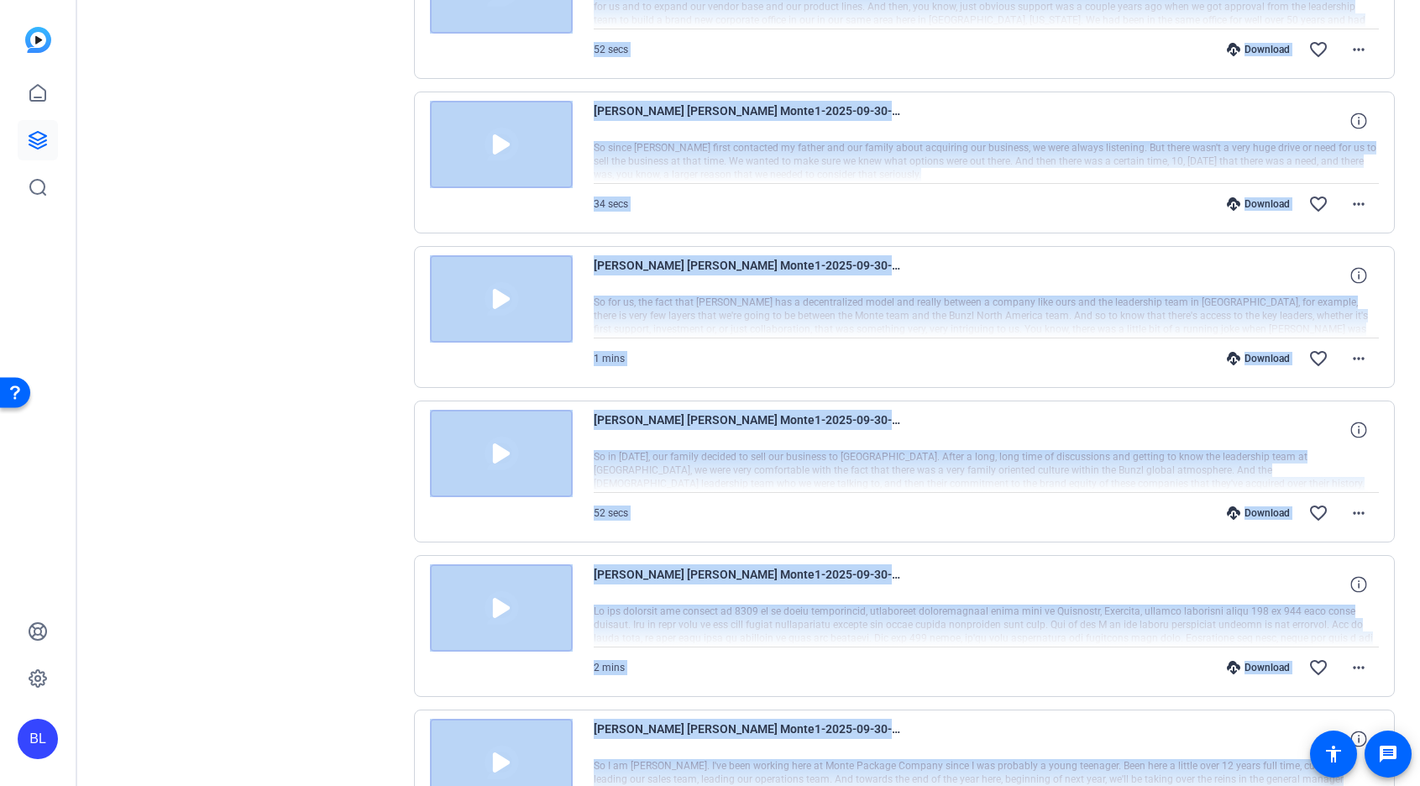
scroll to position [2008, 0]
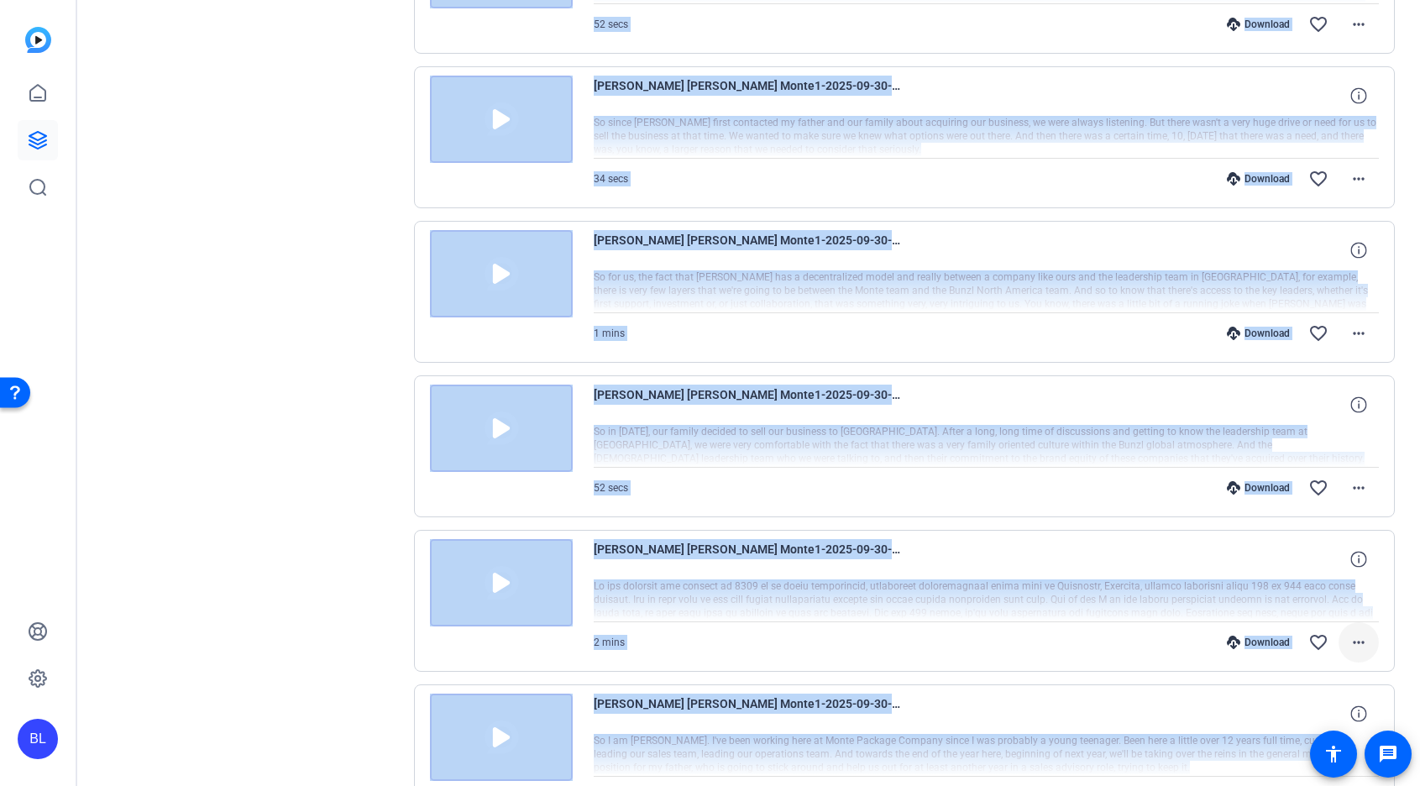
click at [1355, 648] on mat-icon "more_horiz" at bounding box center [1359, 642] width 20 height 20
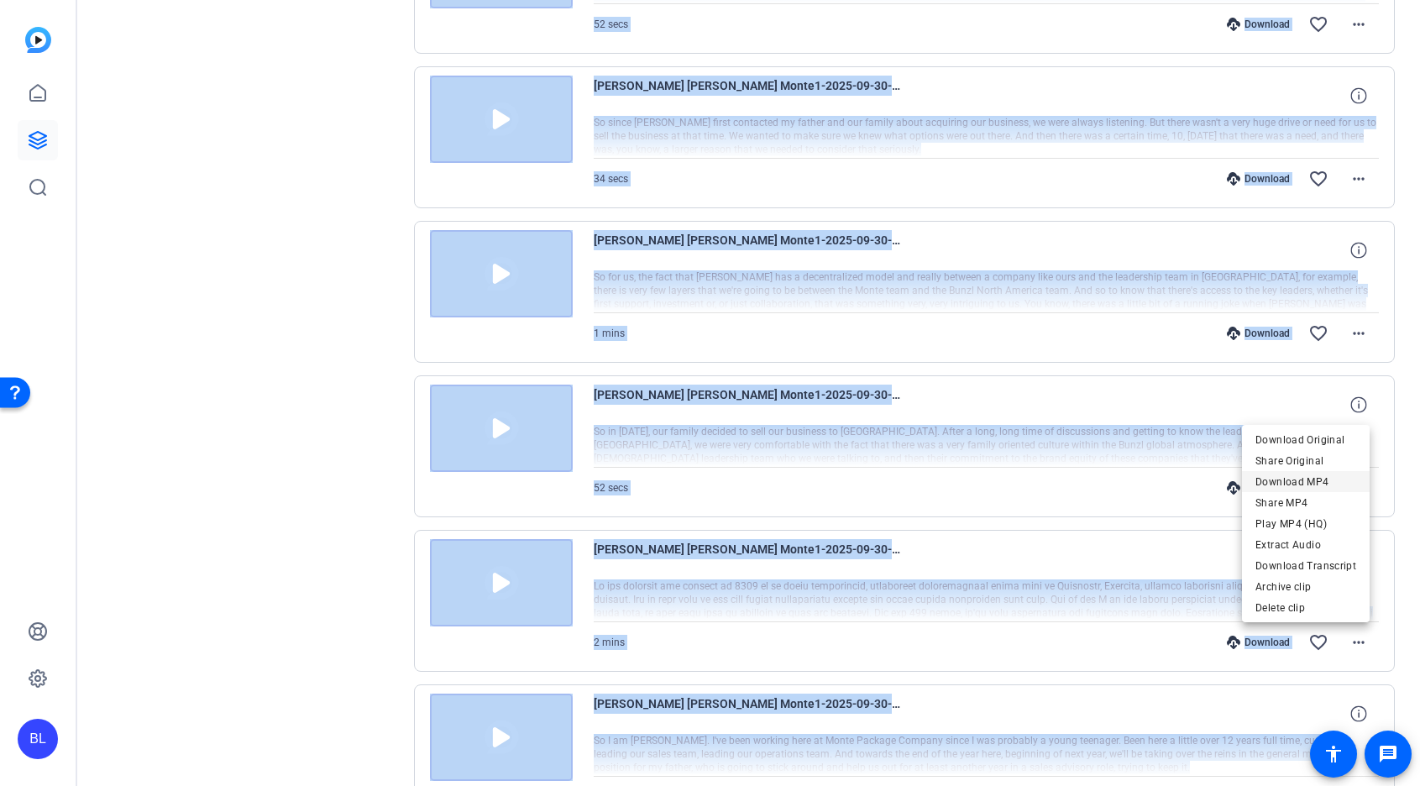
click at [1339, 485] on span "Download MP4" at bounding box center [1305, 482] width 101 height 20
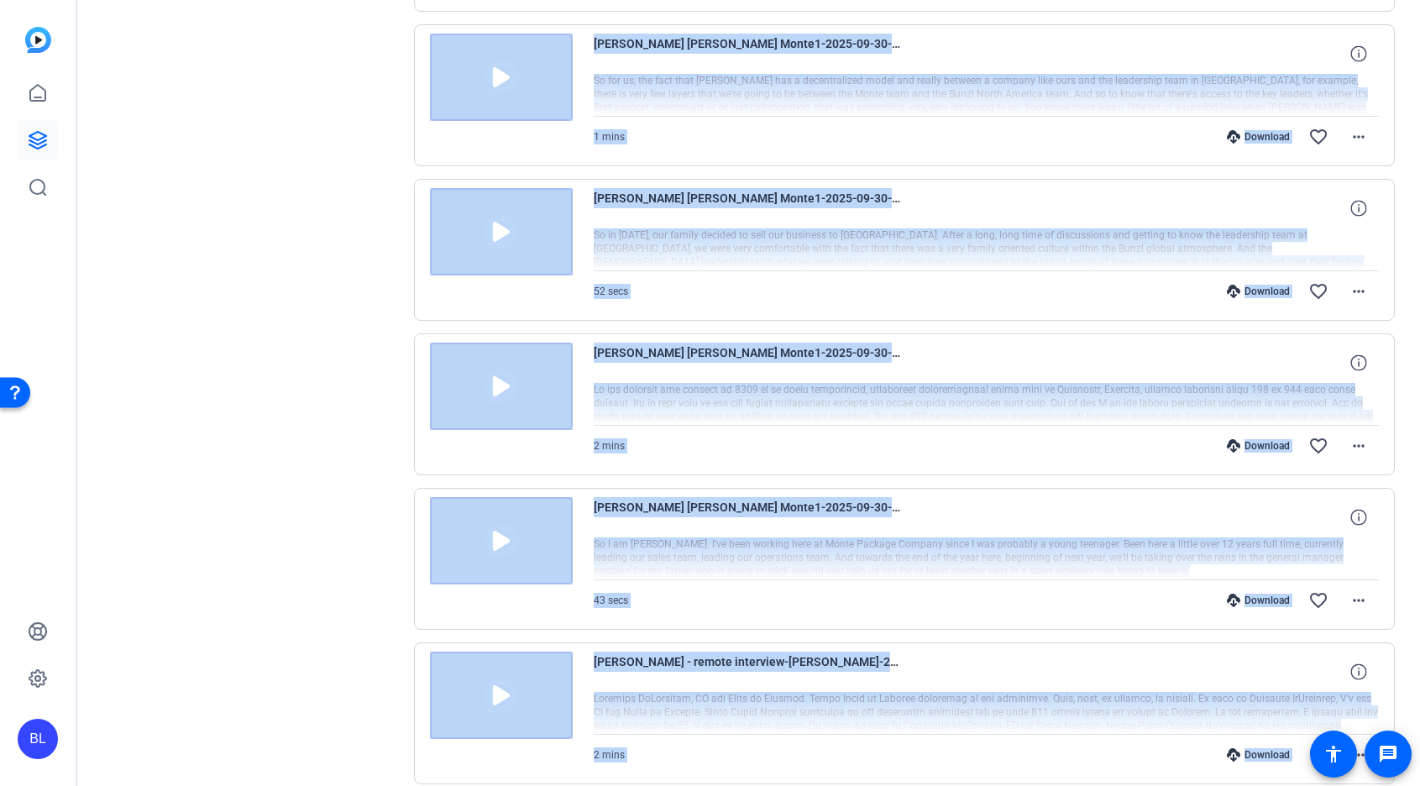
scroll to position [2224, 0]
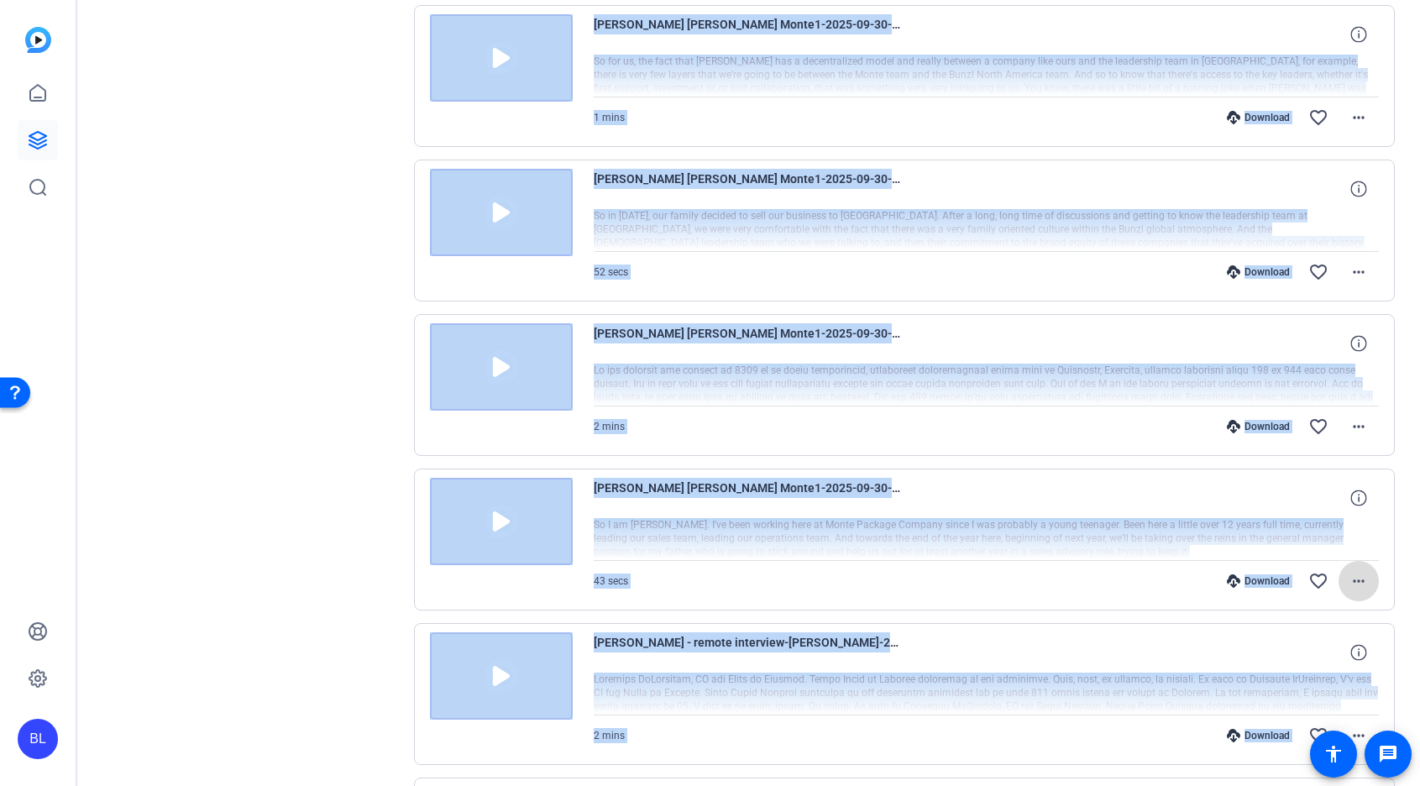
click at [1360, 584] on span at bounding box center [1359, 581] width 40 height 40
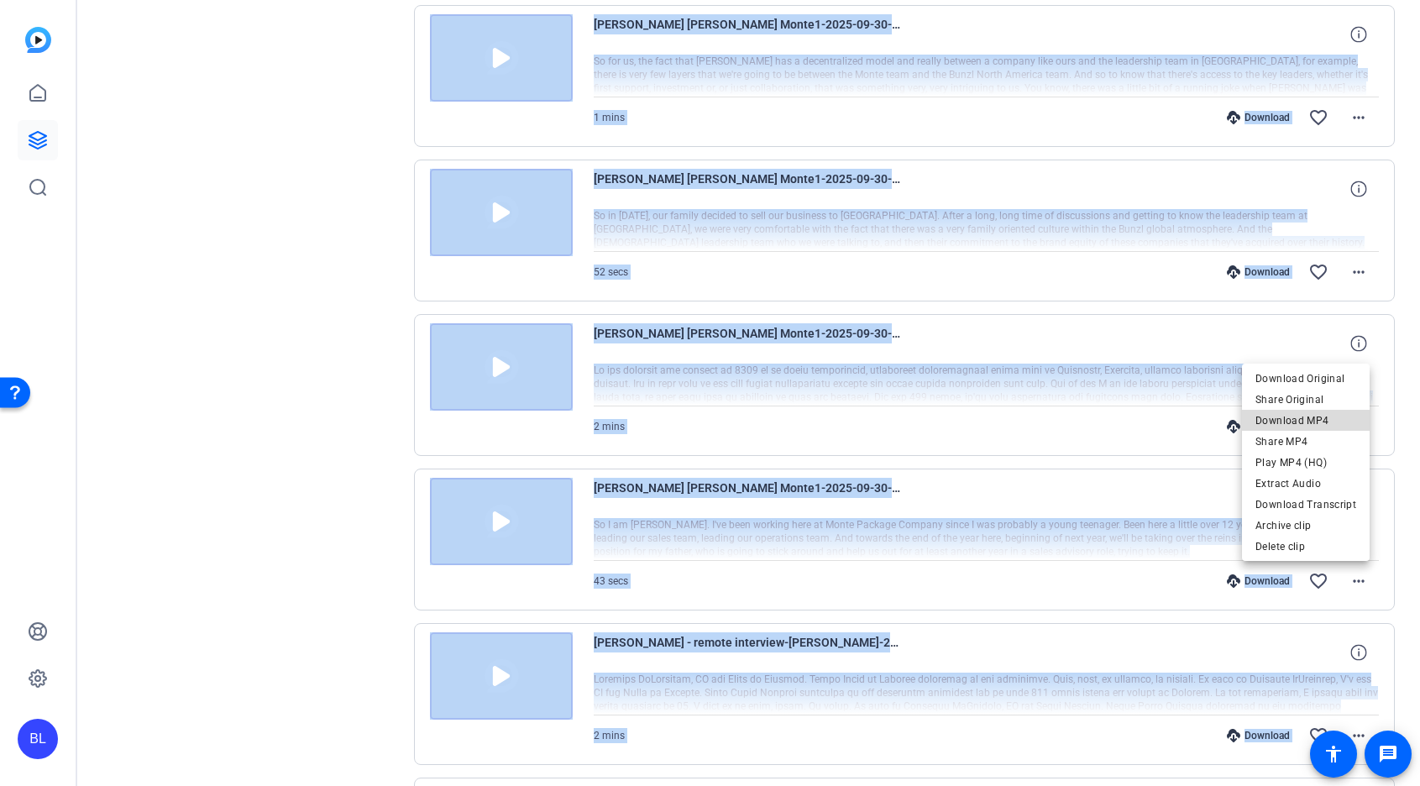
click at [1313, 416] on span "Download MP4" at bounding box center [1305, 421] width 101 height 20
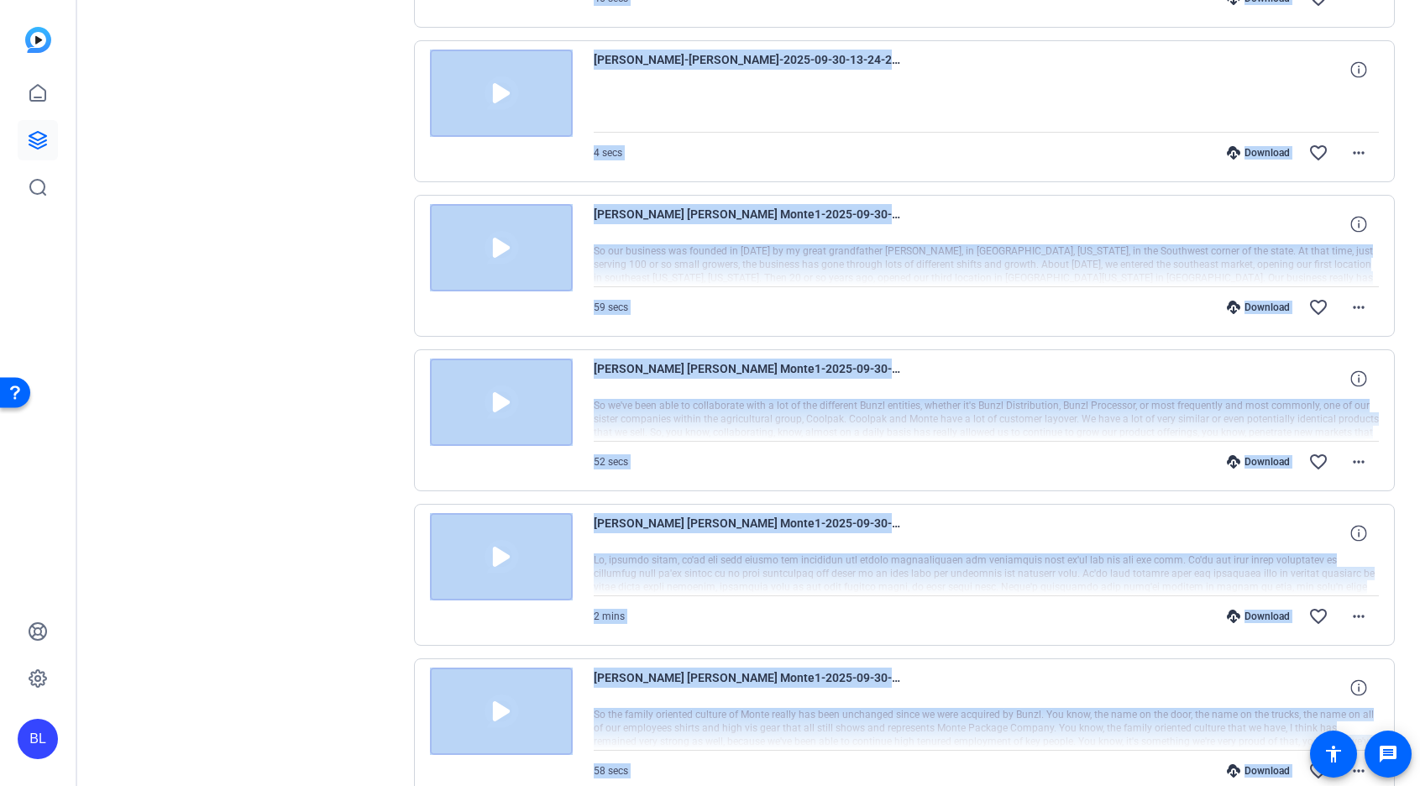
scroll to position [0, 0]
